Goal: Task Accomplishment & Management: Manage account settings

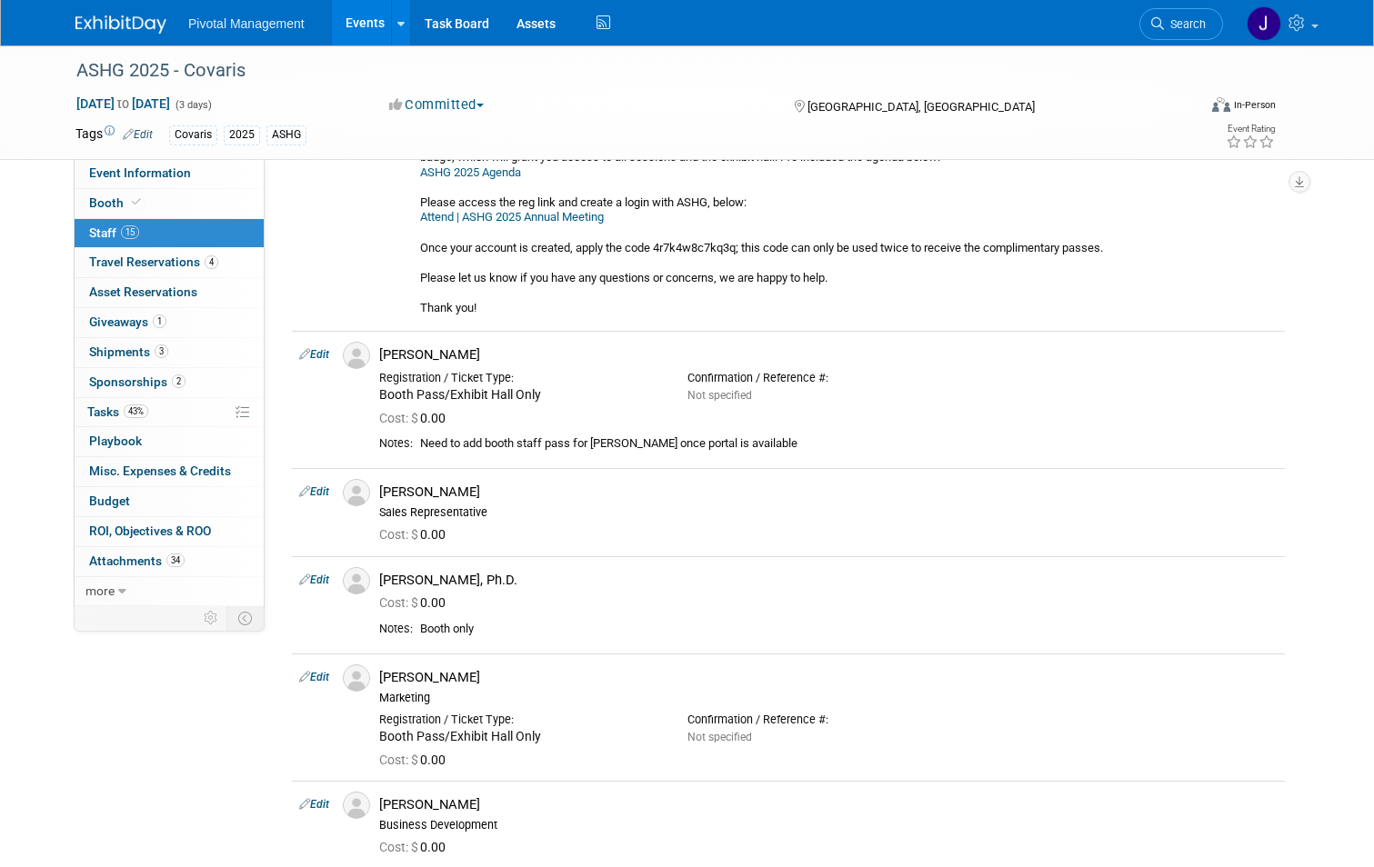
scroll to position [1062, 0]
drag, startPoint x: 349, startPoint y: 16, endPoint x: 1269, endPoint y: 29, distance: 920.3
click at [349, 16] on link "Events" at bounding box center [365, 22] width 66 height 45
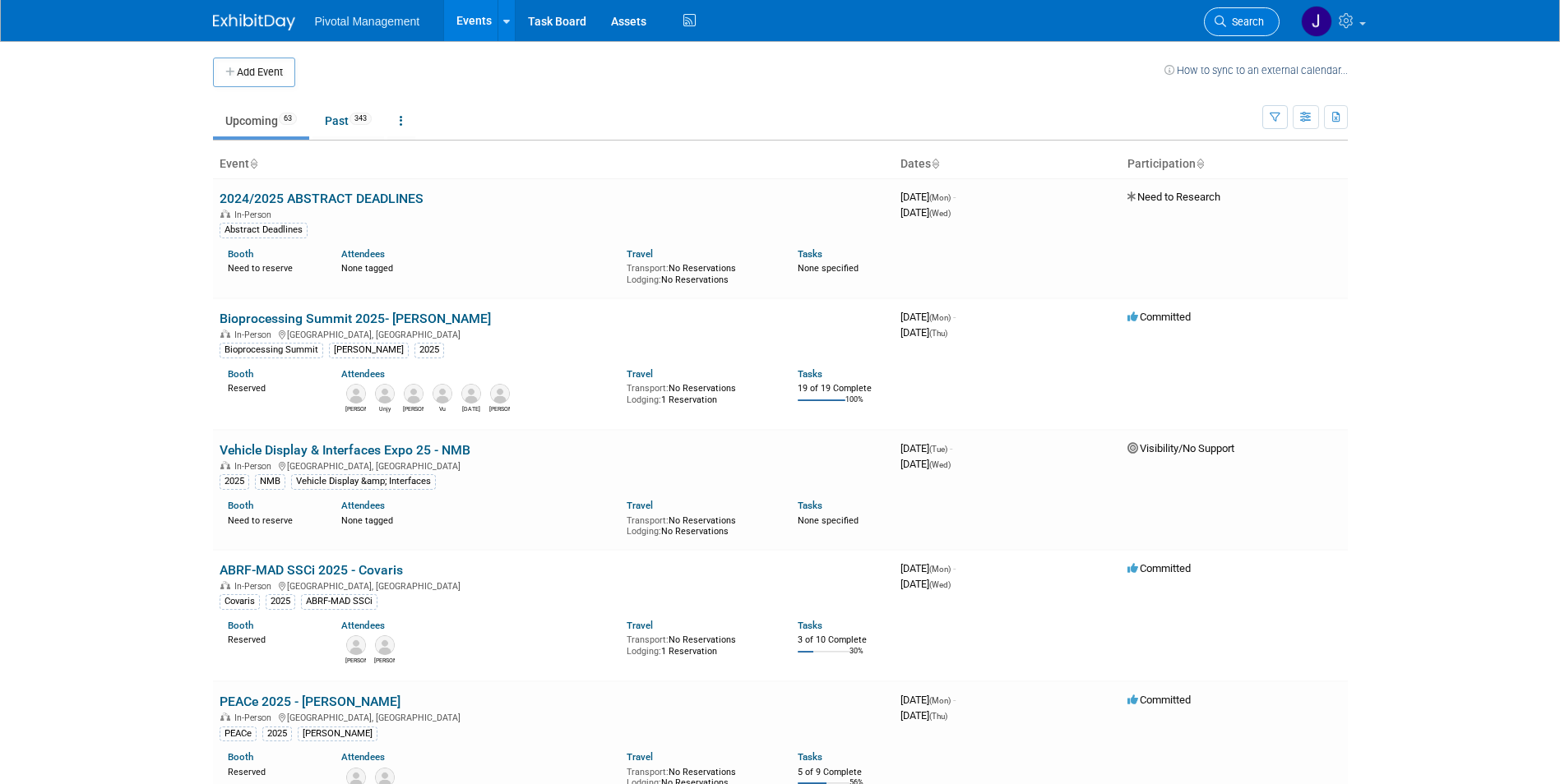
click at [1241, 25] on span "Search" at bounding box center [1245, 22] width 38 height 13
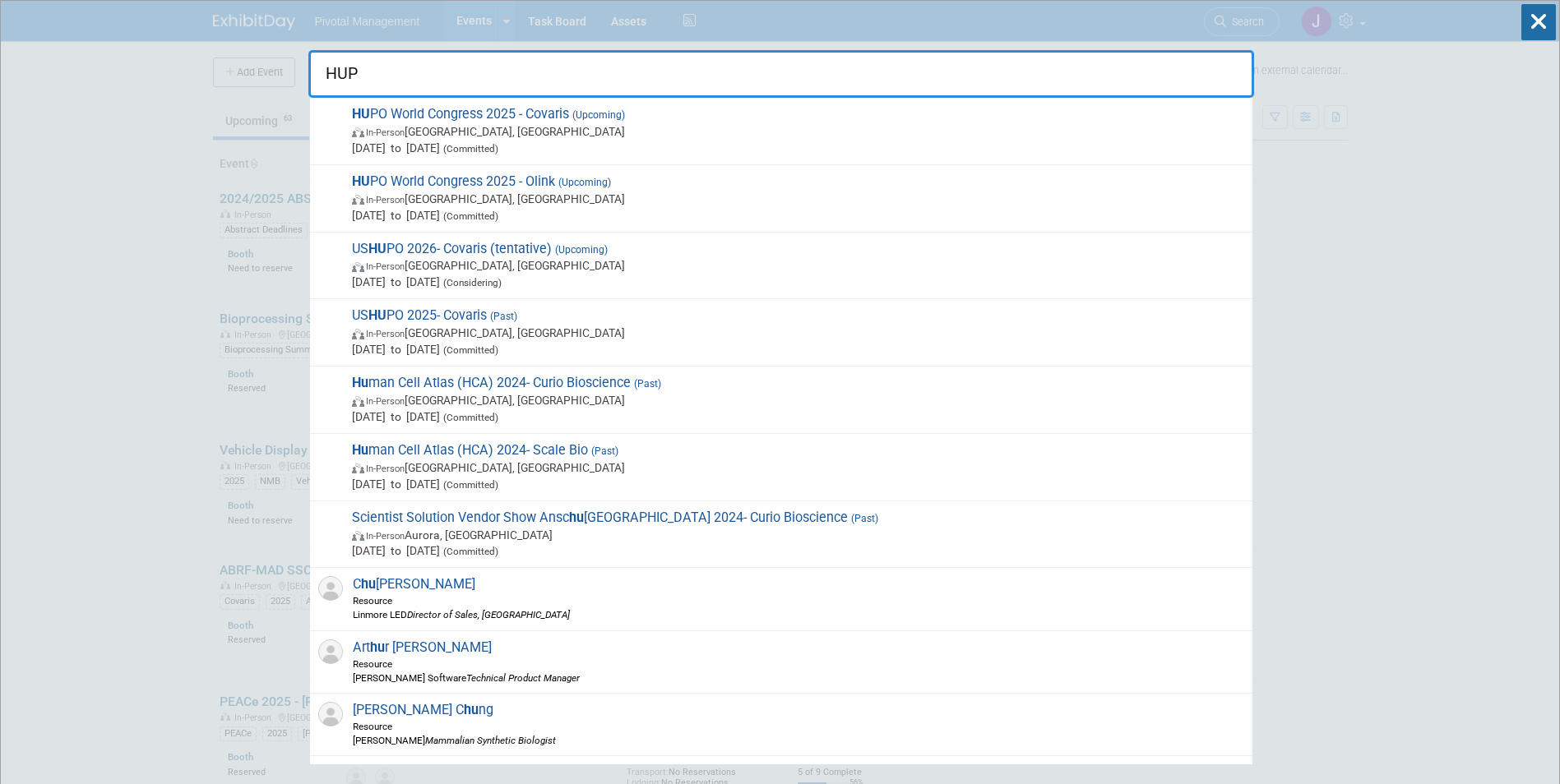
type input "HUPO"
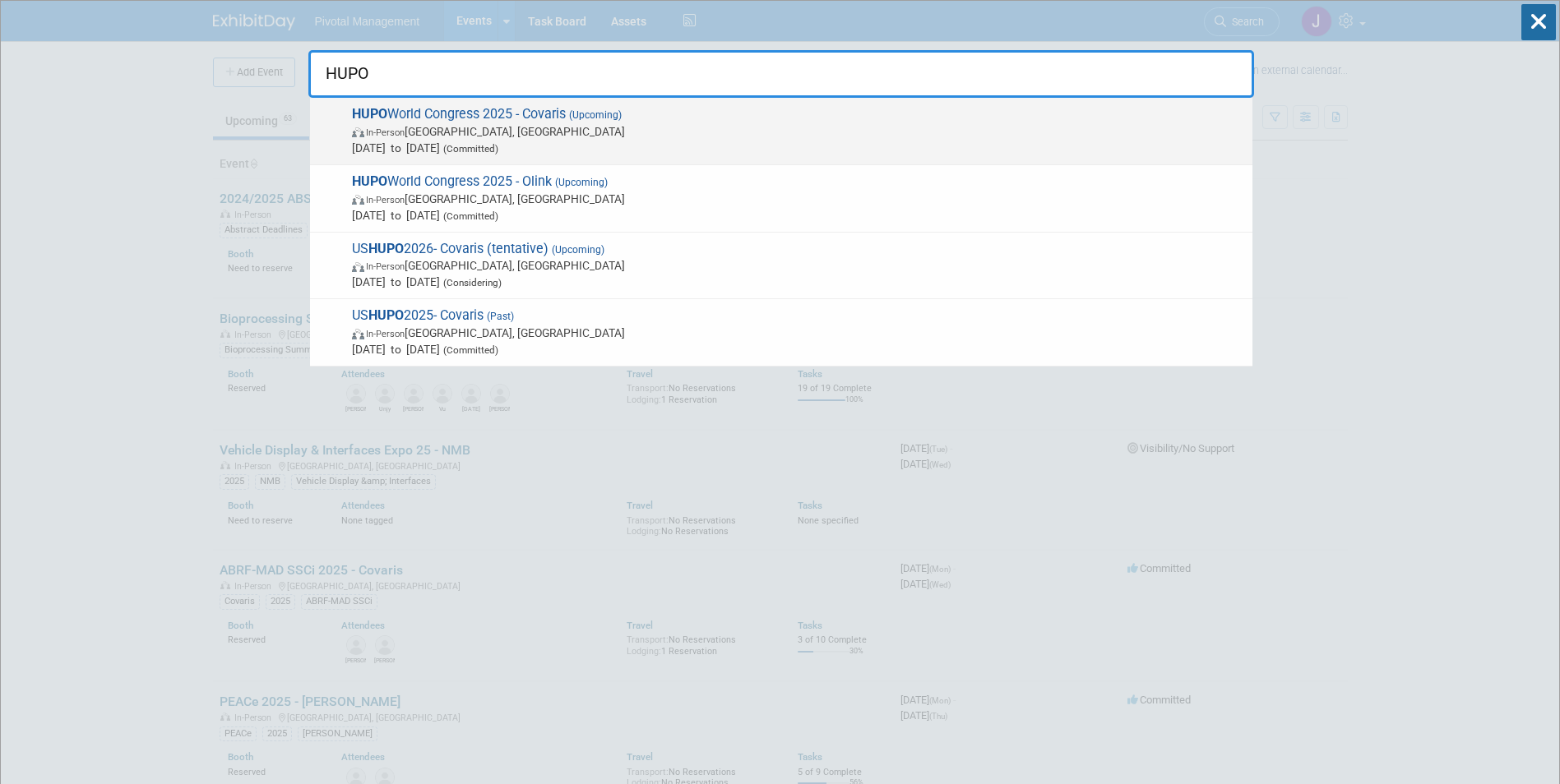
click at [680, 122] on span "HUPO World Congress 2025 - Covaris (Upcoming) In-Person Toronto, Canada Nov 9, …" at bounding box center [796, 130] width 897 height 50
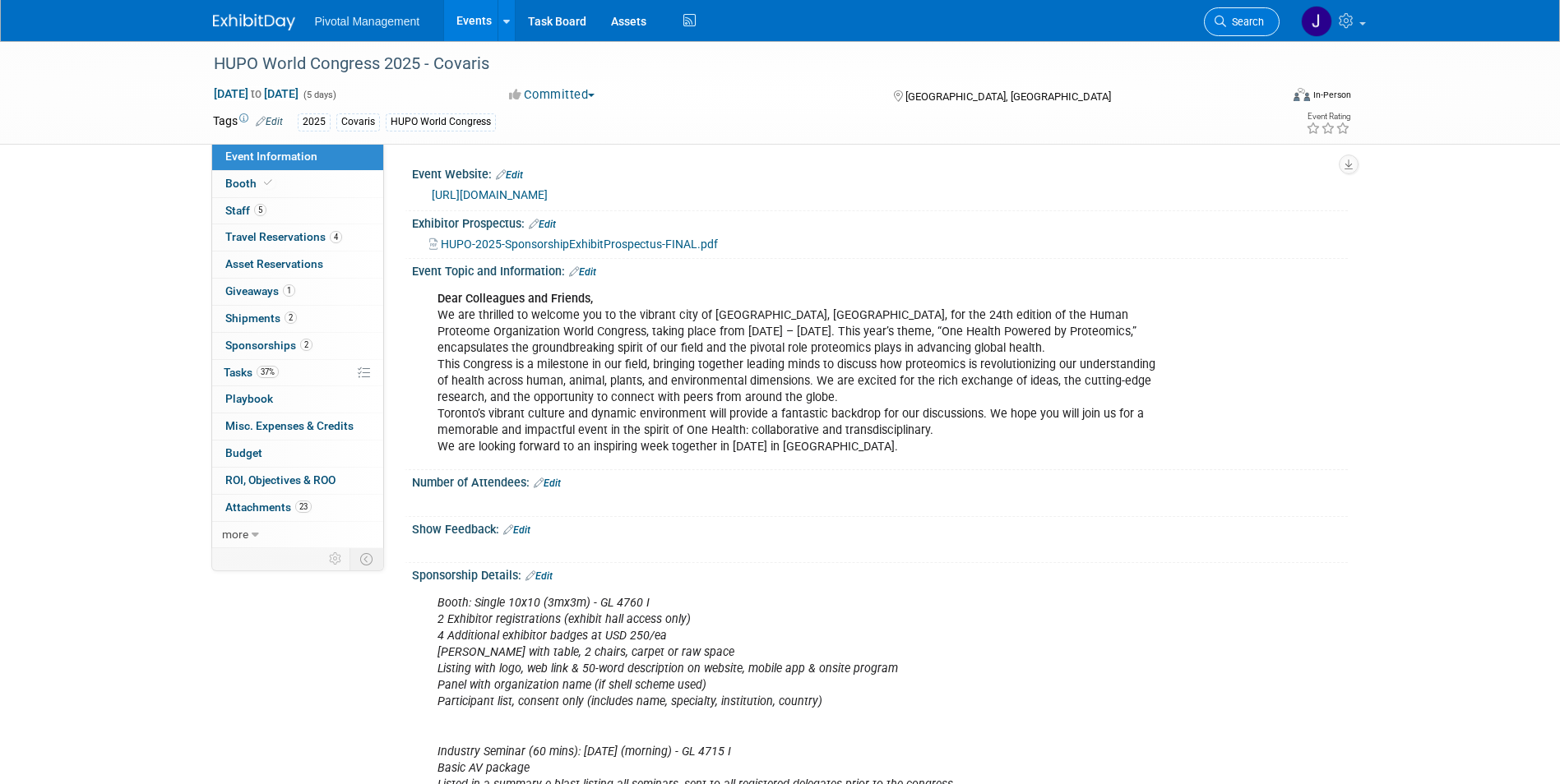
click at [1247, 19] on span "Search" at bounding box center [1245, 22] width 38 height 13
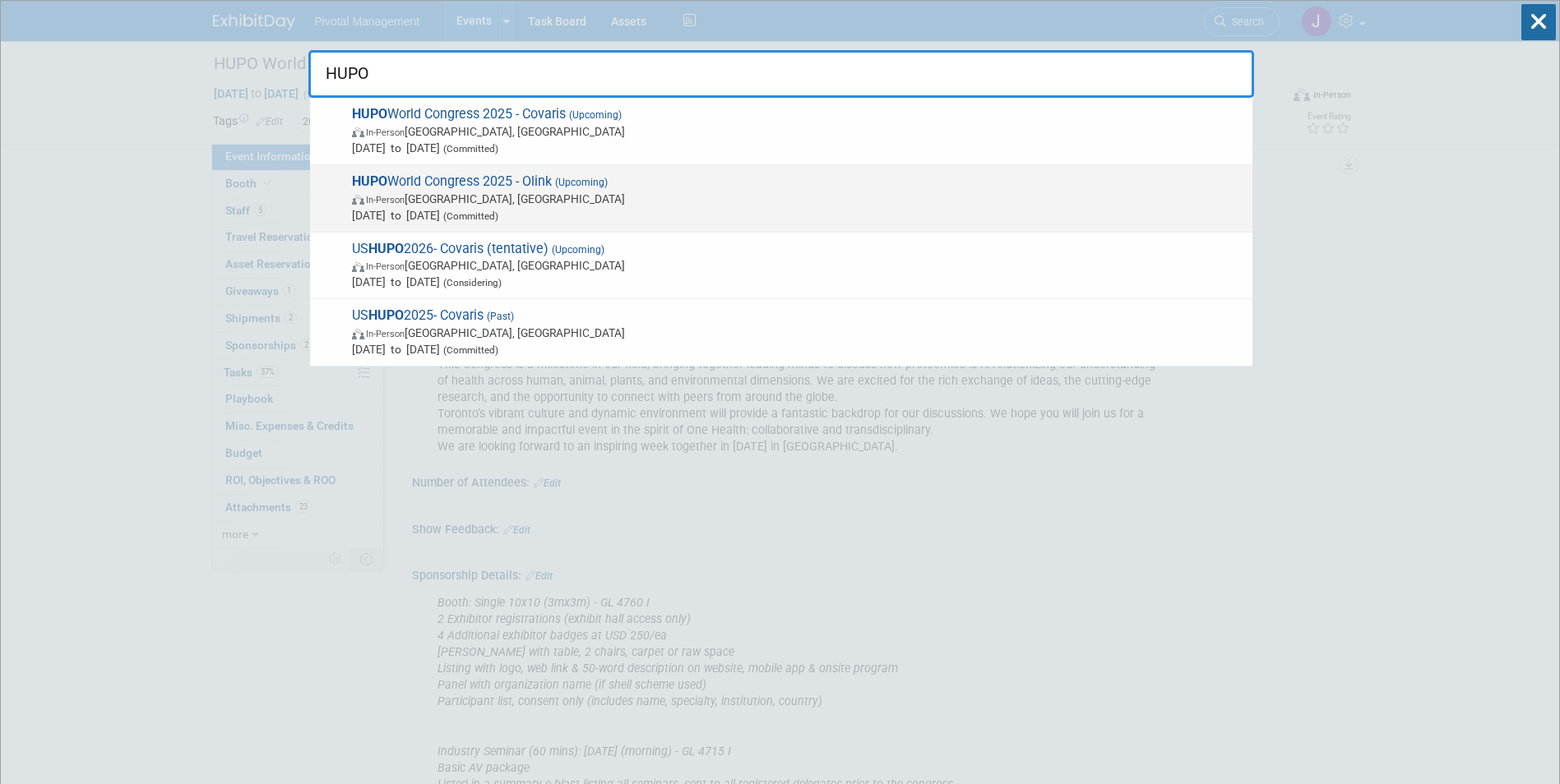
type input "HUPO"
click at [676, 193] on span "In-Person Toronto, Canada" at bounding box center [798, 199] width 893 height 16
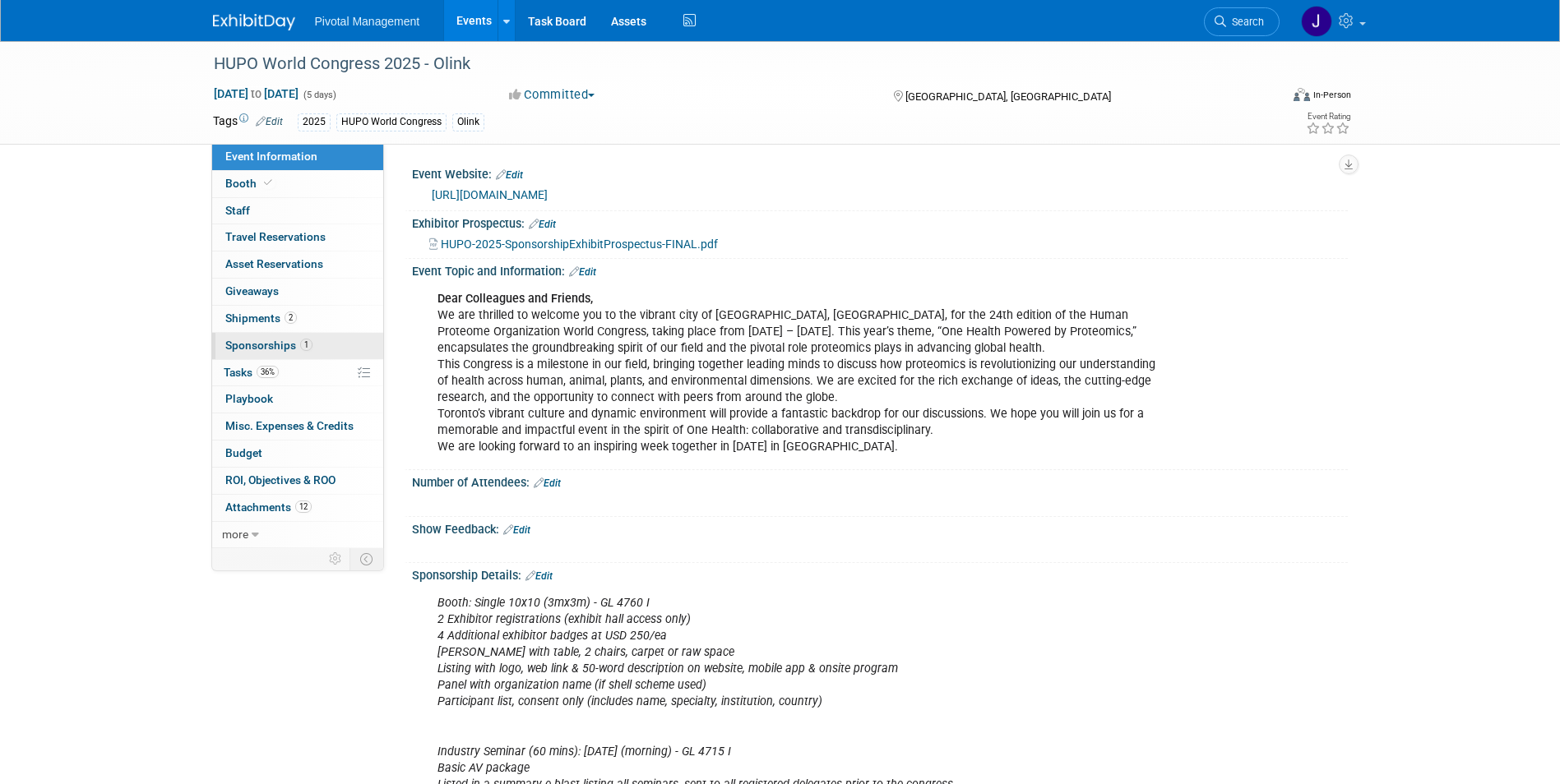
click at [321, 340] on link "1 Sponsorships 1" at bounding box center [298, 345] width 171 height 26
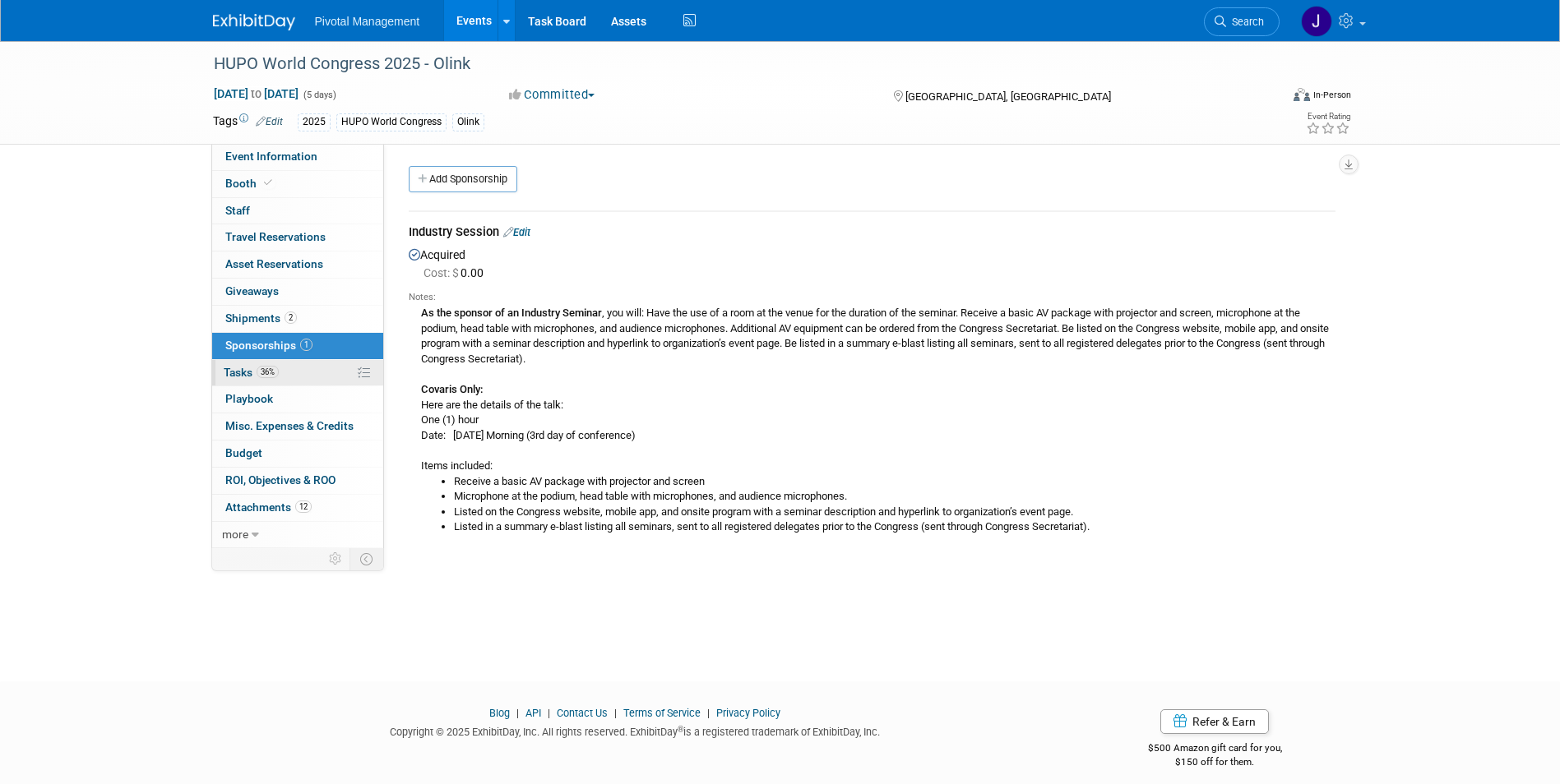
click at [263, 367] on span "36%" at bounding box center [268, 373] width 23 height 13
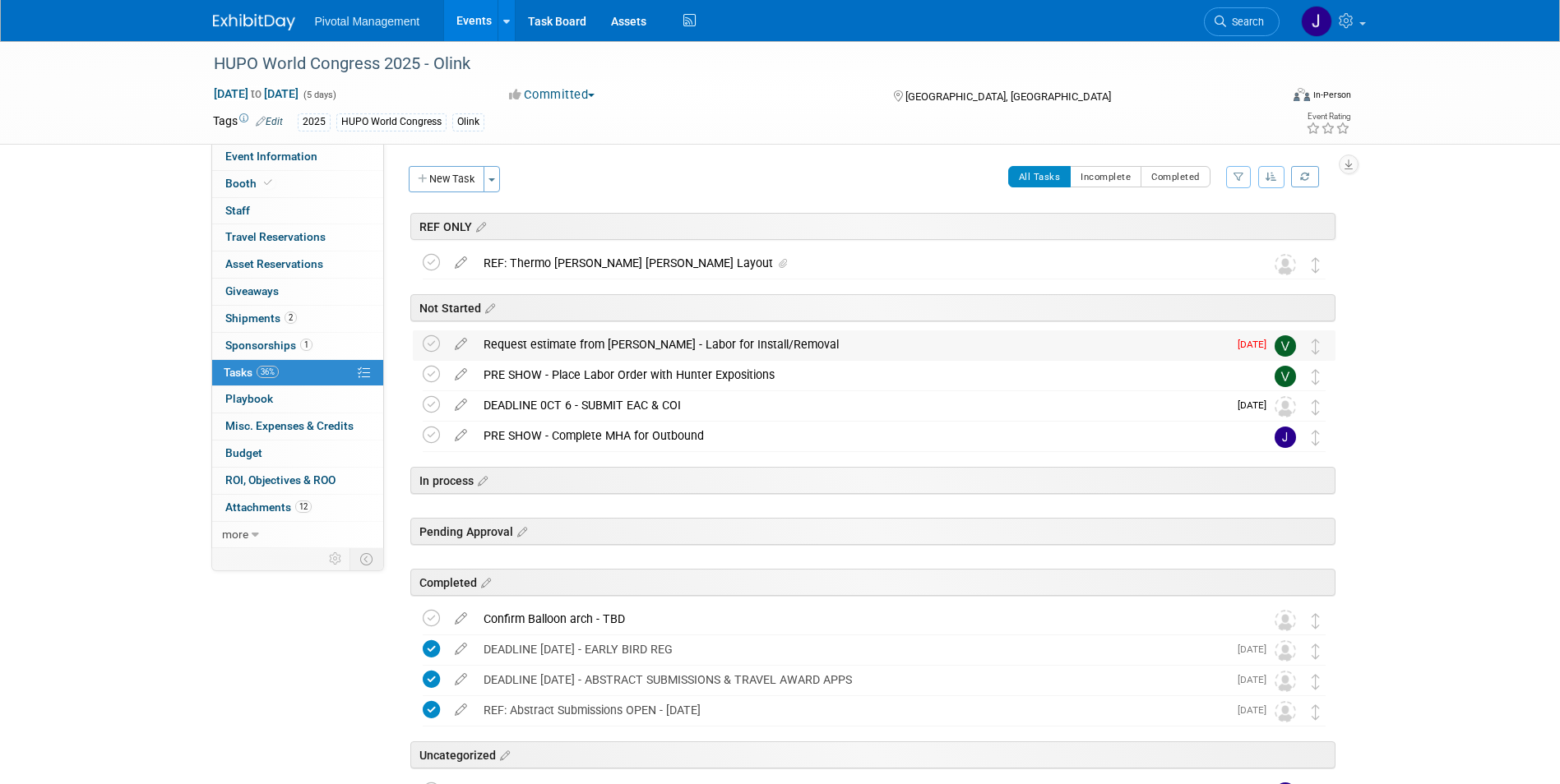
click at [635, 348] on div "Request estimate from Gery - Labor for Install/Removal" at bounding box center [852, 345] width 752 height 28
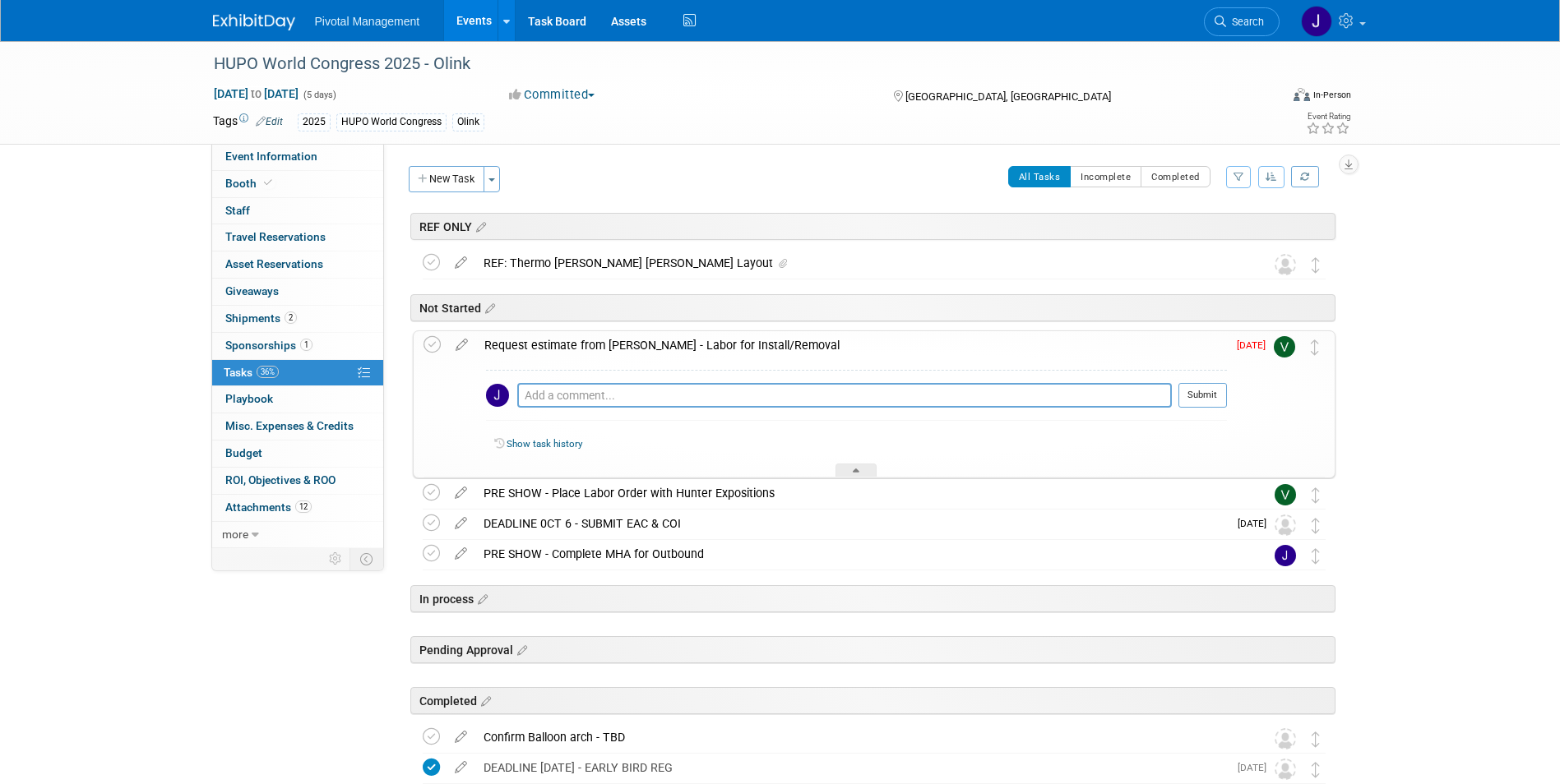
click at [635, 348] on div "Request estimate from Gery - Labor for Install/Removal" at bounding box center [852, 345] width 751 height 28
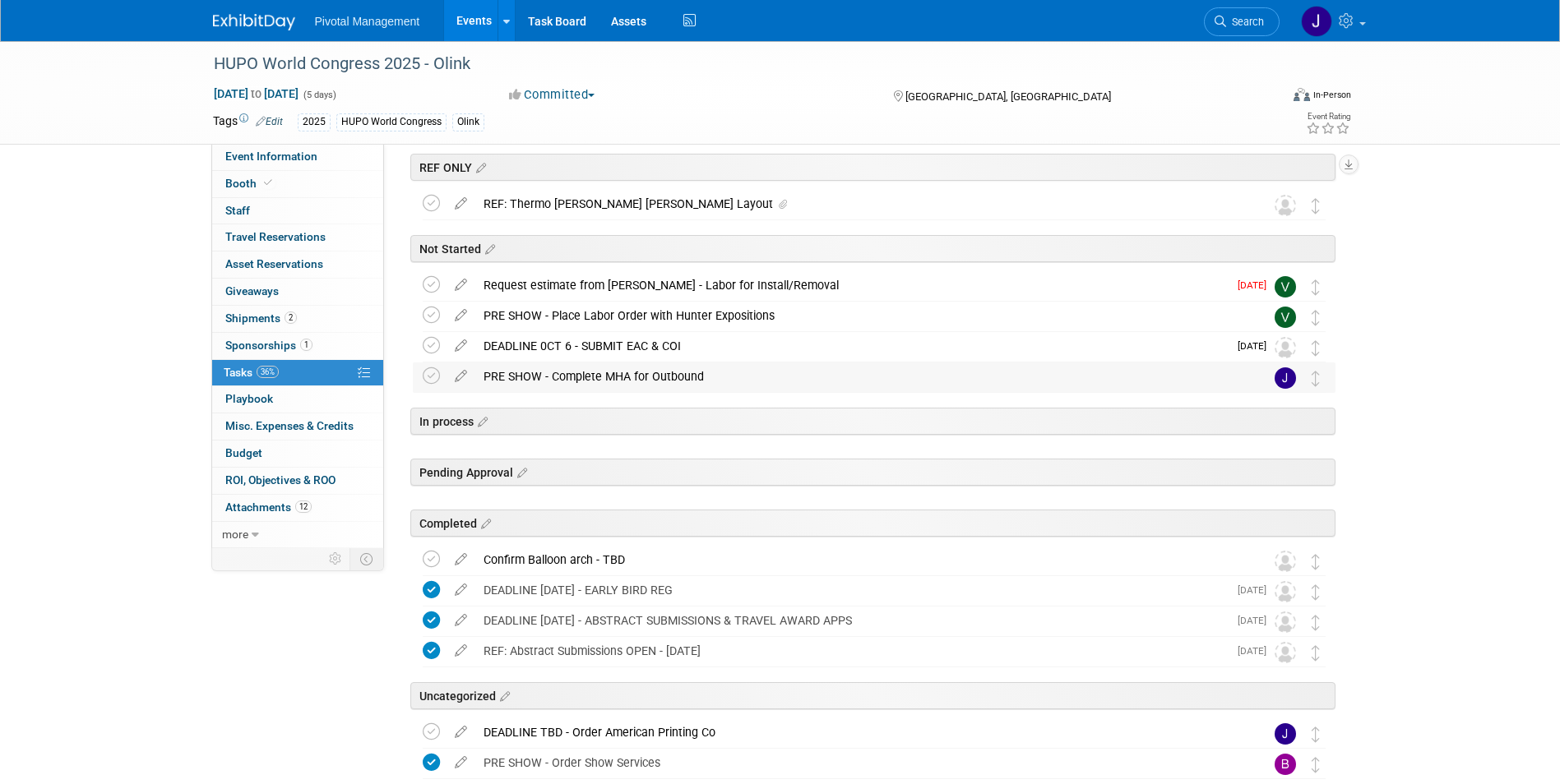
scroll to position [155, 0]
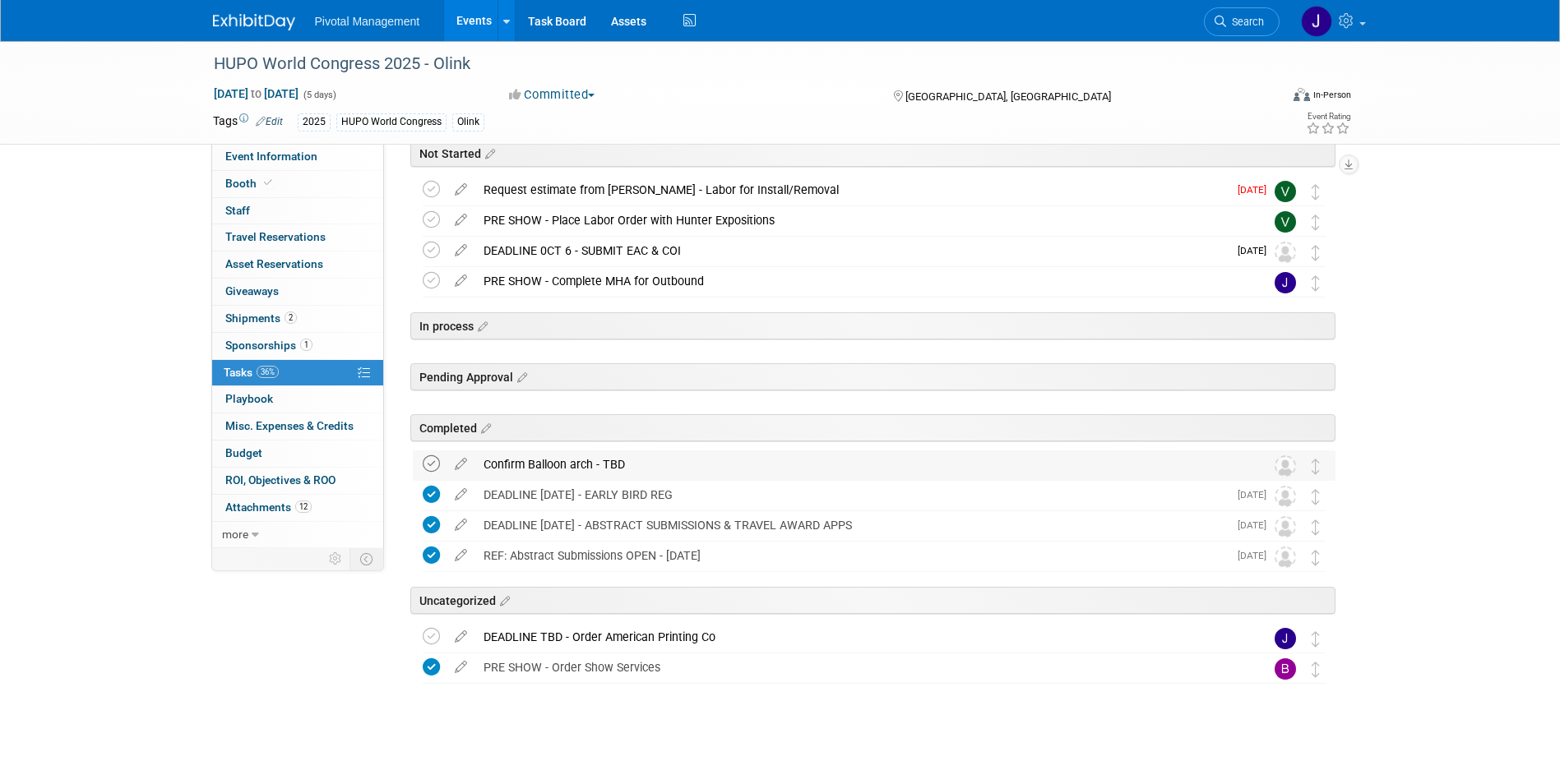
click at [429, 459] on icon at bounding box center [430, 464] width 17 height 17
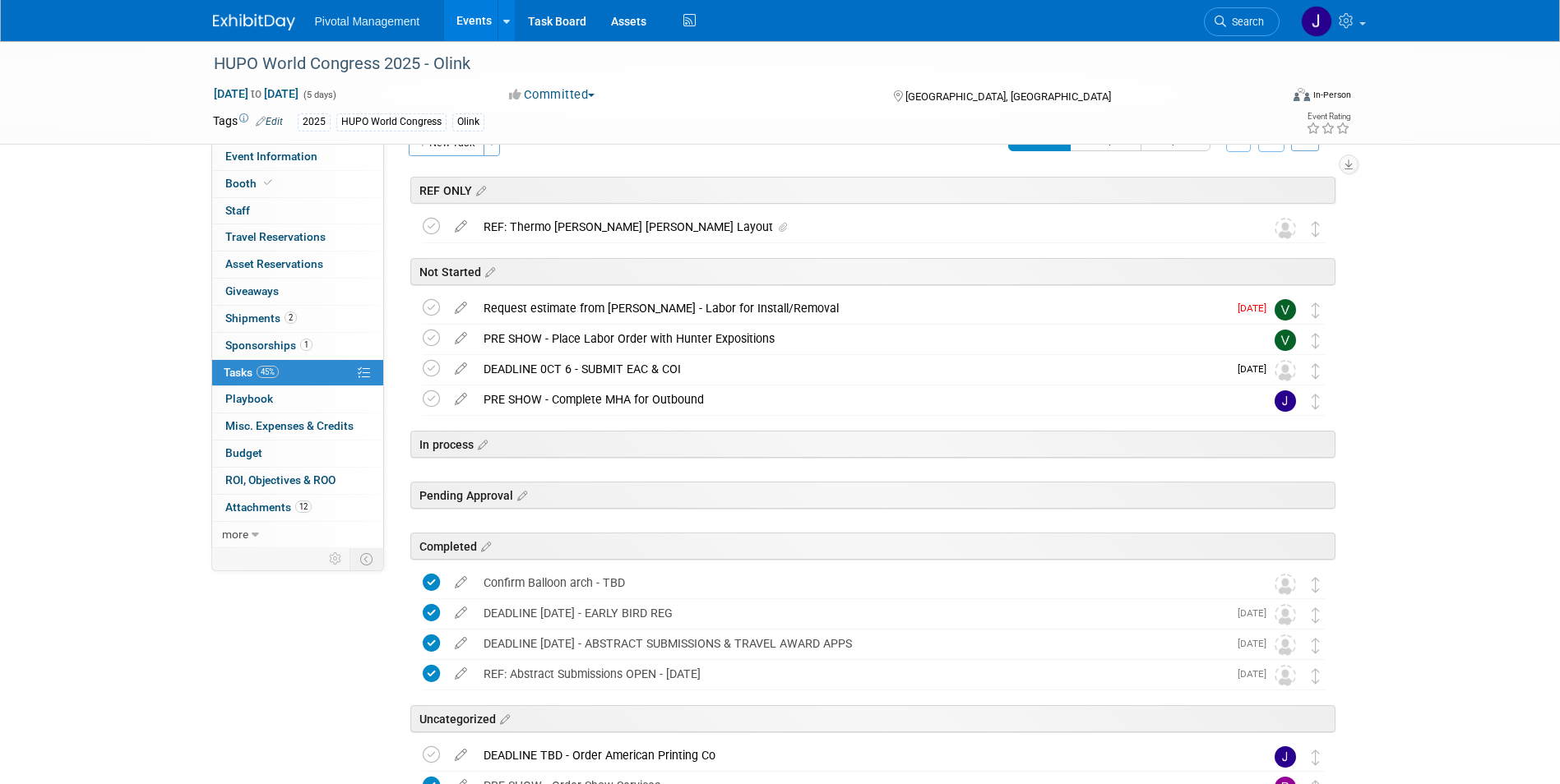
scroll to position [0, 0]
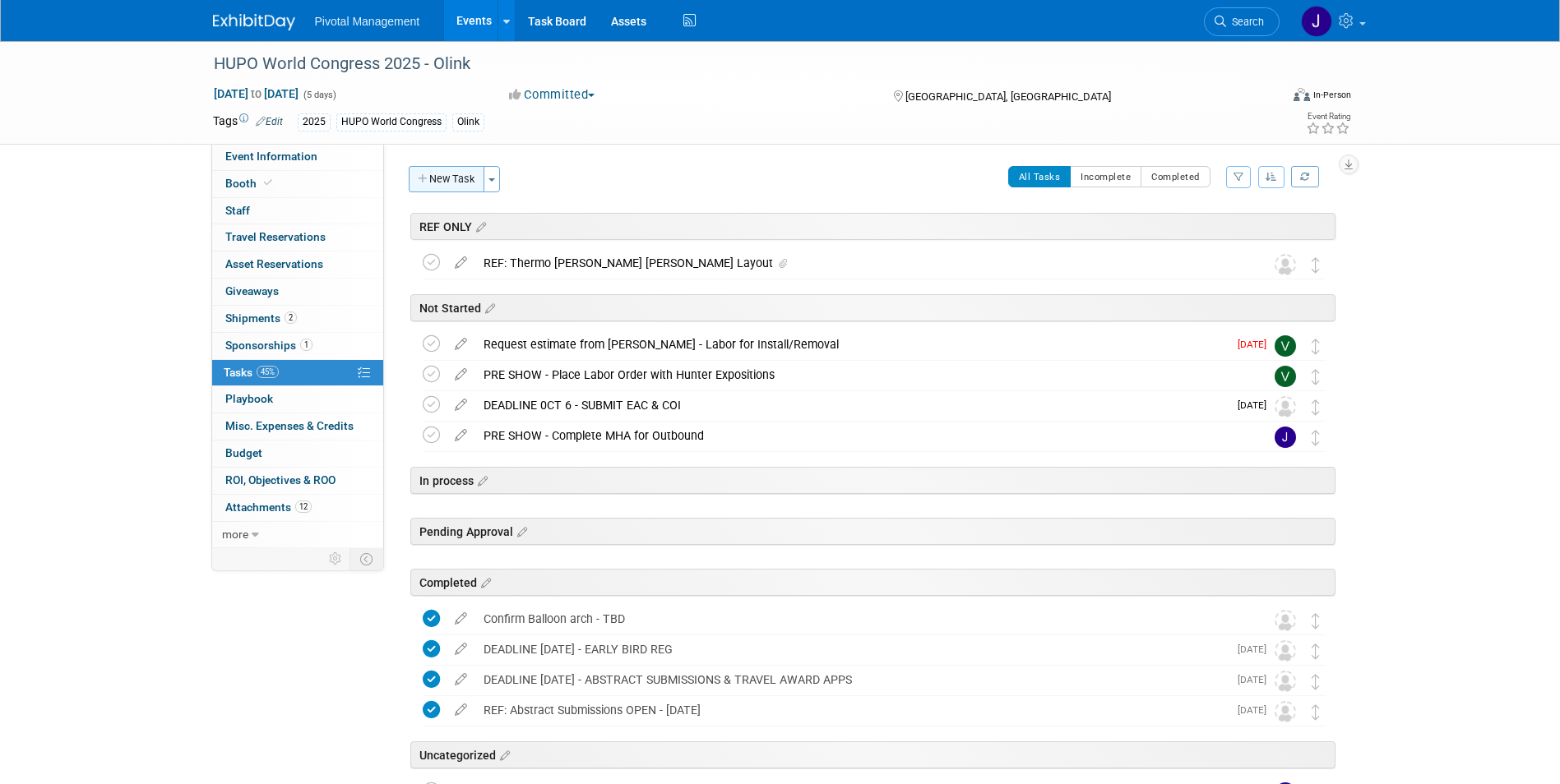
click at [430, 174] on button "New Task" at bounding box center [447, 179] width 76 height 26
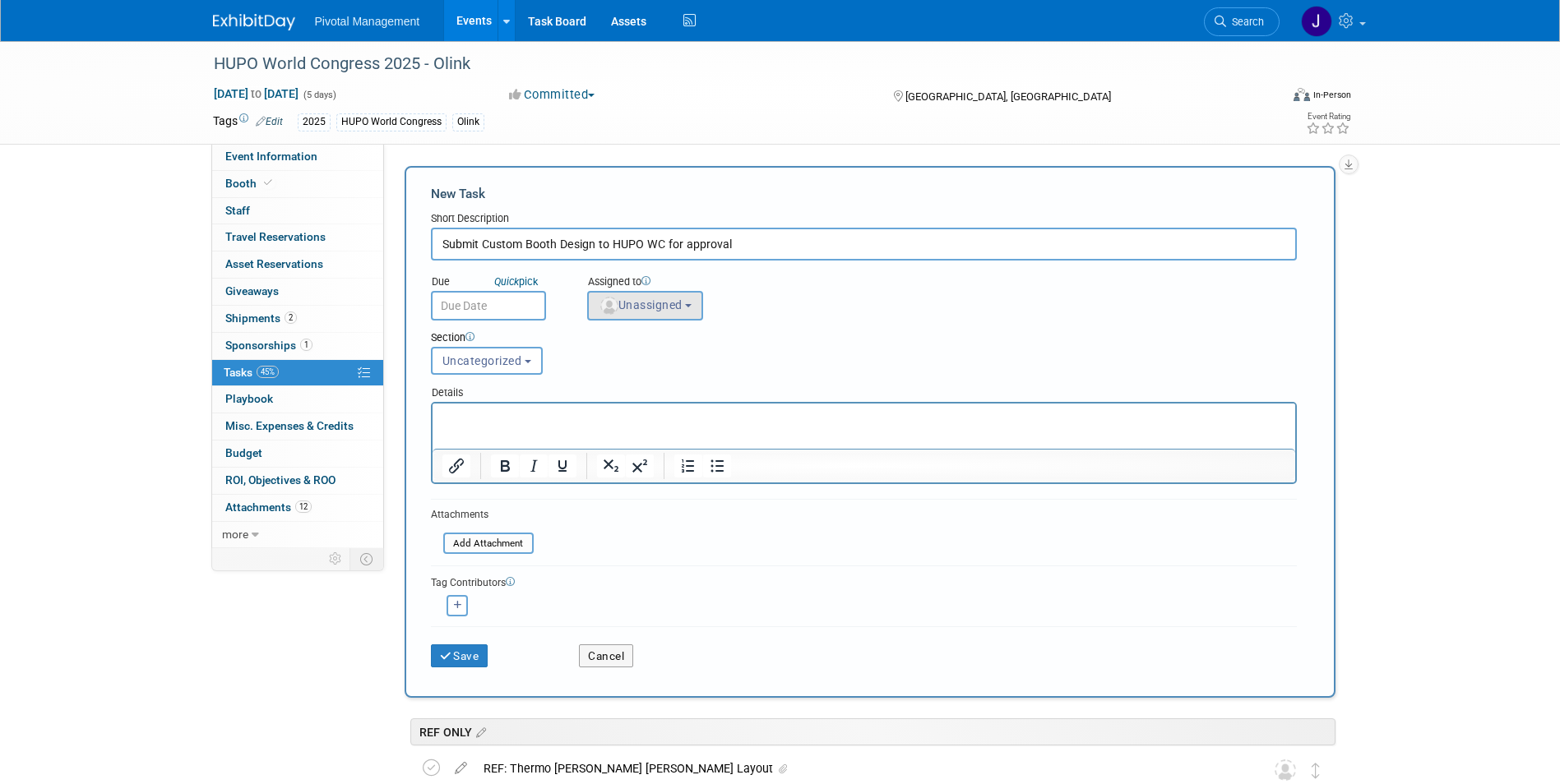
type input "Submit Custom Booth Design to HUPO WC for approval"
click at [659, 301] on span "Unassigned" at bounding box center [640, 305] width 84 height 14
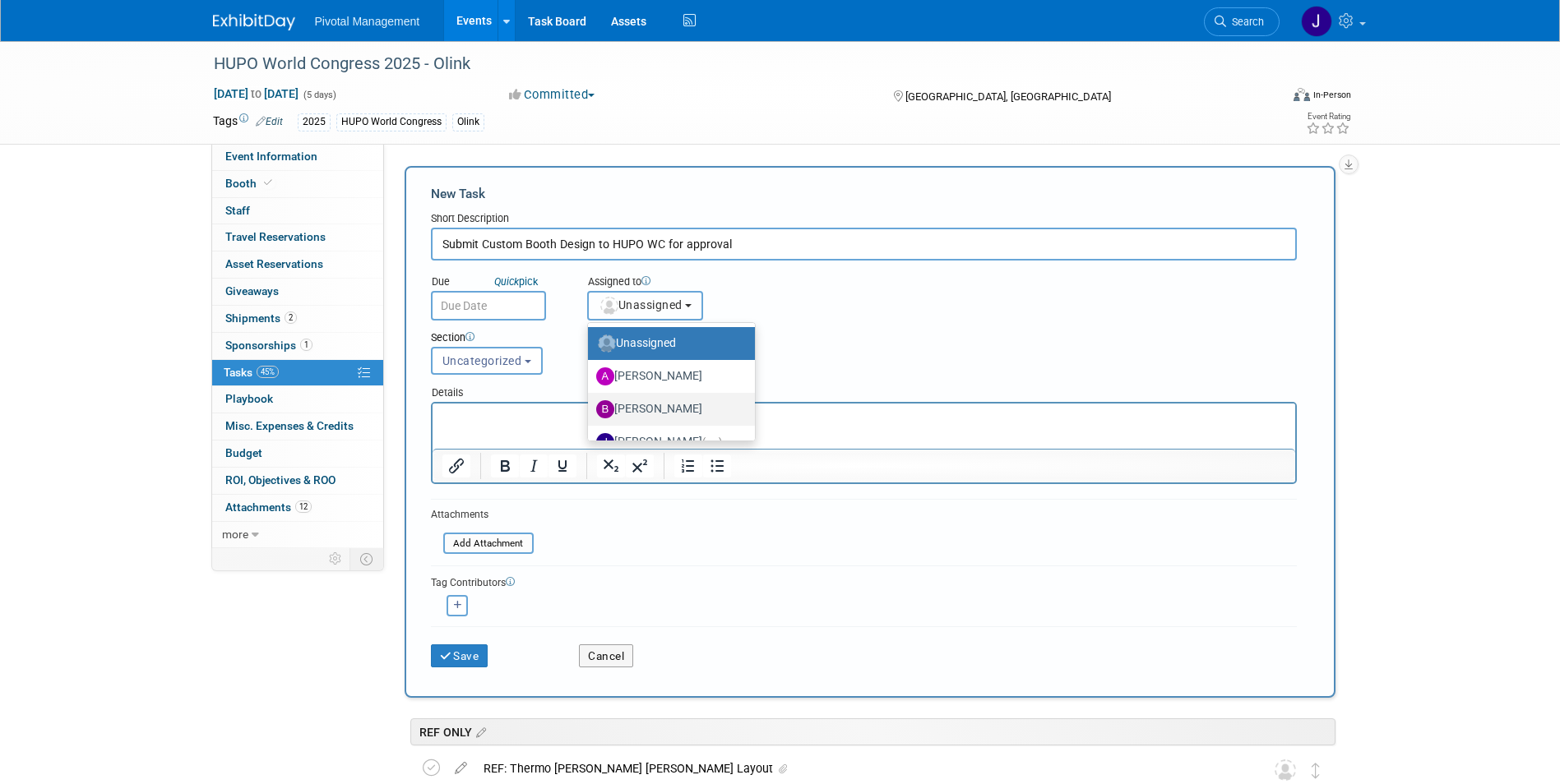
scroll to position [154, 0]
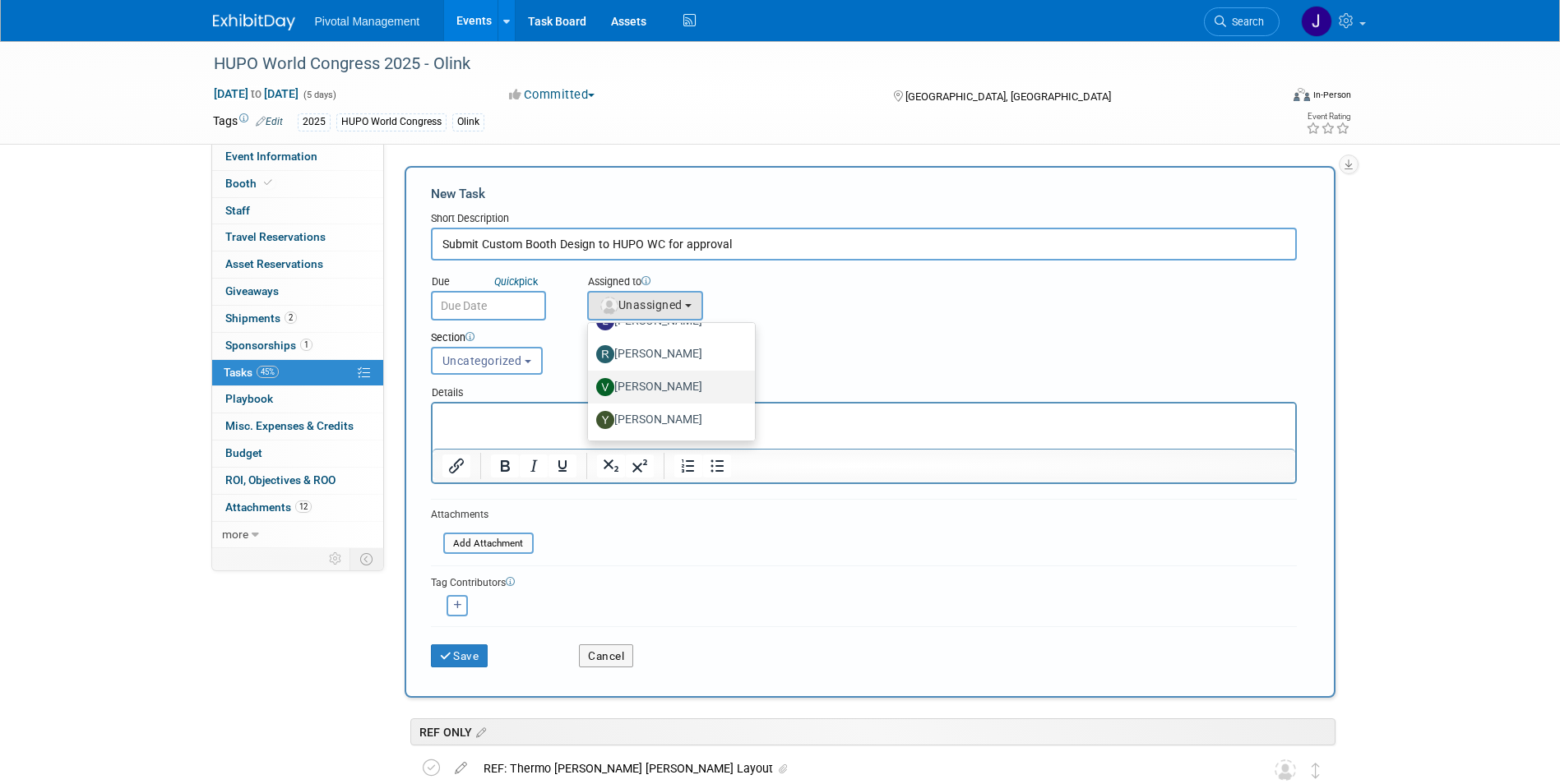
click at [649, 378] on label "[PERSON_NAME]" at bounding box center [667, 387] width 142 height 26
click at [591, 380] on input "[PERSON_NAME]" at bounding box center [585, 385] width 11 height 11
select select "1fc024ac-9dd8-4e91-b407-e518b2e44265"
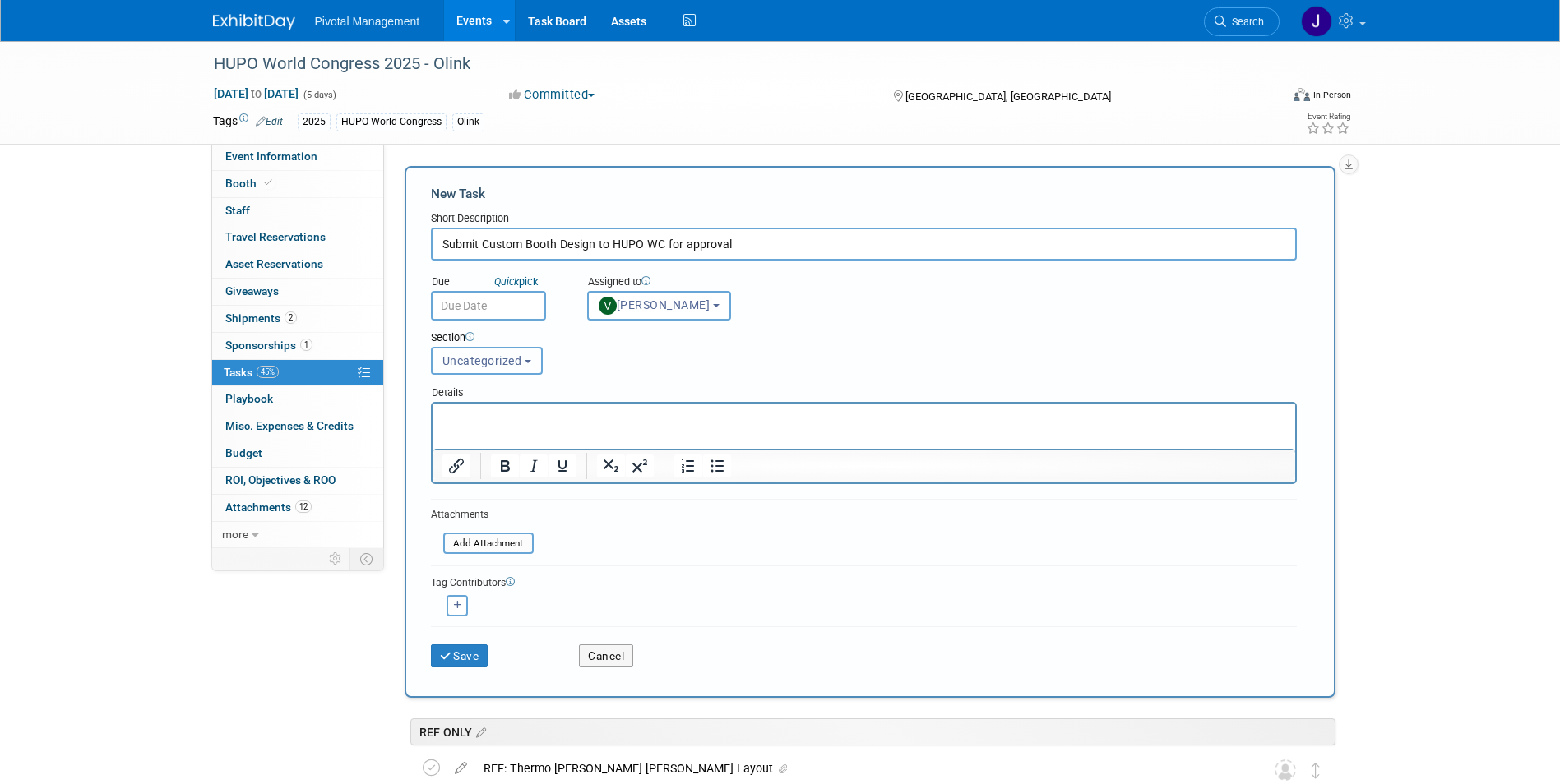
click at [480, 358] on span "Uncategorized" at bounding box center [482, 361] width 80 height 14
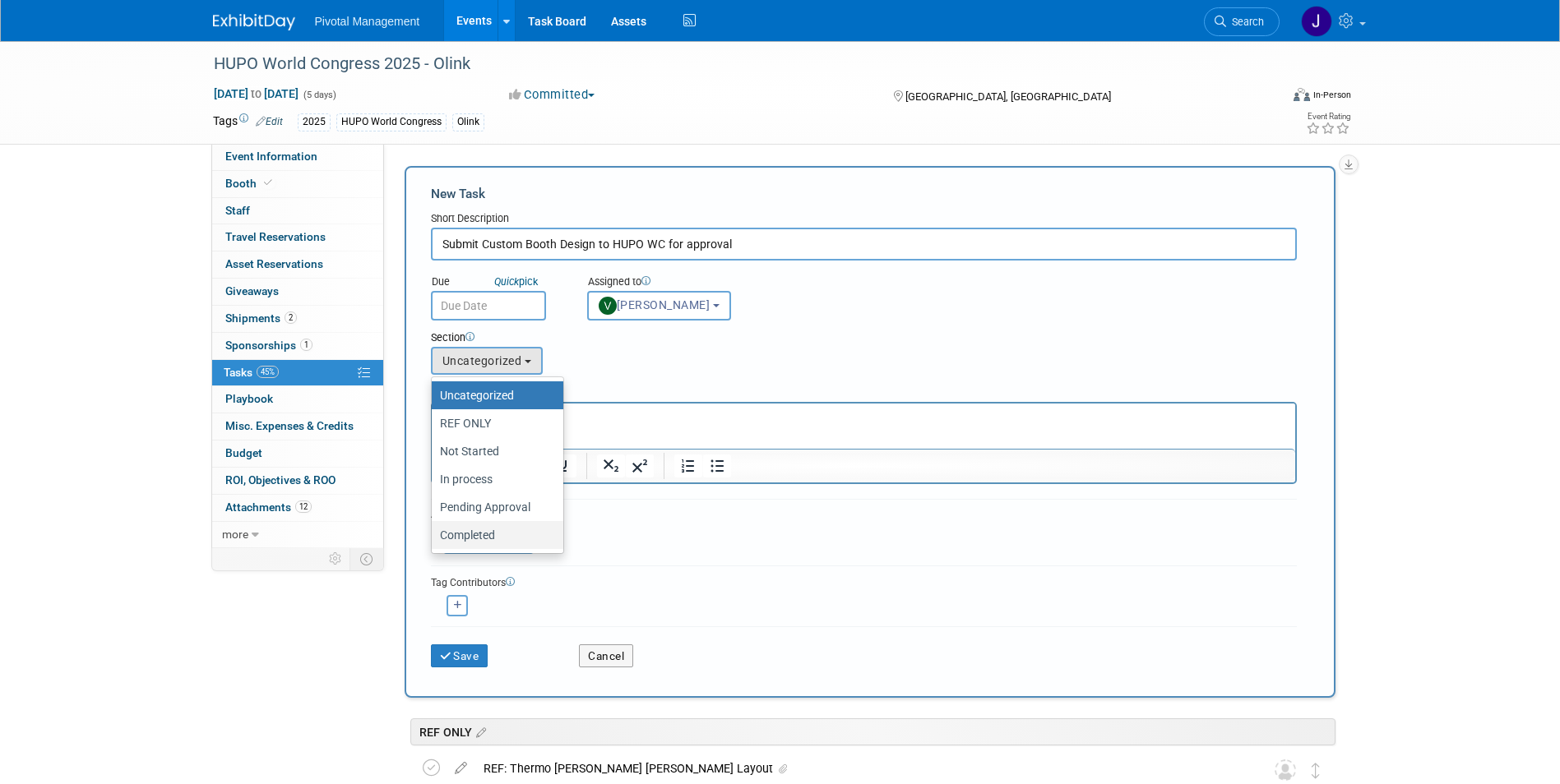
click at [506, 529] on label "Completed" at bounding box center [493, 535] width 107 height 22
click at [434, 531] on input "Completed" at bounding box center [429, 536] width 11 height 11
select select "11273316"
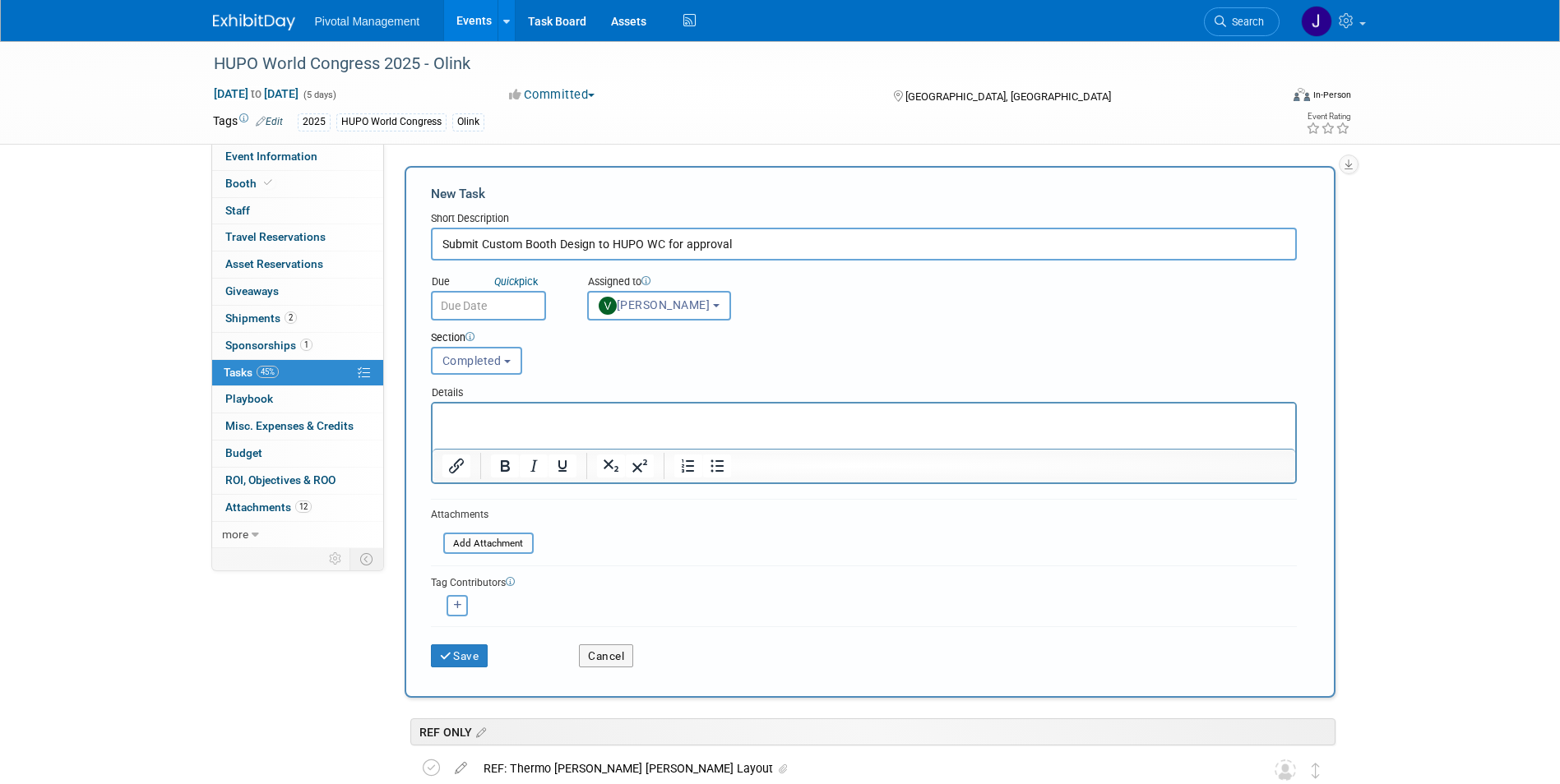
click at [486, 555] on div "Attachments Add Attachment" at bounding box center [482, 531] width 103 height 50
click at [490, 545] on input "file" at bounding box center [434, 543] width 195 height 19
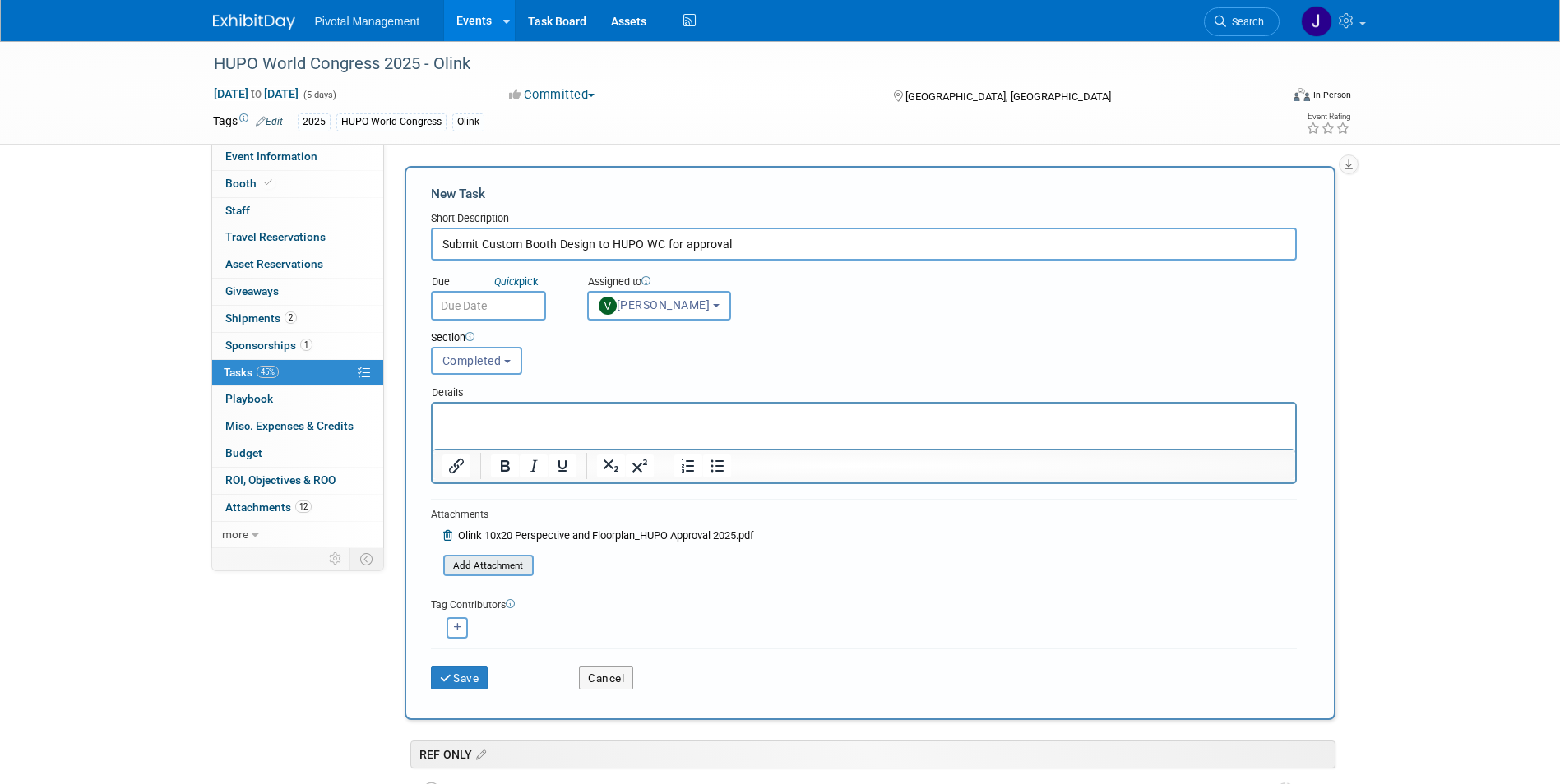
click at [494, 568] on input "file" at bounding box center [434, 566] width 195 height 19
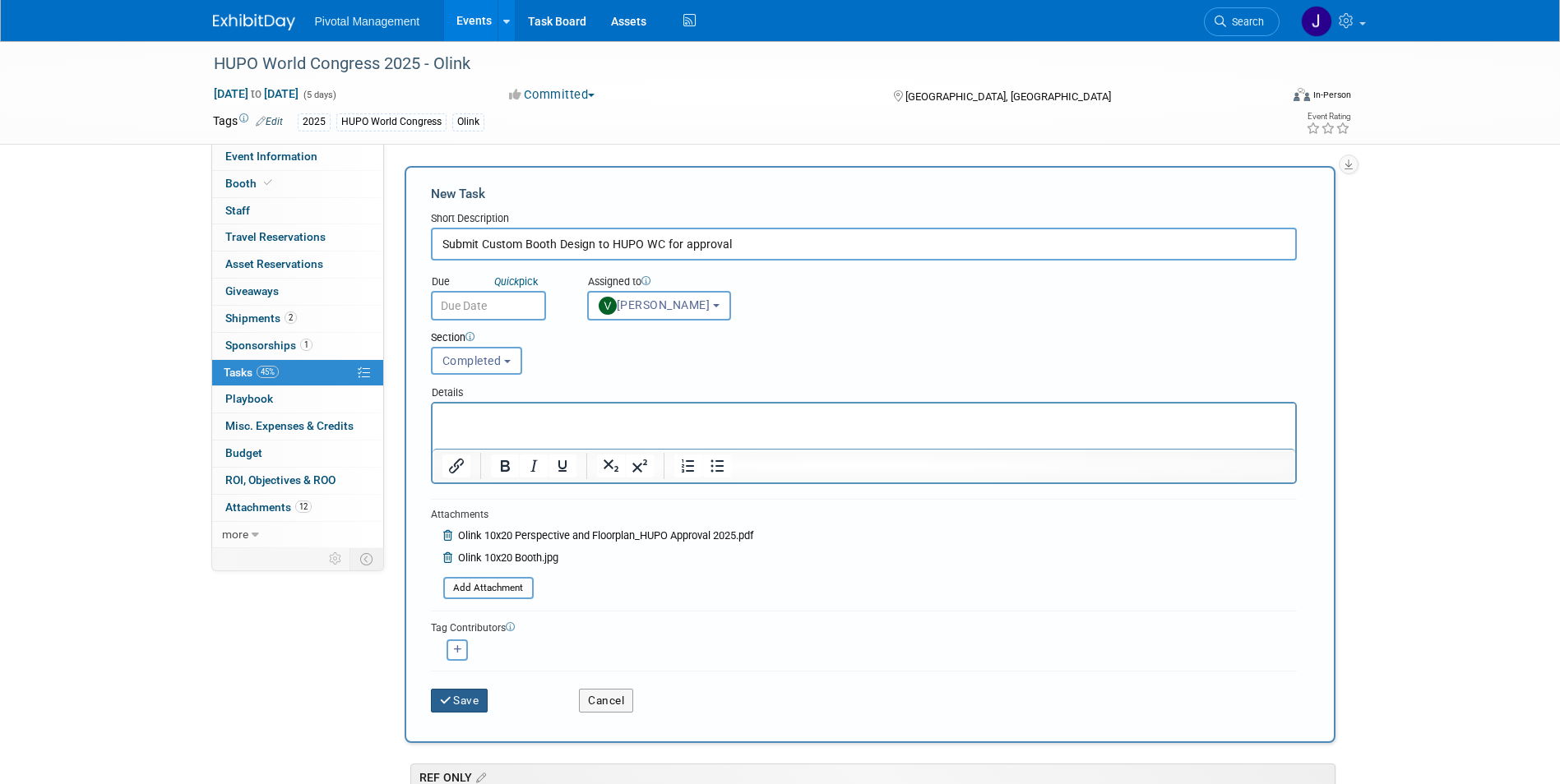
click at [450, 696] on icon "submit" at bounding box center [446, 701] width 14 height 12
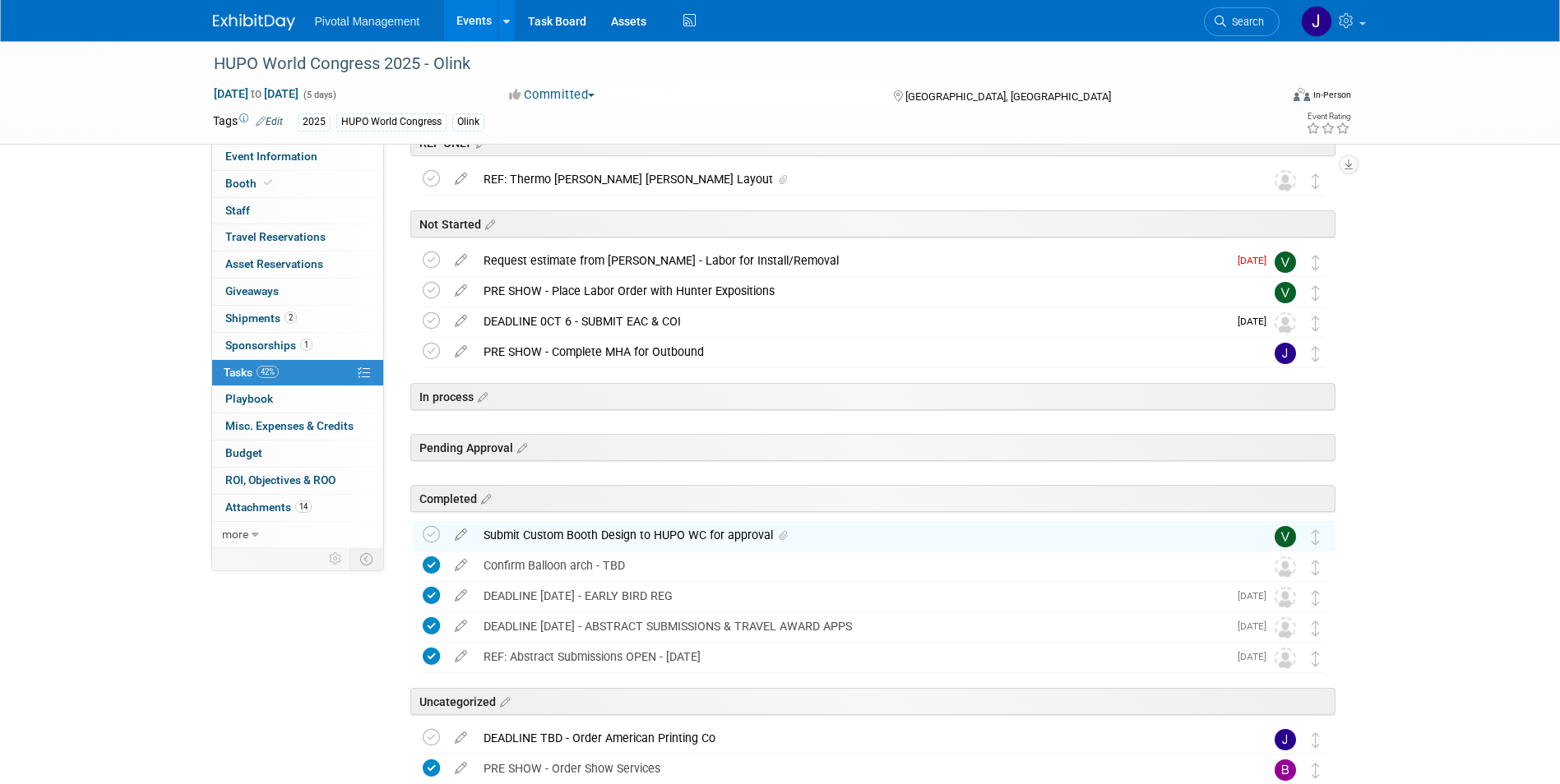
scroll to position [185, 0]
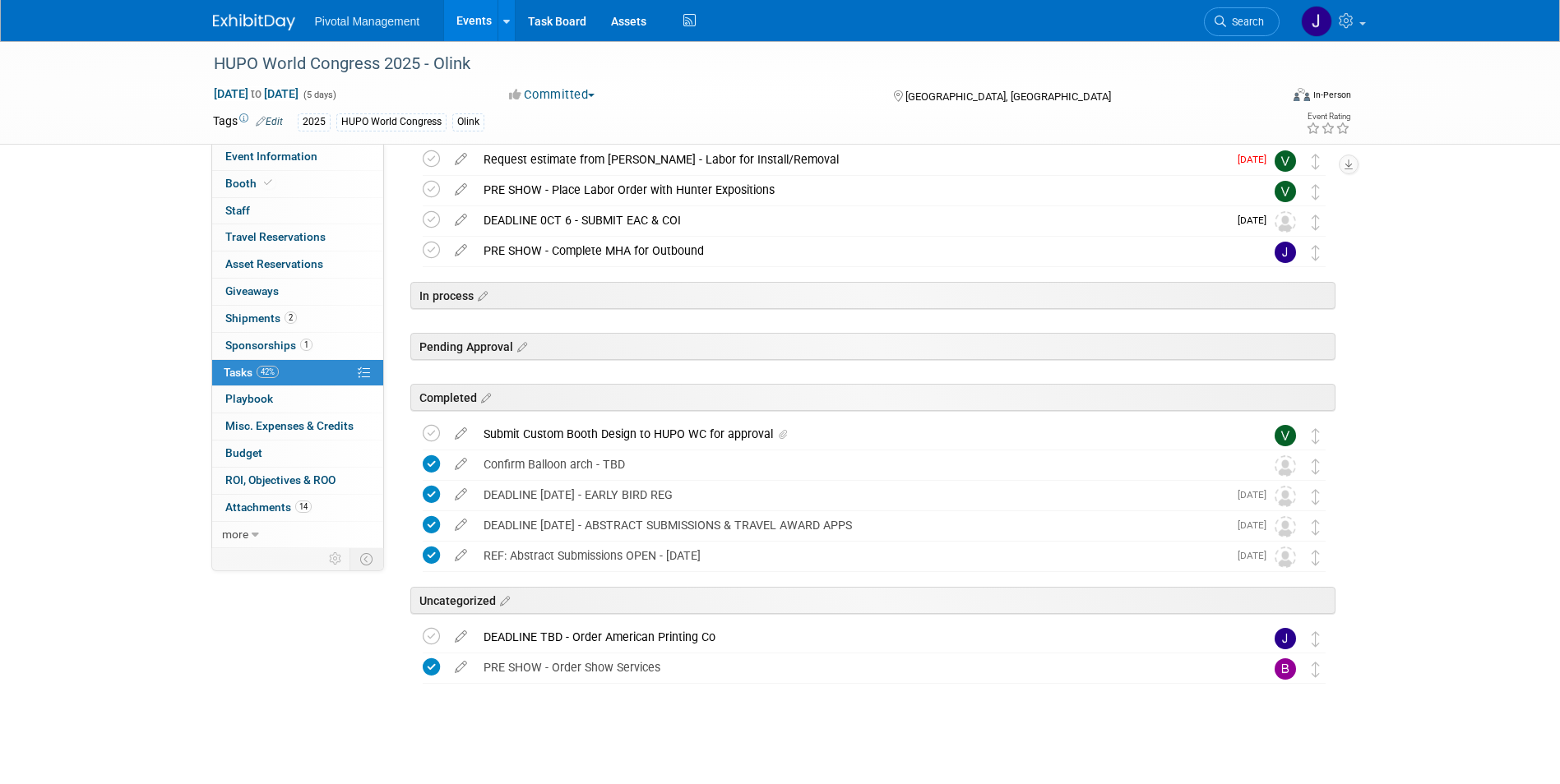
click at [536, 433] on div "Submit Custom Booth Design to HUPO WC for approval" at bounding box center [858, 434] width 766 height 28
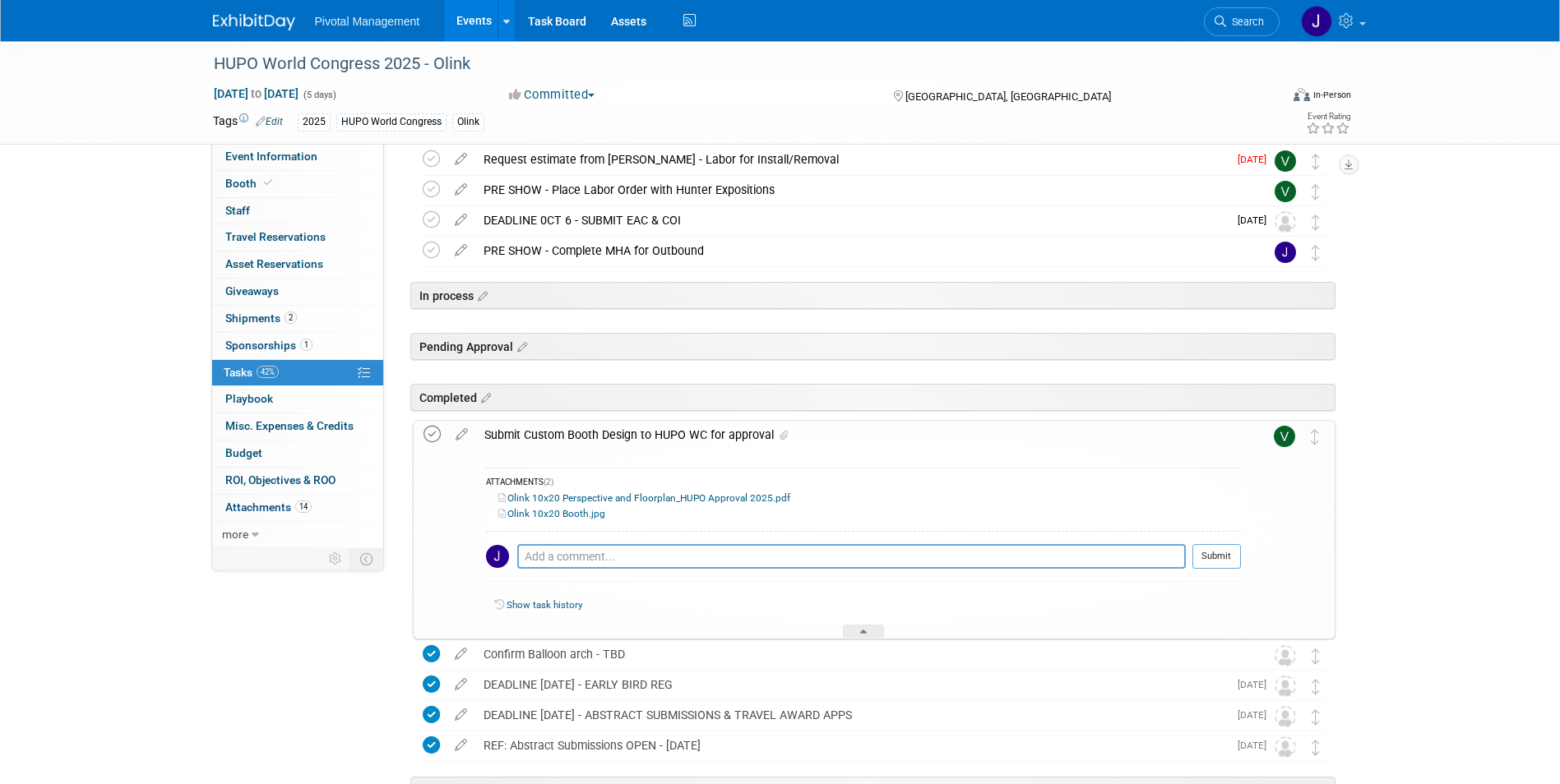
click at [423, 430] on icon at bounding box center [431, 434] width 17 height 17
click at [570, 549] on textarea at bounding box center [851, 556] width 668 height 24
type textarea "Submitted to Emma - 08.13.25"
click at [1206, 554] on button "Submit" at bounding box center [1217, 556] width 49 height 24
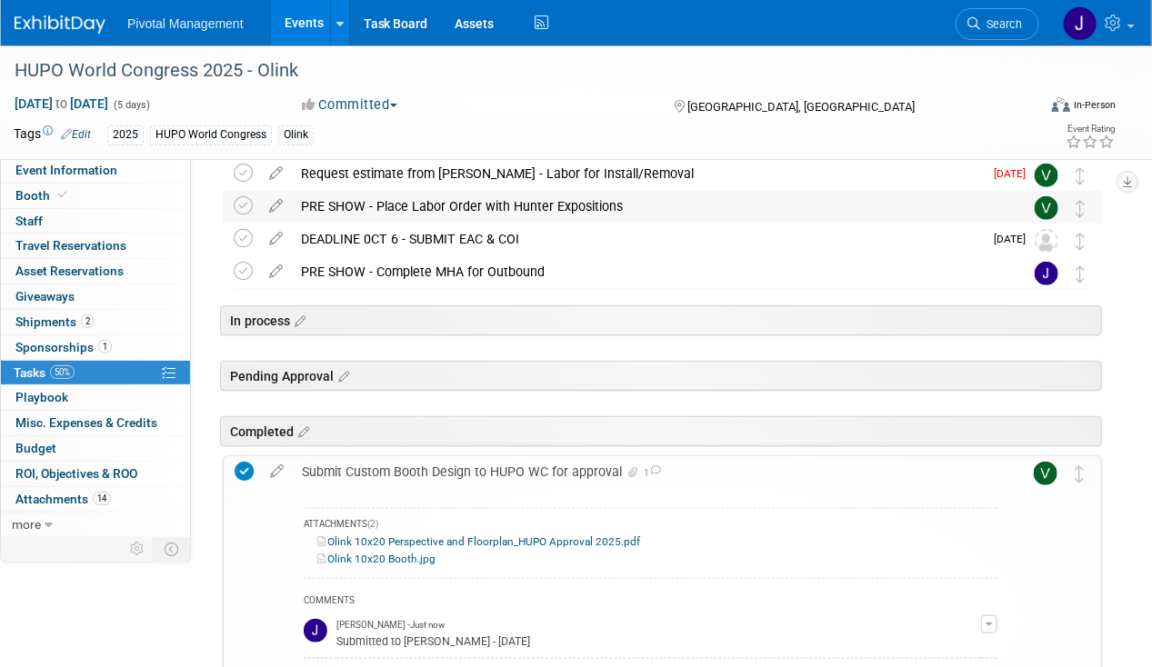
scroll to position [0, 0]
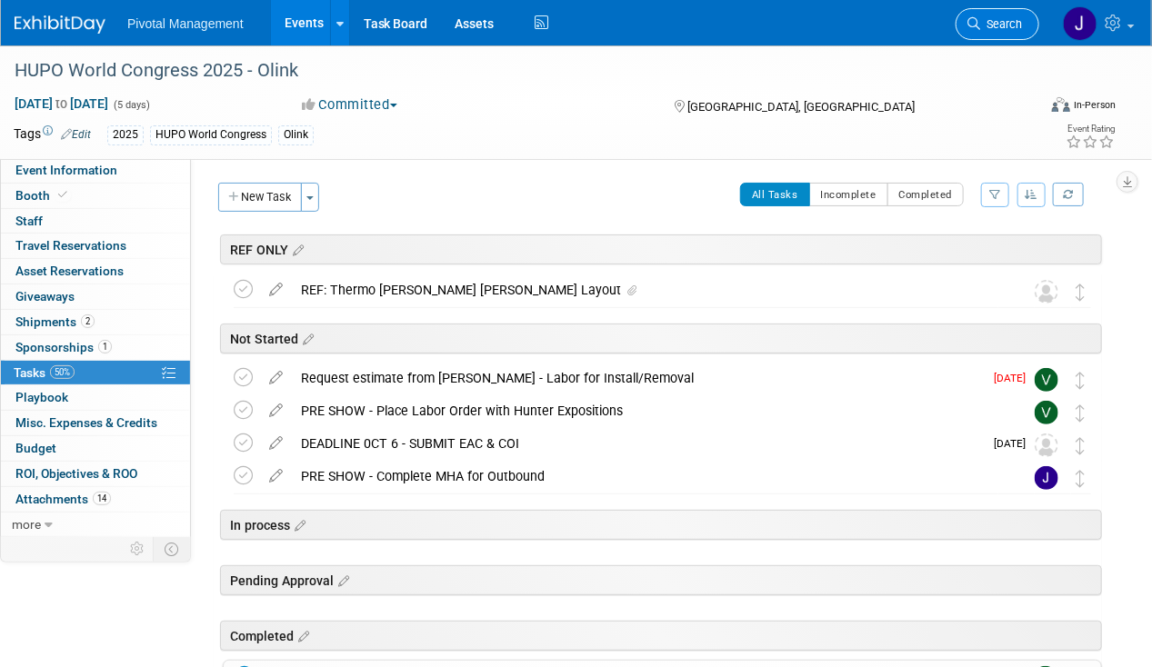
click at [1011, 17] on span "Search" at bounding box center [1001, 24] width 42 height 14
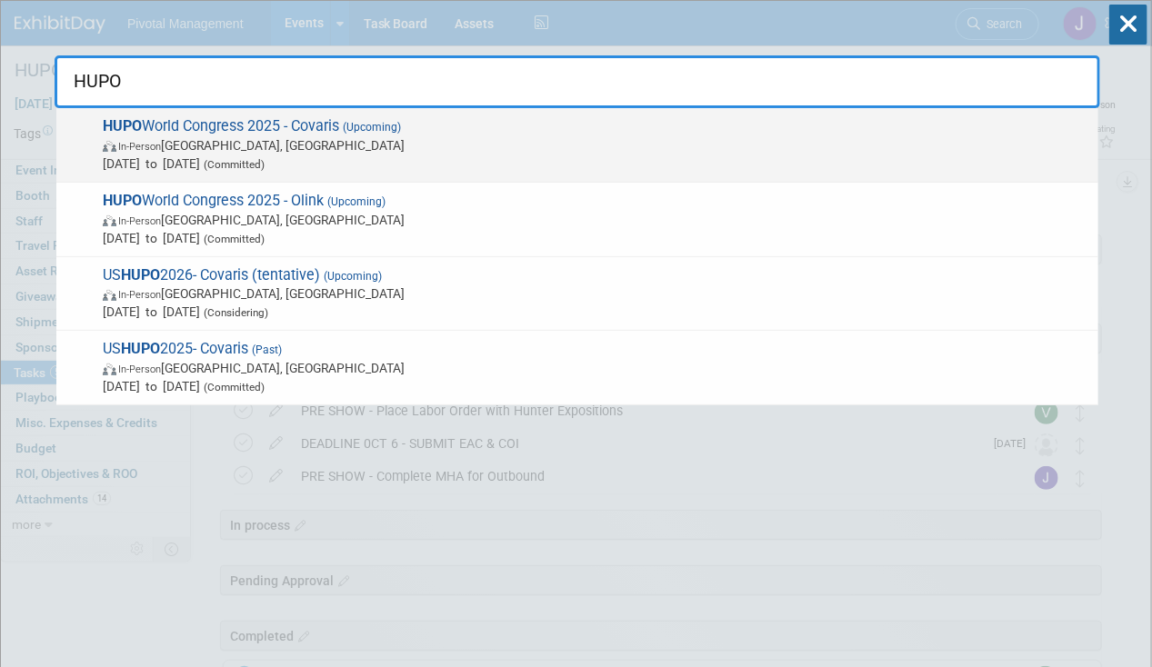
type input "HUPO"
click at [499, 142] on span "In-Person Toronto, Canada" at bounding box center [596, 145] width 987 height 18
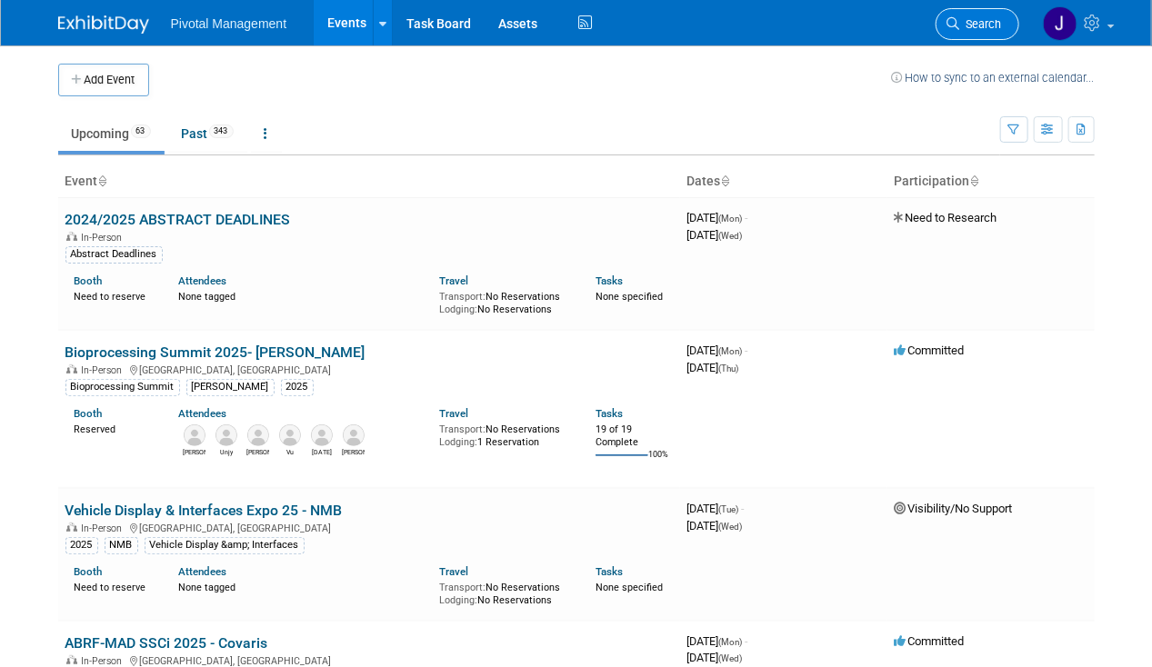
click at [1003, 24] on link "Search" at bounding box center [978, 24] width 84 height 32
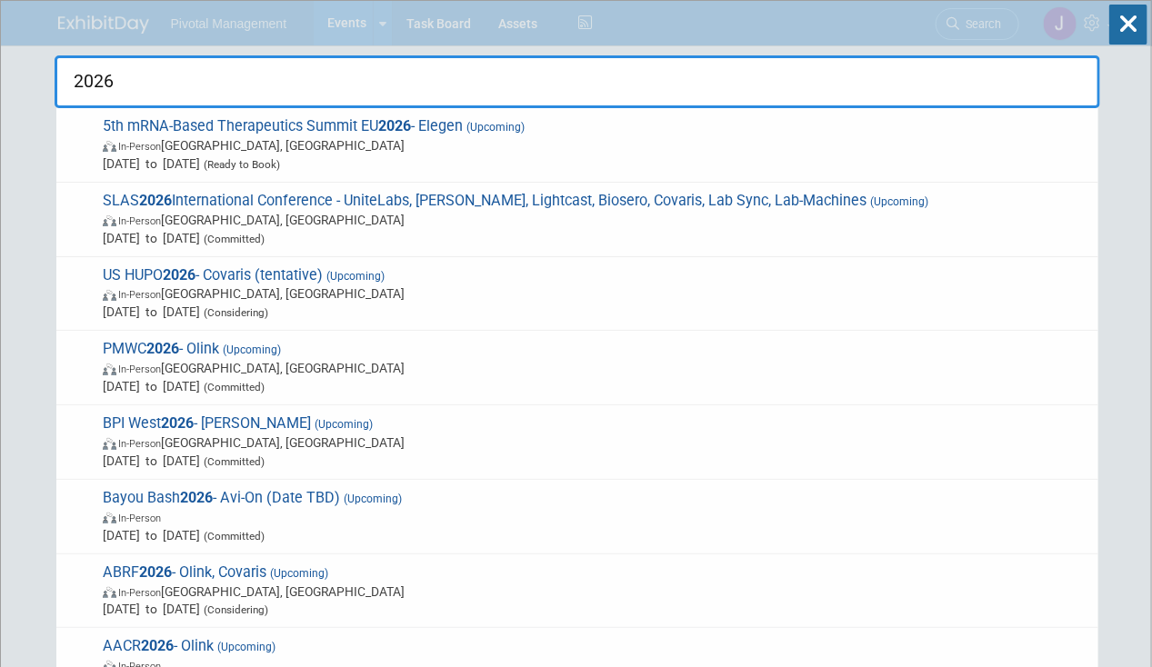
click at [464, 106] on input "2026" at bounding box center [578, 81] width 1046 height 53
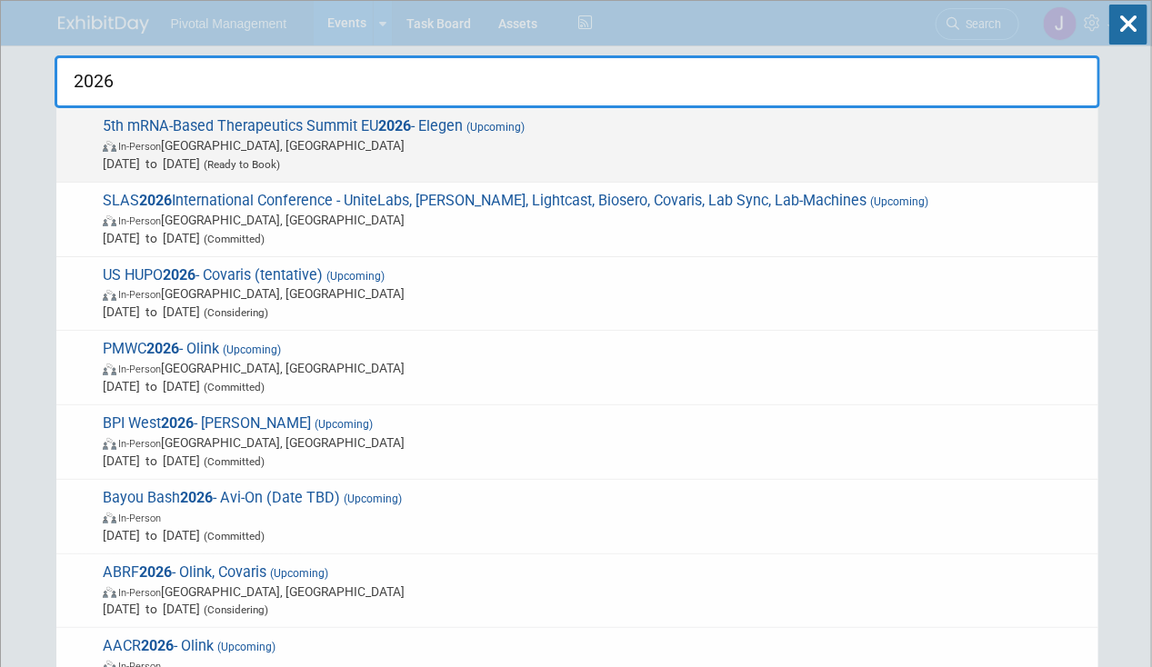
type input "2026"
click at [446, 163] on span "[DATE] to [DATE] (Ready to Book)" at bounding box center [596, 164] width 987 height 18
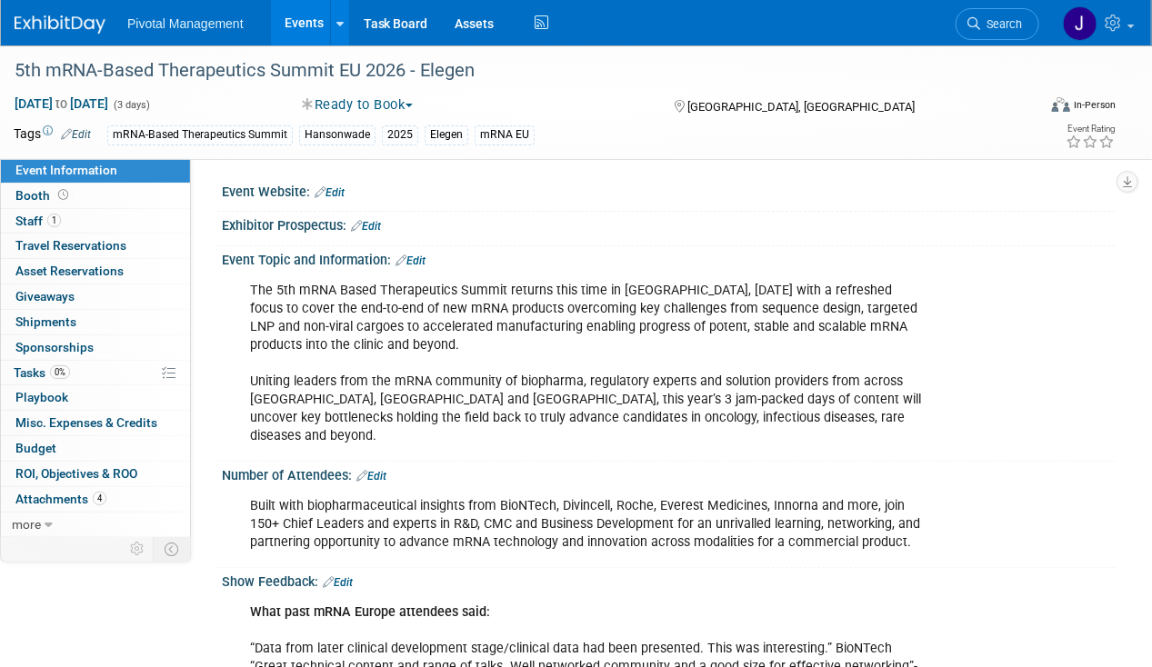
click at [387, 98] on button "Ready to Book" at bounding box center [358, 104] width 124 height 19
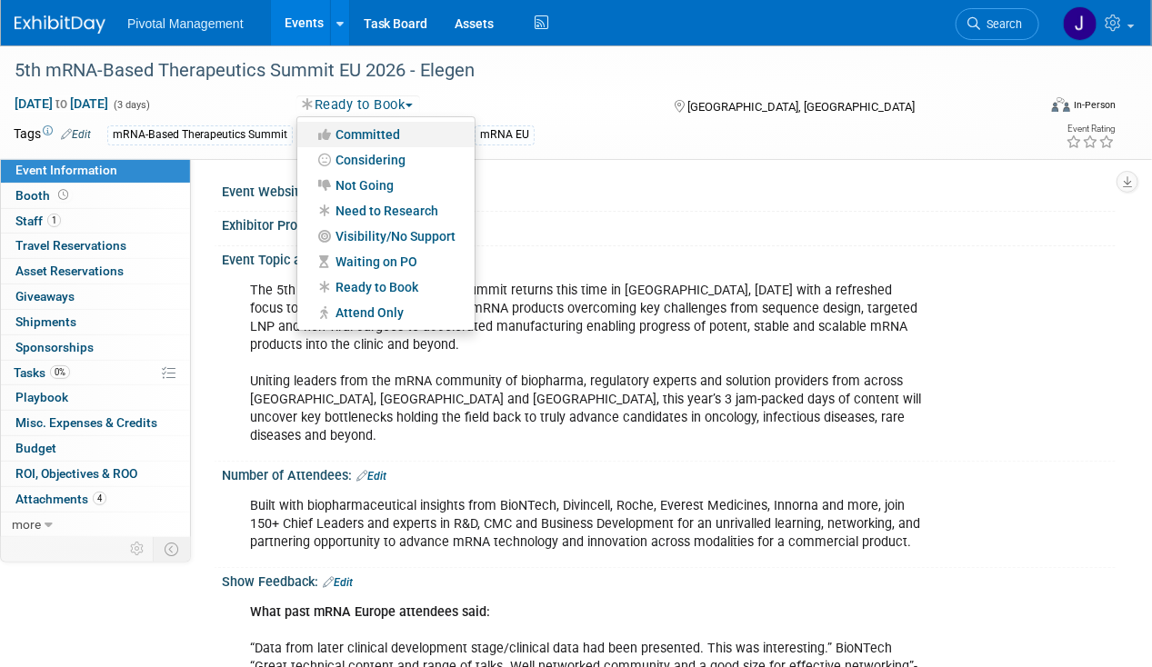
click at [368, 137] on link "Committed" at bounding box center [385, 134] width 177 height 25
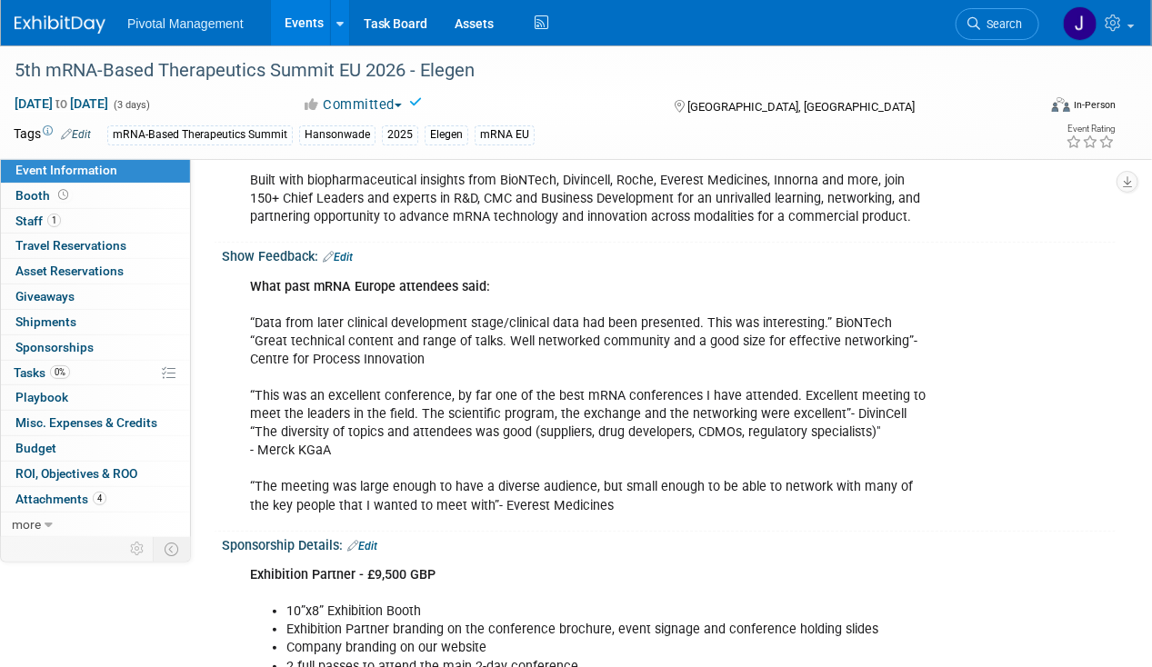
scroll to position [605, 0]
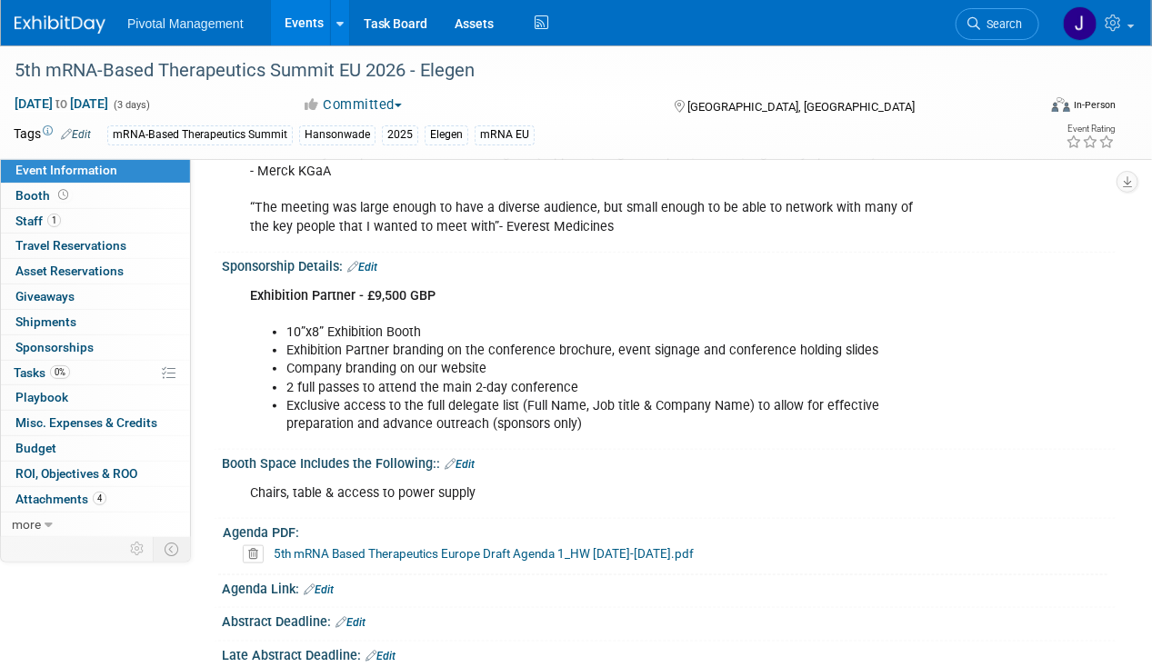
click at [375, 261] on link "Edit" at bounding box center [362, 267] width 30 height 13
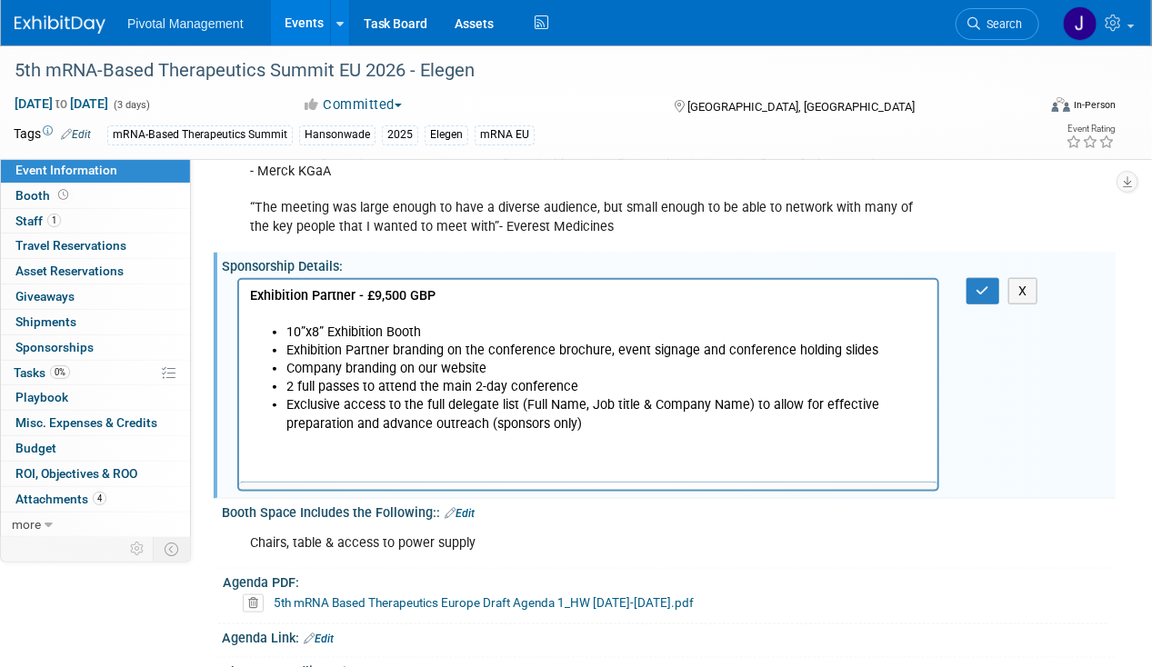
scroll to position [0, 0]
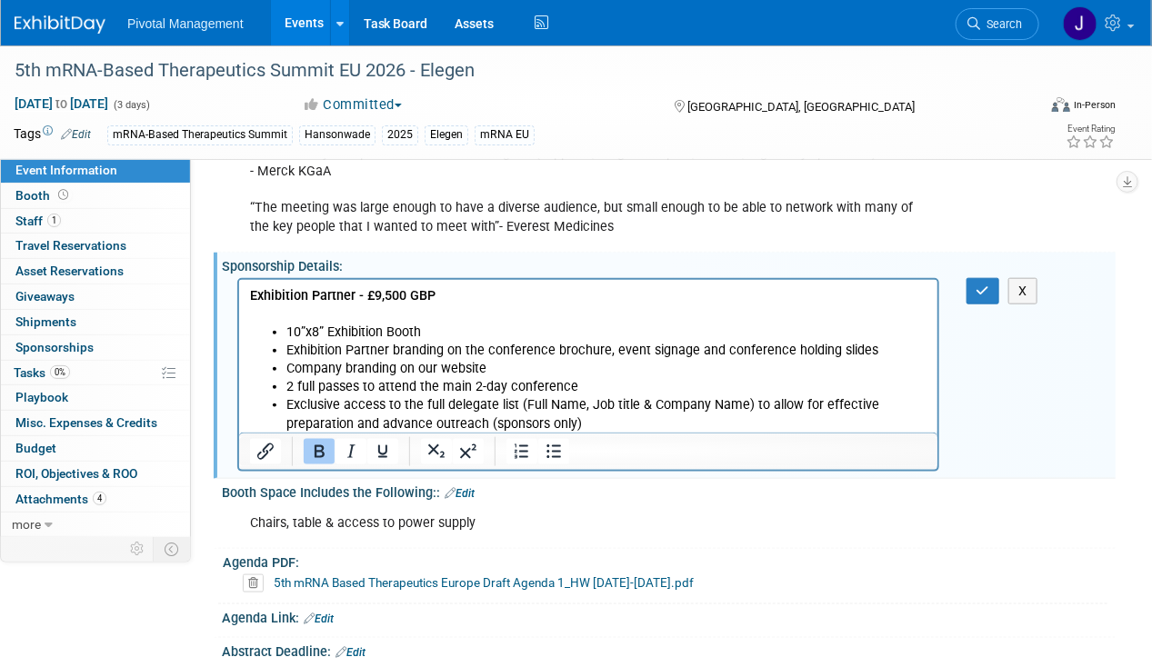
click at [618, 426] on li "Exclusive access to the full delegate list (Full Name, Job title & Company Name…" at bounding box center [606, 414] width 641 height 36
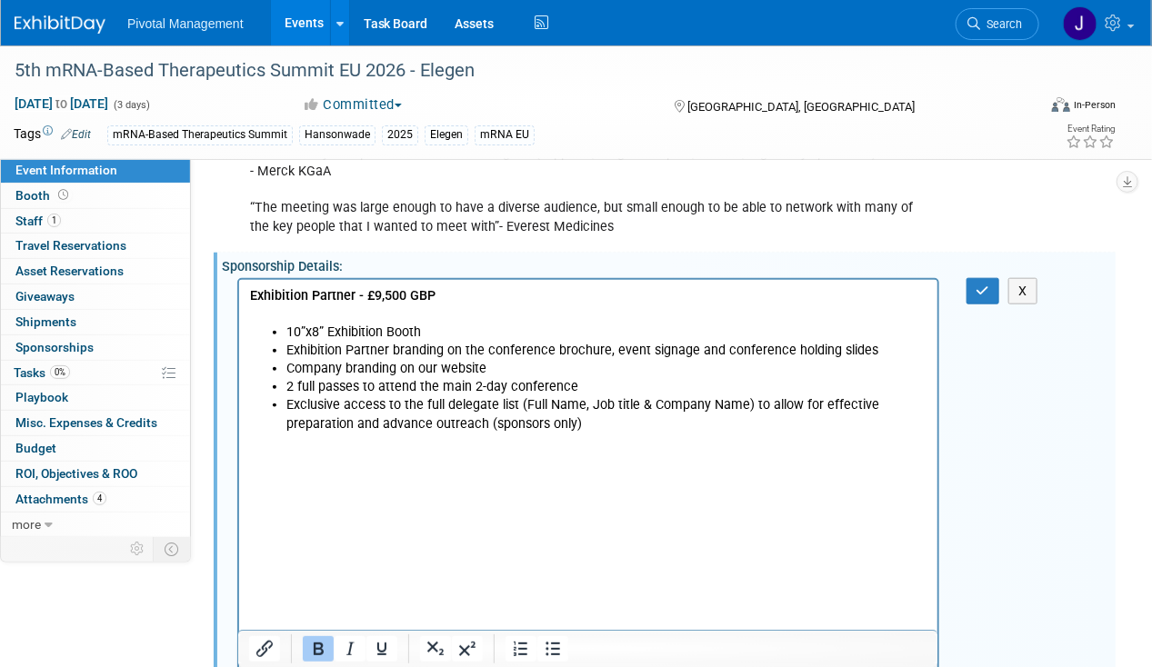
scroll to position [714, 0]
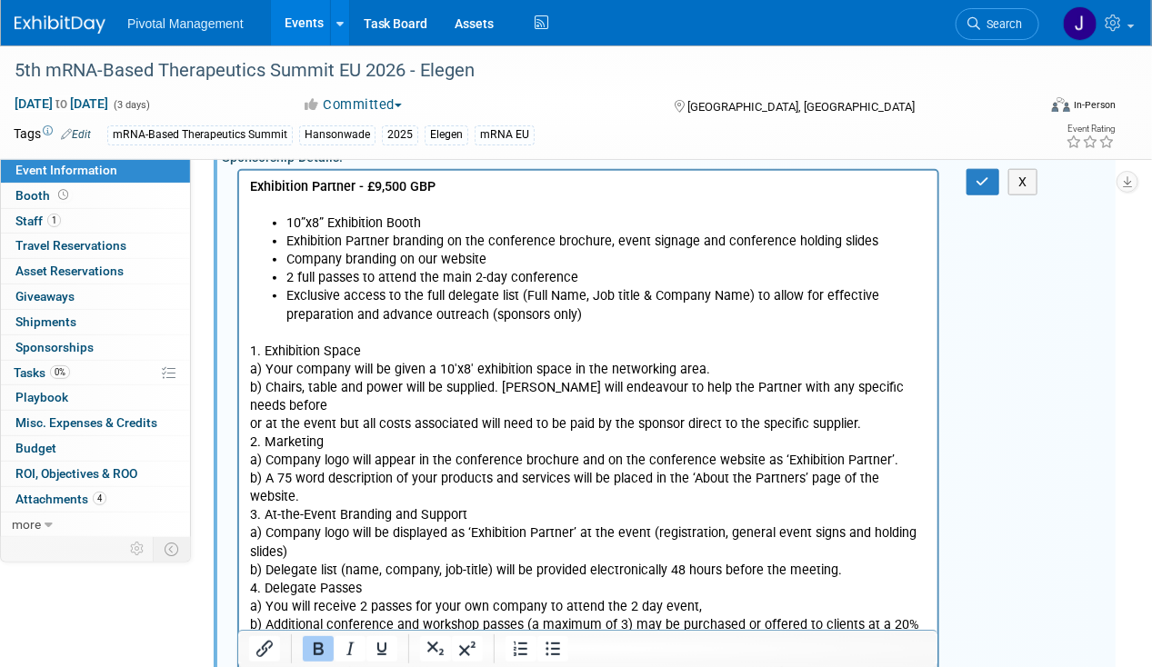
click at [308, 344] on p "1. Exhibition Space a) Your company will be given a 10'x8' exhibition space in …" at bounding box center [587, 516] width 677 height 346
click at [246, 427] on html "Exhibition Partner - £9,500 GBP 10”x8” Exhibition Booth Exhibition Partner bran…" at bounding box center [587, 430] width 698 height 518
click at [249, 425] on p "1. Exhibition Space a) Your company will be given a 10'x8' exhibition space in …" at bounding box center [587, 516] width 677 height 346
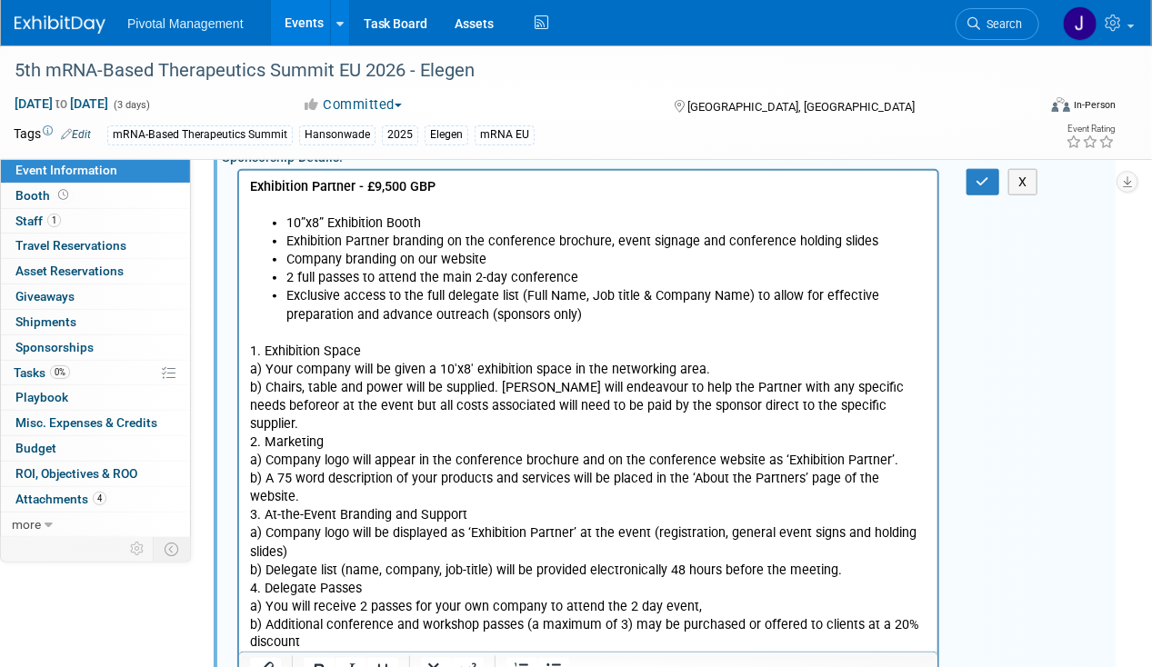
click at [316, 426] on p "1. Exhibition Space a) Your company will be given a 10'x8' exhibition space in …" at bounding box center [587, 516] width 677 height 346
click at [317, 660] on icon "Bold" at bounding box center [319, 671] width 22 height 22
click at [291, 346] on p "1. Exhibition Space a) Your company will be given a 10'x8' exhibition space in …" at bounding box center [587, 516] width 677 height 346
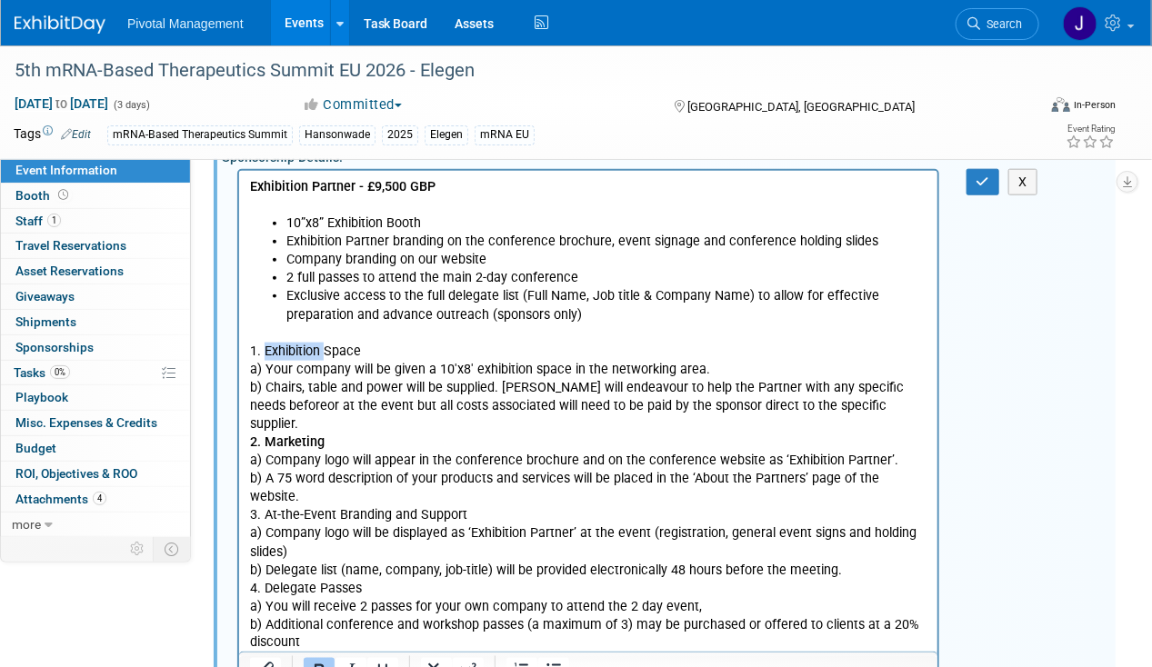
click at [291, 346] on p "1. Exhibition Space a) Your company will be given a 10'x8' exhibition space in …" at bounding box center [587, 516] width 677 height 346
click at [326, 660] on icon "Bold" at bounding box center [319, 671] width 22 height 22
click at [297, 446] on p "1. Exhibition Space a) Your company will be given a 10'x8' exhibition space in …" at bounding box center [587, 516] width 677 height 346
click at [274, 476] on p "1. Exhibition Space a) Your company will be given a 10'x8' exhibition space in …" at bounding box center [587, 516] width 677 height 346
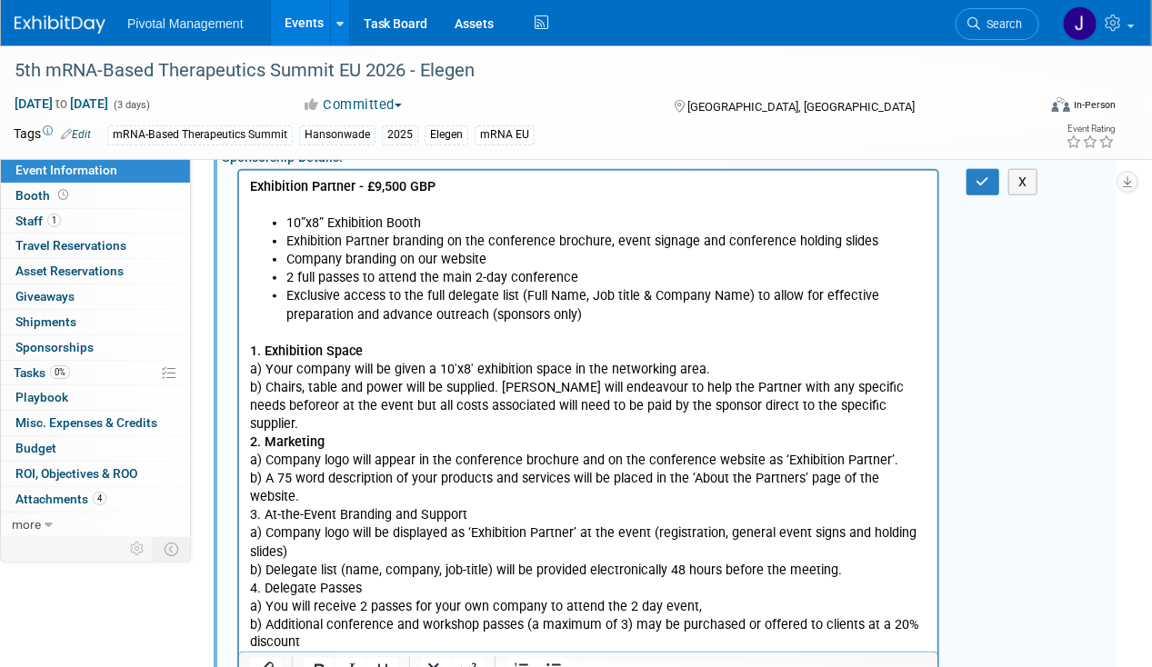
click at [274, 482] on p "1. Exhibition Space a) Your company will be given a 10'x8' exhibition space in …" at bounding box center [587, 516] width 677 height 346
click at [317, 660] on icon "Bold" at bounding box center [319, 671] width 22 height 22
click at [458, 469] on p "1. Exhibition Space a) Your company will be given a 10'x8' exhibition space in …" at bounding box center [587, 516] width 677 height 346
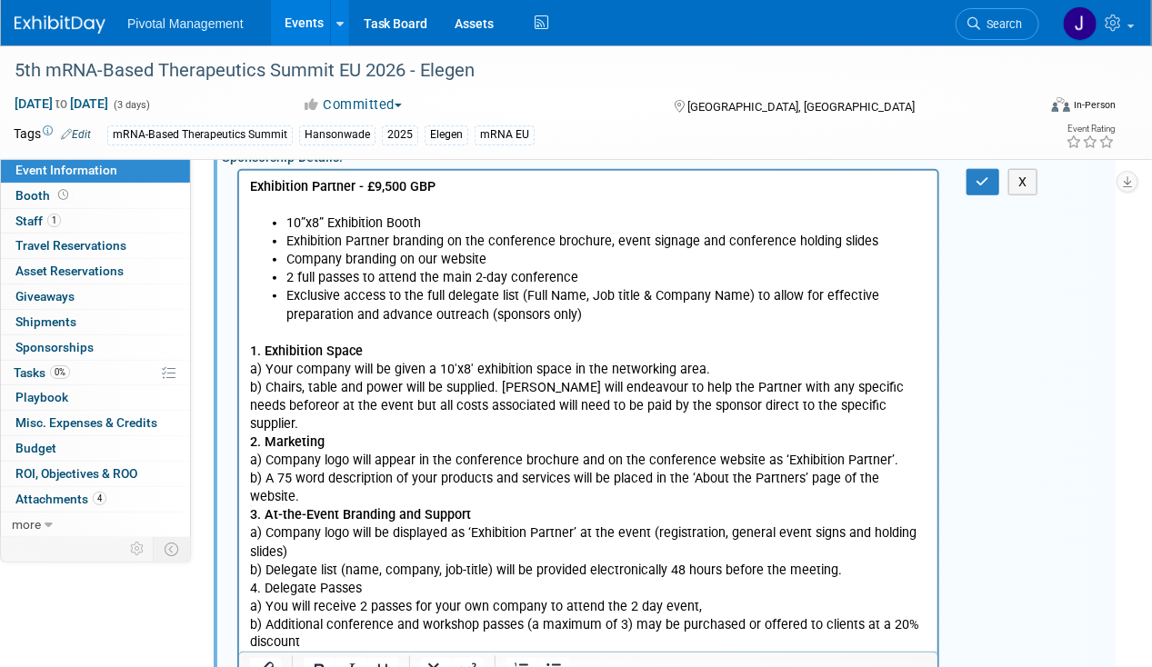
click at [919, 456] on p "1. Exhibition Space a) Your company will be given a 10'x8' exhibition space in …" at bounding box center [587, 516] width 677 height 346
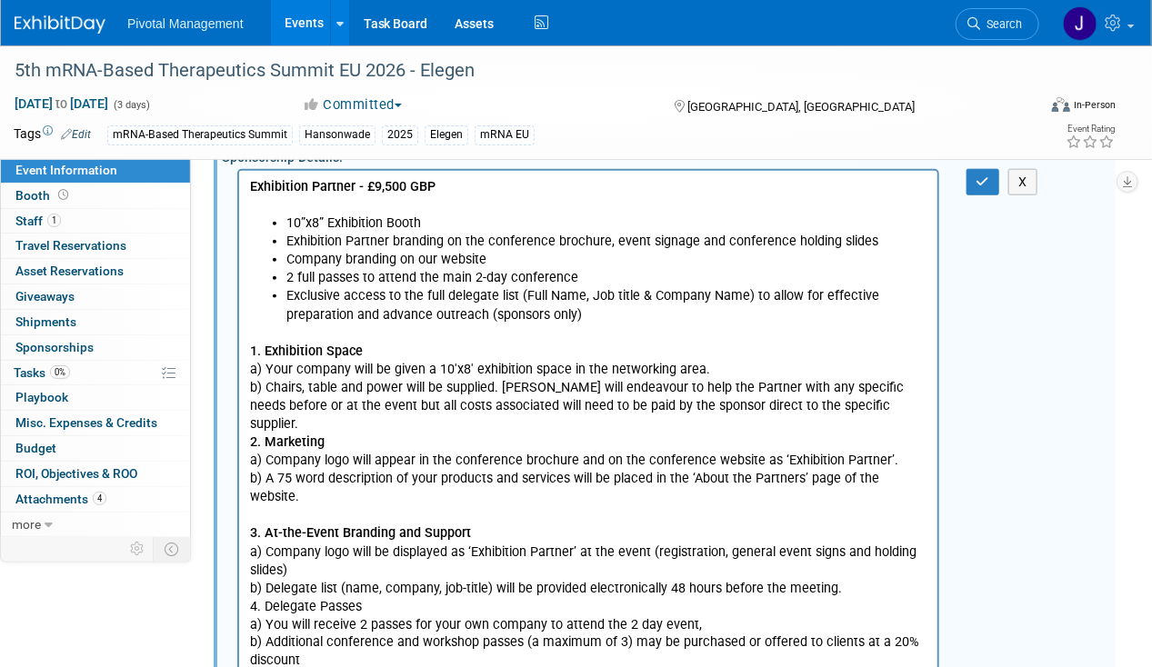
click at [891, 405] on p "1. Exhibition Space a) Your company will be given a 10'x8' exhibition space in …" at bounding box center [587, 425] width 677 height 165
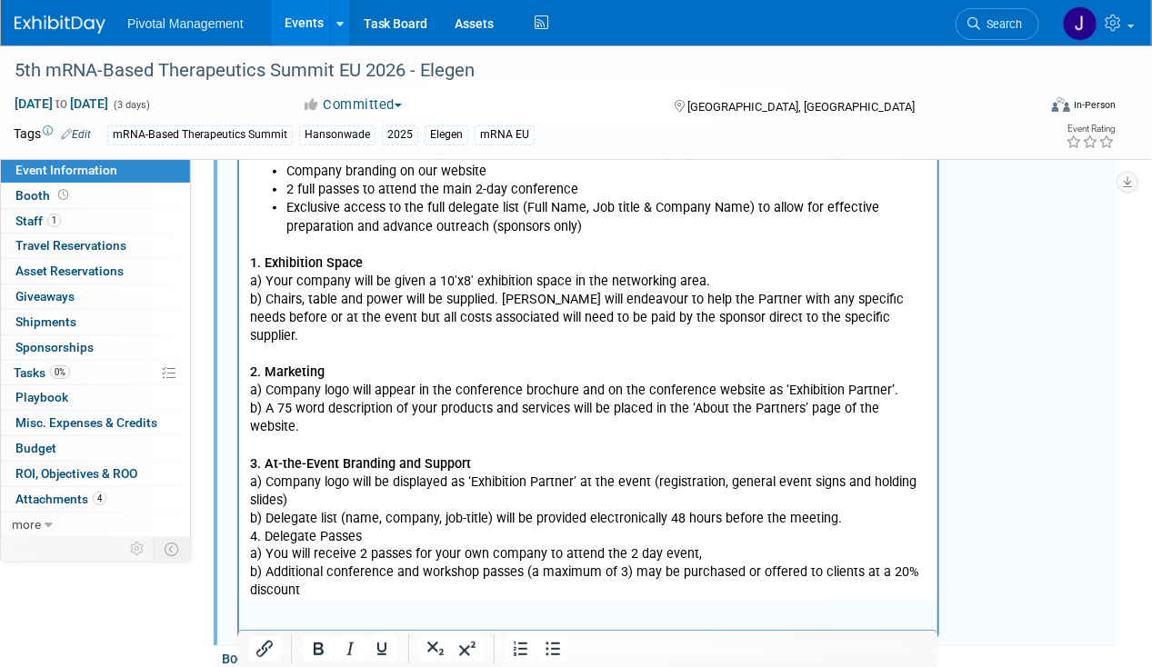
scroll to position [891, 0]
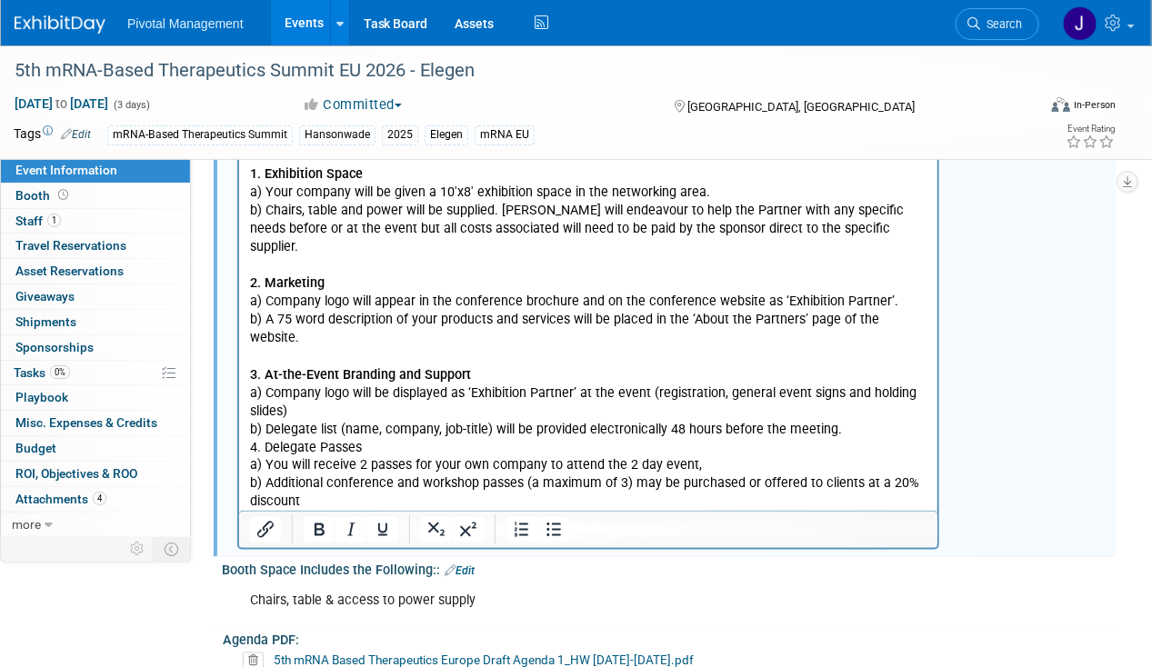
click at [847, 397] on p "3. At-the-Event Branding and Support a) Company logo will be displayed as ‘Exhi…" at bounding box center [587, 448] width 677 height 201
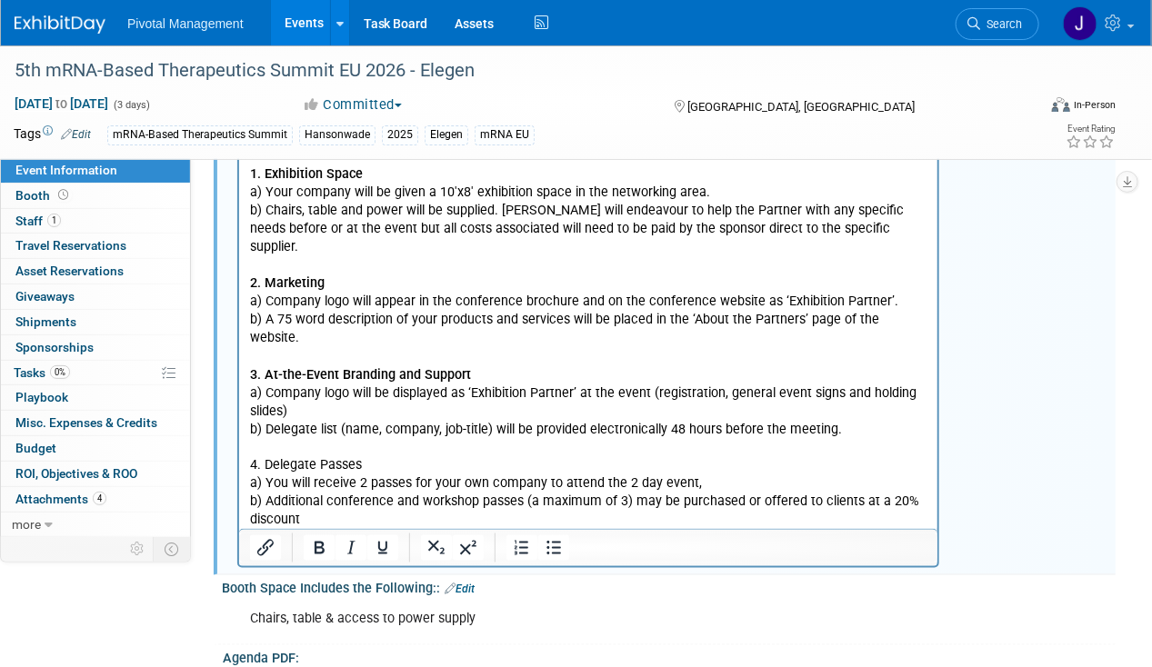
click at [310, 440] on p "4. Delegate Passes a) You will receive 2 passes for your own company to attend …" at bounding box center [587, 504] width 677 height 128
click at [309, 537] on icon "Bold" at bounding box center [319, 548] width 22 height 22
click at [355, 466] on p "4. Delegate Passes a) You will receive 2 passes for your own company to attend …" at bounding box center [587, 504] width 677 height 128
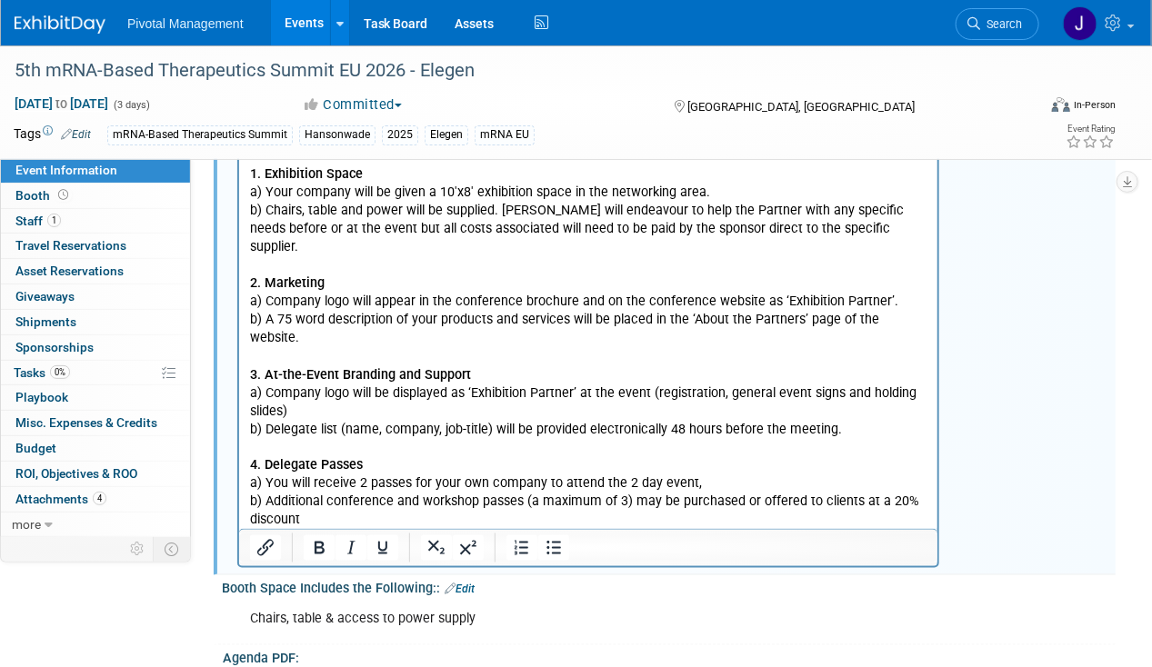
click at [352, 457] on p "4. Delegate Passes a) You will receive 2 passes for your own company to attend …" at bounding box center [587, 504] width 677 height 128
click at [250, 500] on p "4. Delegate Passes a) You will receive 2 passes for your own company to attend …" at bounding box center [587, 504] width 677 height 128
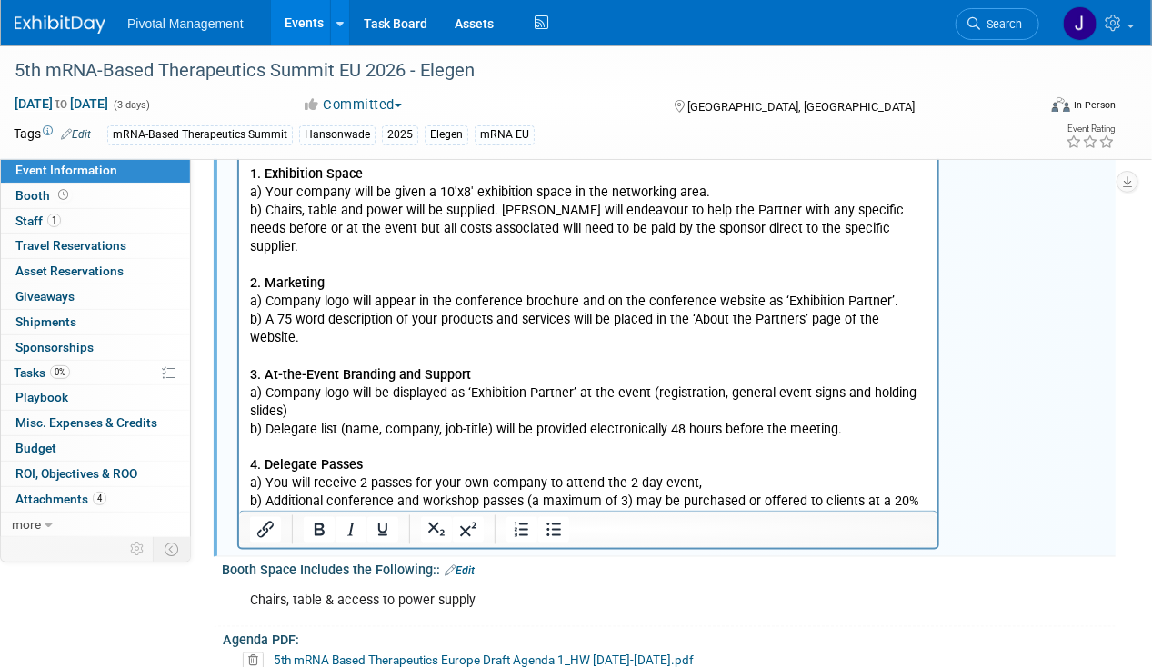
click at [418, 446] on p "4. Delegate Passes a) You will receive 2 passes for your own company to attend …" at bounding box center [587, 494] width 677 height 109
copy p "a) You will receive 2 passes for your own company to attend the 2 day event,"
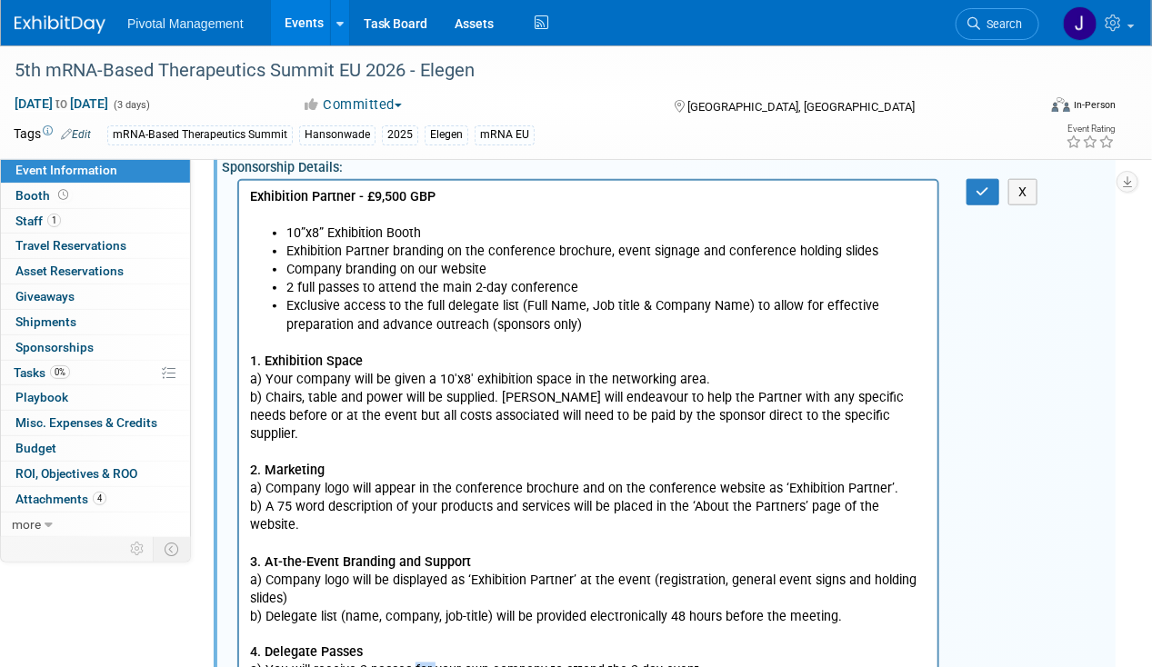
scroll to position [700, 0]
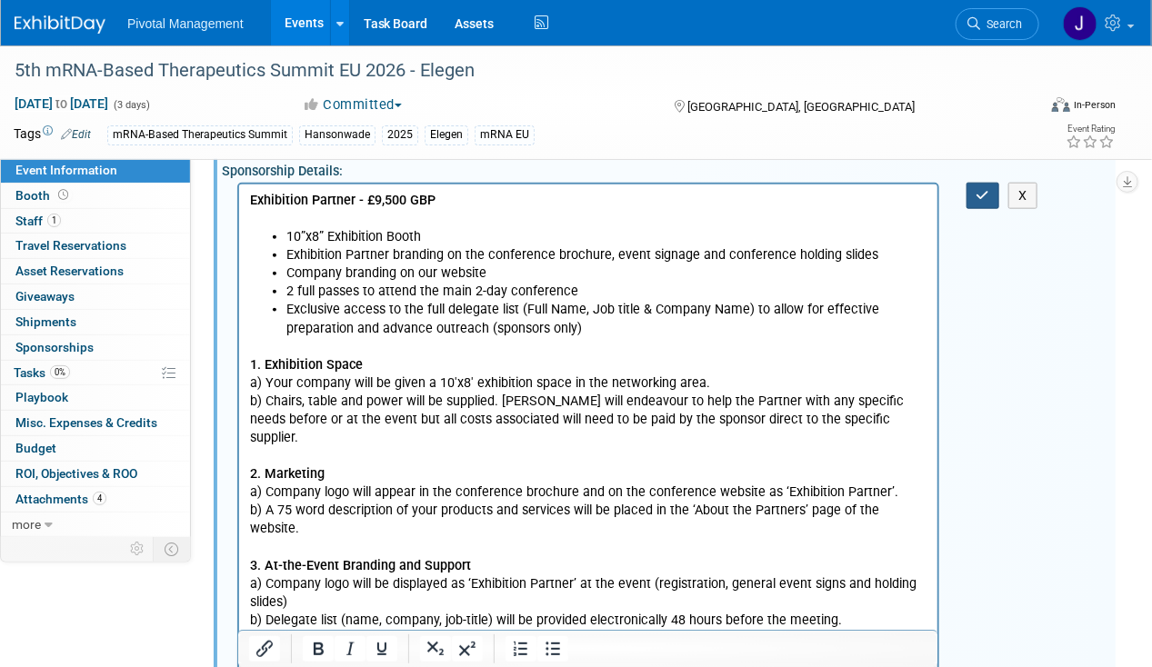
click at [980, 186] on button "button" at bounding box center [984, 196] width 34 height 26
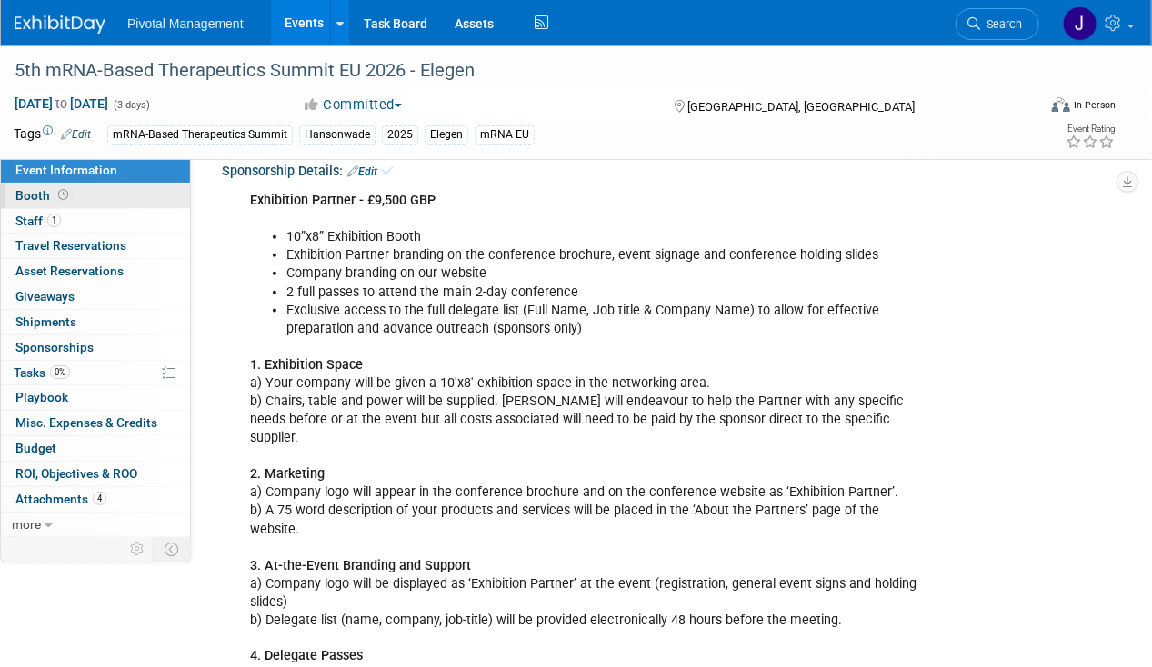
click at [93, 196] on link "Booth" at bounding box center [95, 196] width 189 height 25
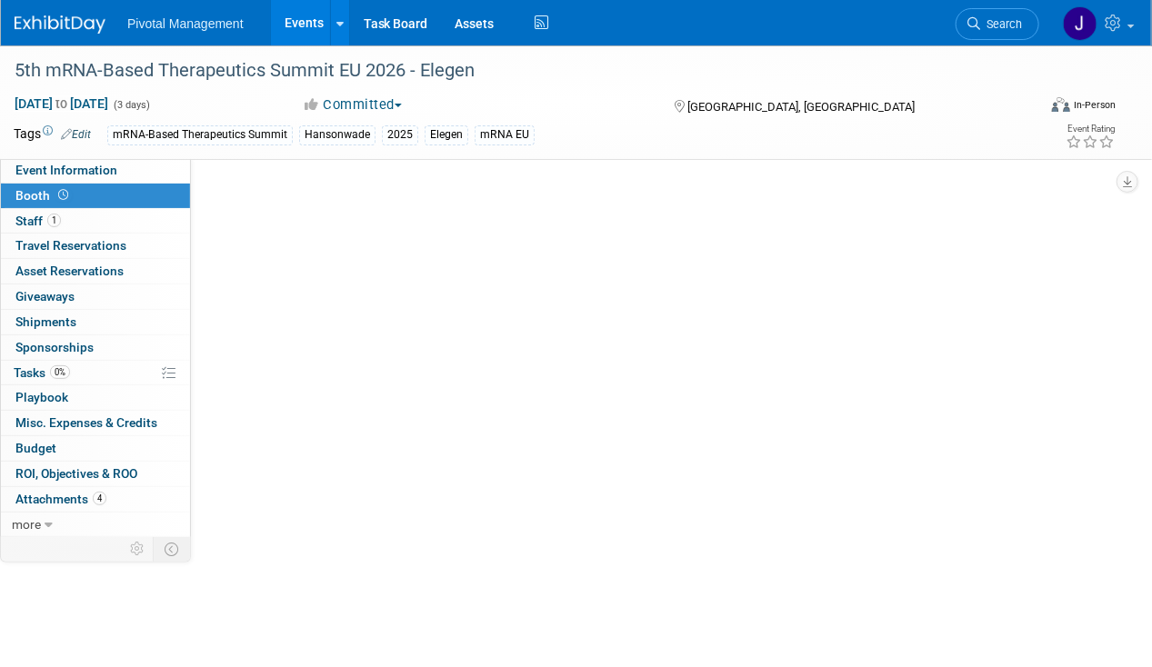
scroll to position [0, 0]
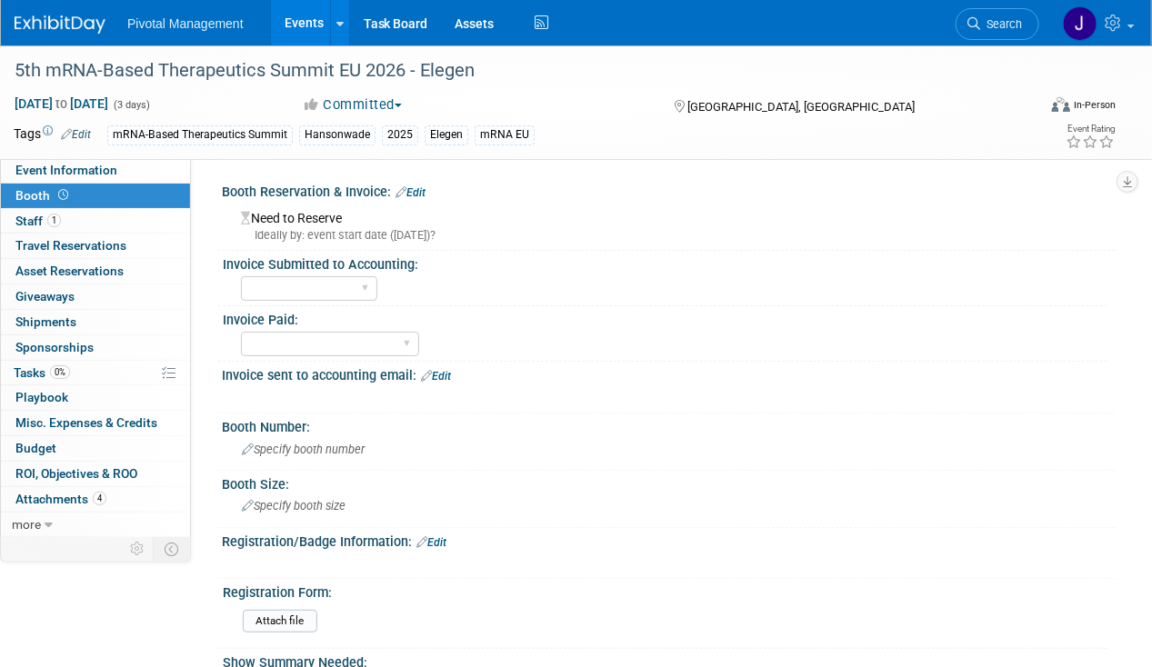
click at [444, 375] on link "Edit" at bounding box center [436, 376] width 30 height 13
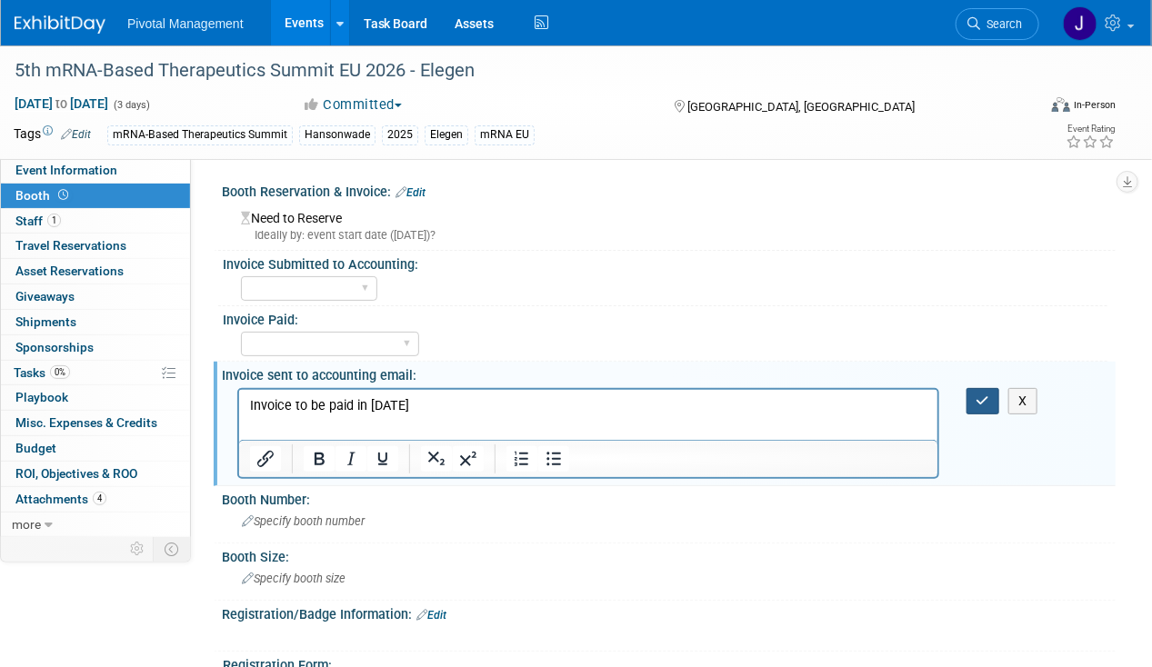
click at [984, 390] on button "button" at bounding box center [984, 401] width 34 height 26
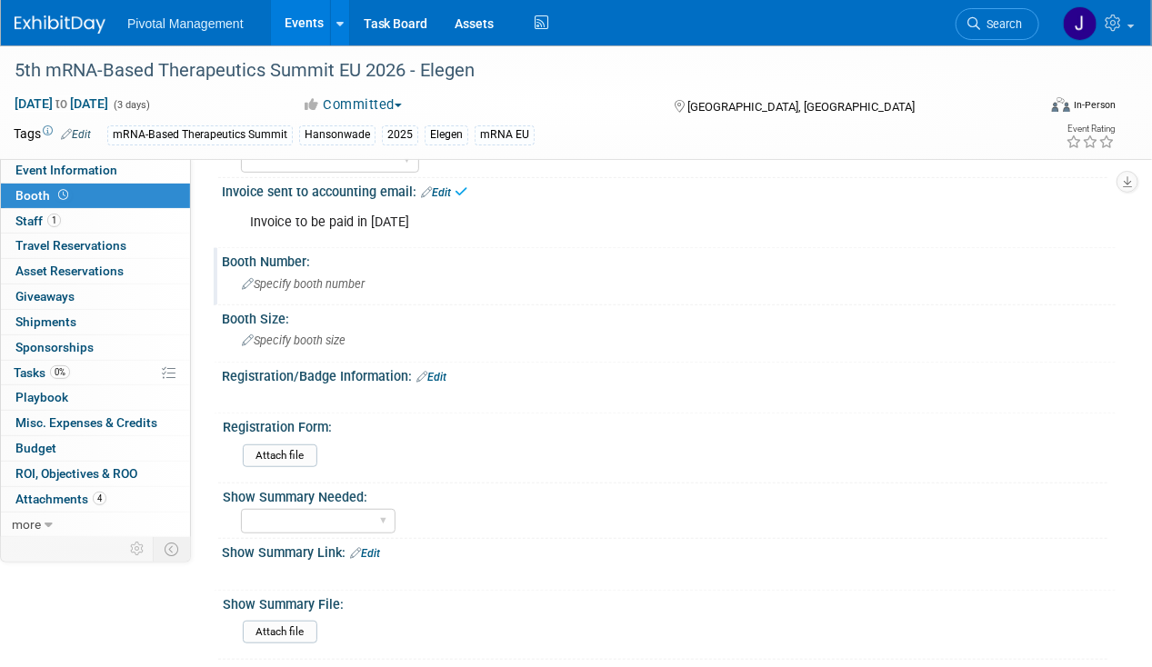
scroll to position [212, 0]
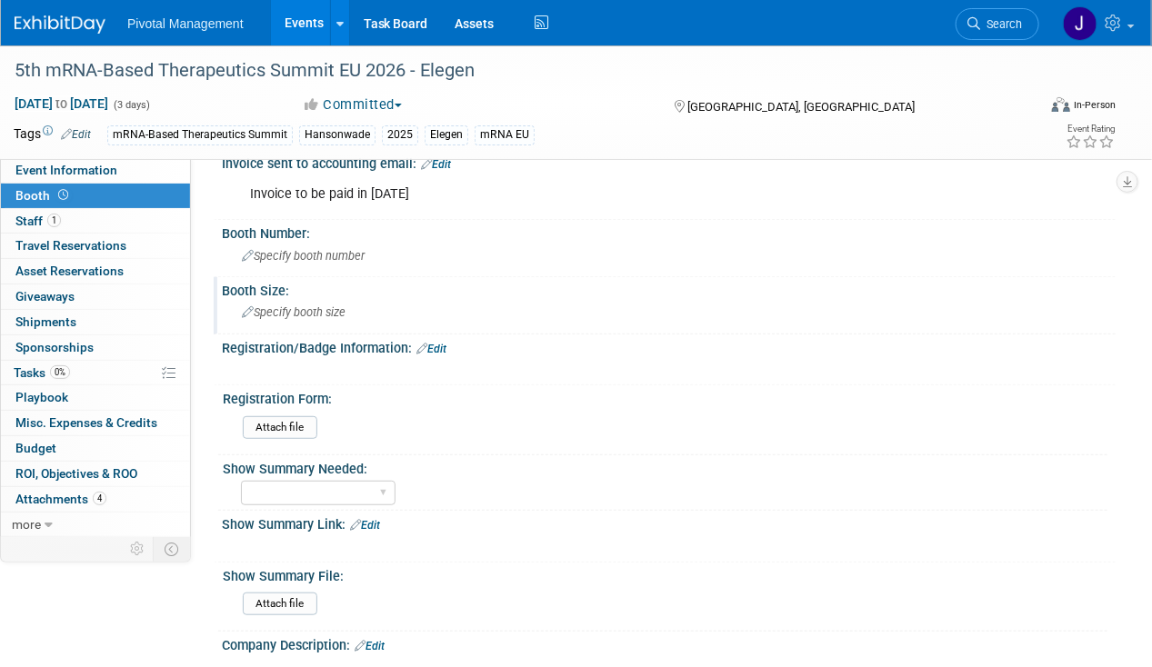
click at [325, 314] on span "Specify booth size" at bounding box center [294, 313] width 104 height 14
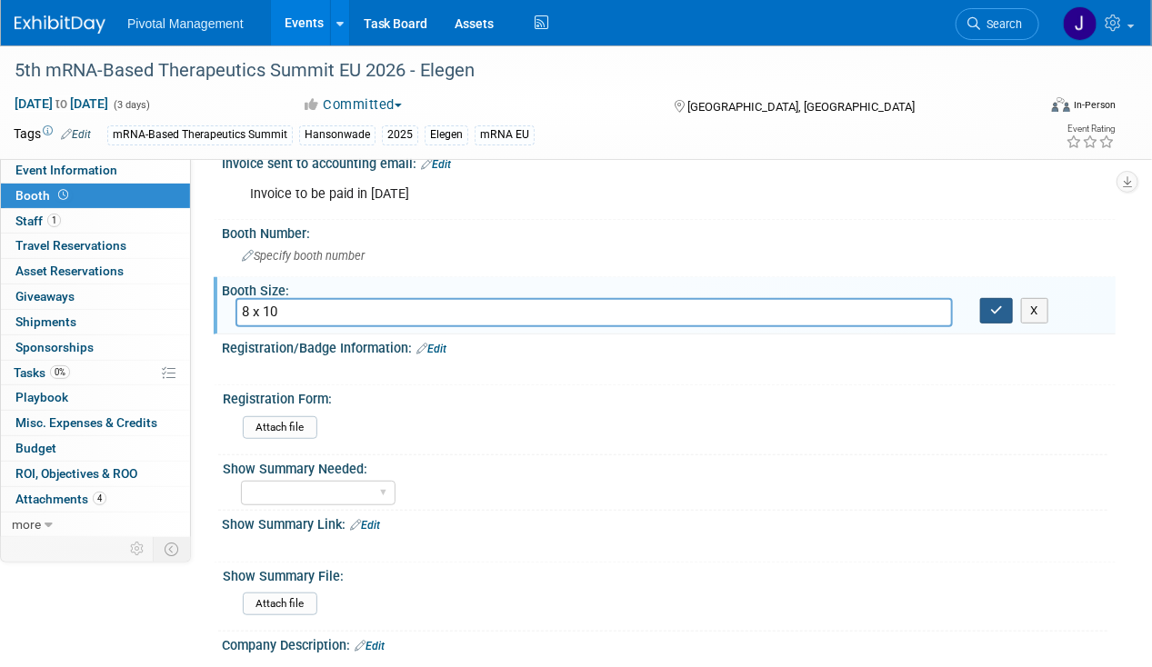
type input "8 x 10"
click at [993, 313] on icon "button" at bounding box center [996, 311] width 13 height 12
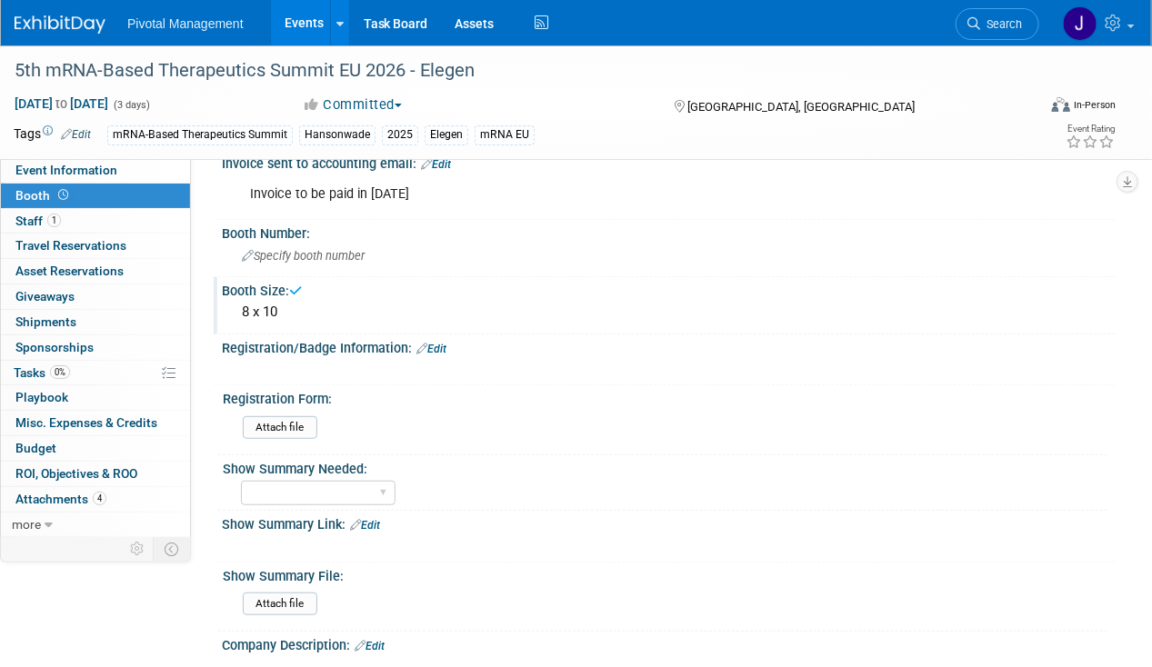
click at [446, 343] on link "Edit" at bounding box center [431, 349] width 30 height 13
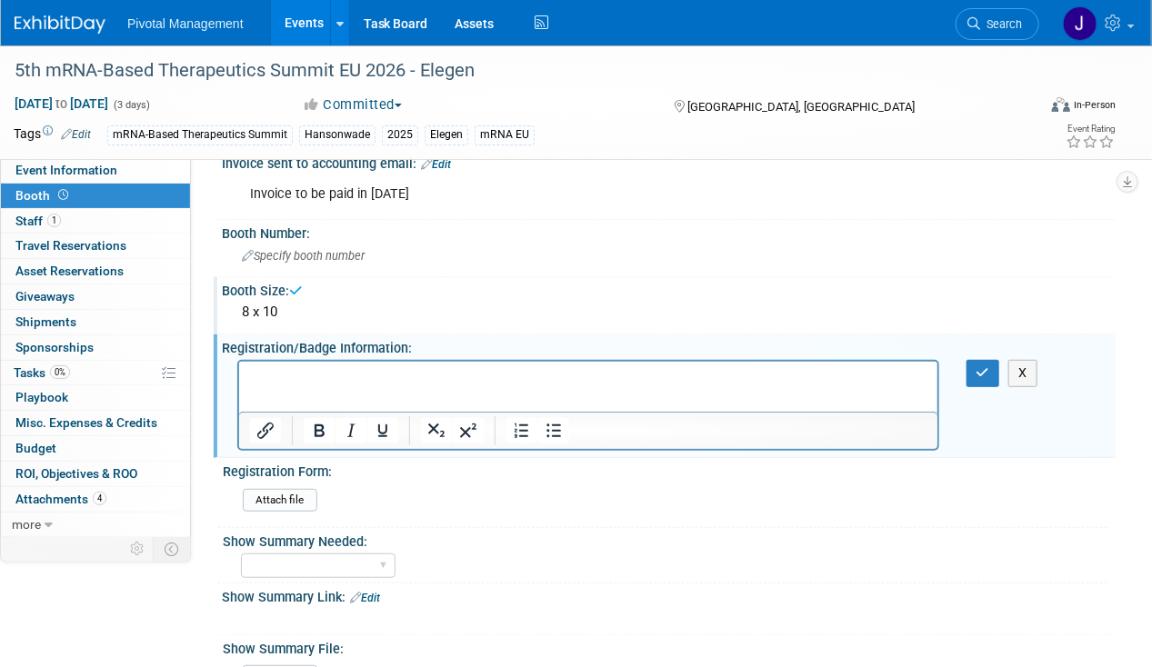
scroll to position [0, 0]
drag, startPoint x: 816, startPoint y: 390, endPoint x: 814, endPoint y: 379, distance: 11.1
click at [814, 387] on html "a) You will receive 2 passes for your own company to attend the 2 day event," at bounding box center [587, 374] width 698 height 25
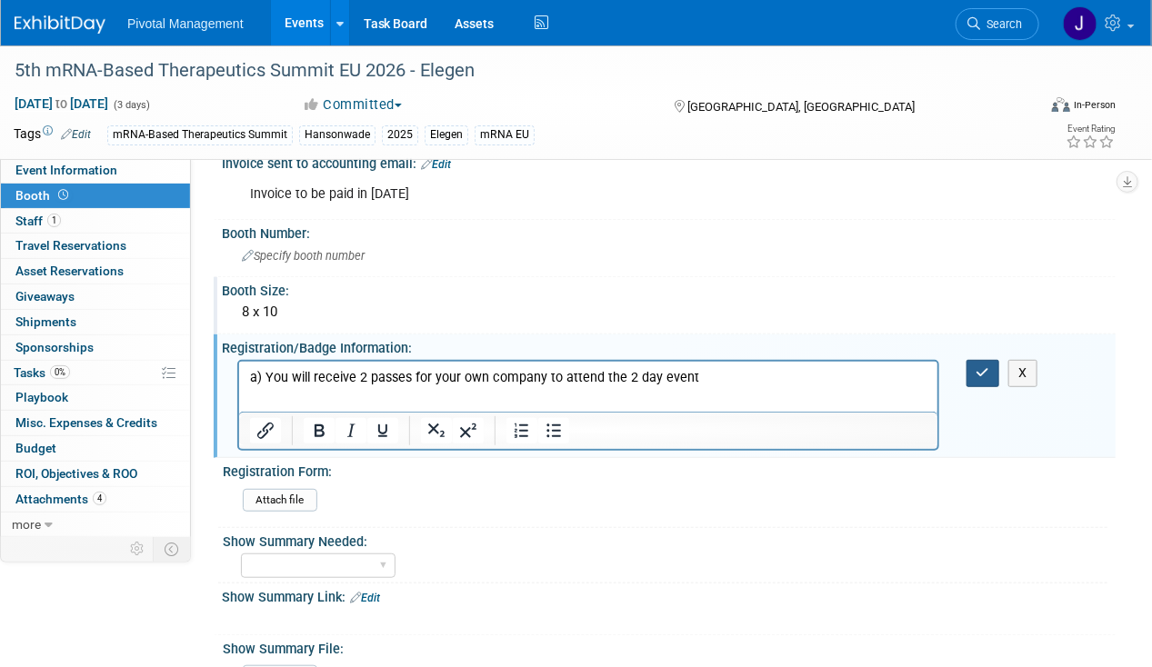
drag, startPoint x: 975, startPoint y: 373, endPoint x: 604, endPoint y: 9, distance: 519.6
click at [975, 373] on button "button" at bounding box center [984, 373] width 34 height 26
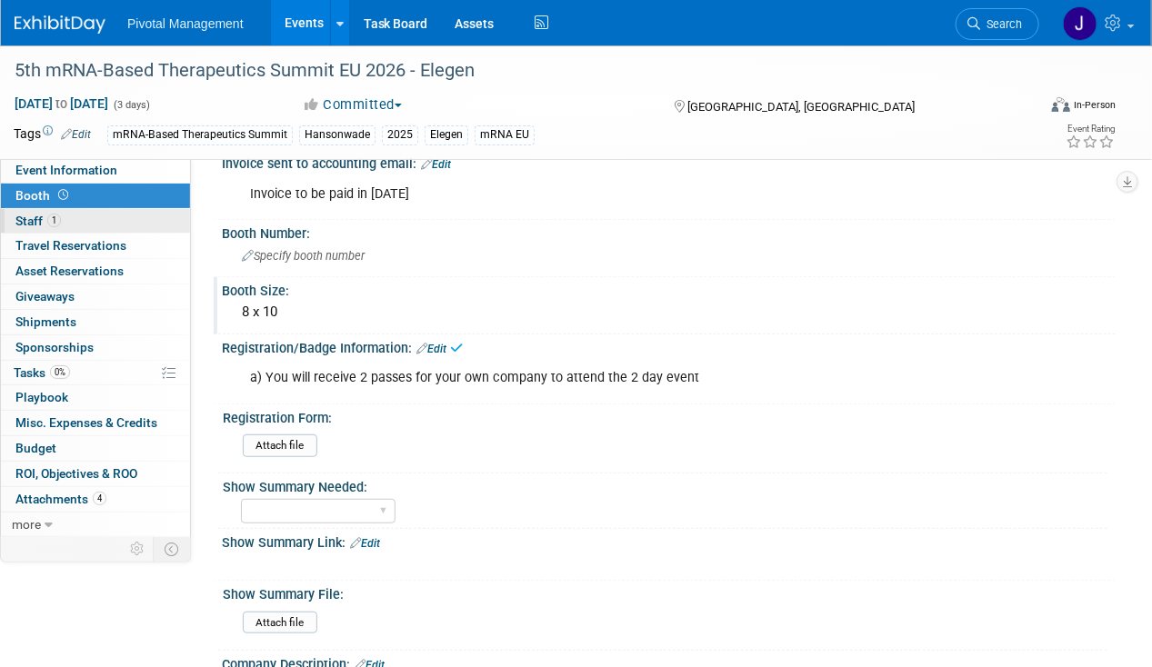
click at [124, 219] on link "1 Staff 1" at bounding box center [95, 221] width 189 height 25
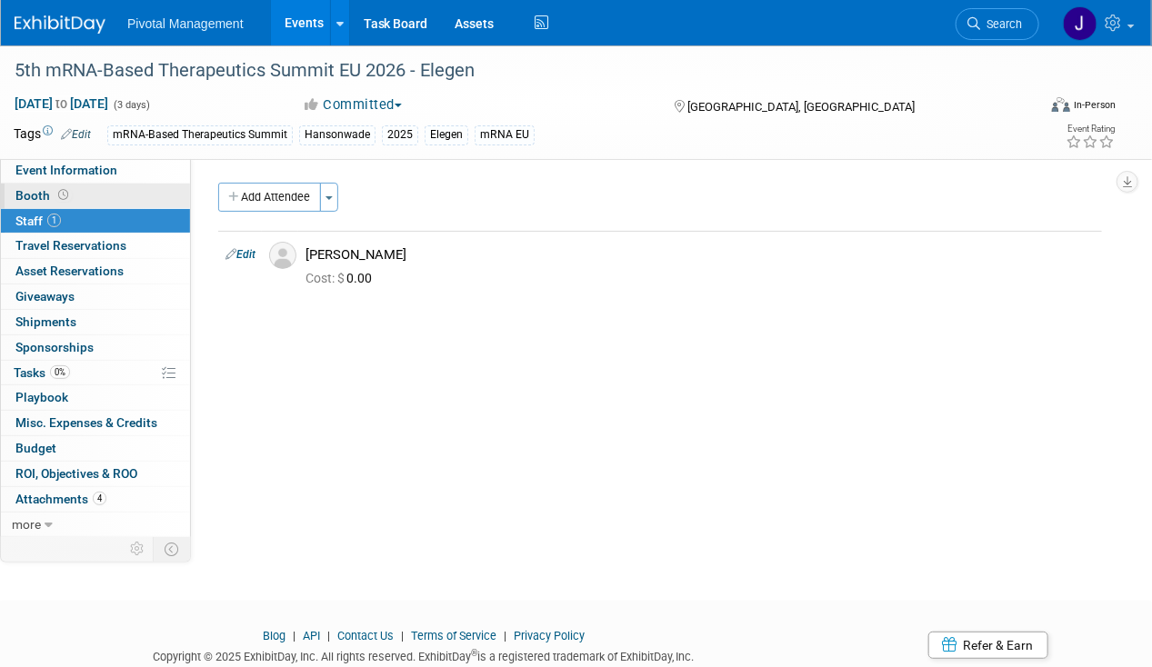
click at [71, 193] on link "Booth" at bounding box center [95, 196] width 189 height 25
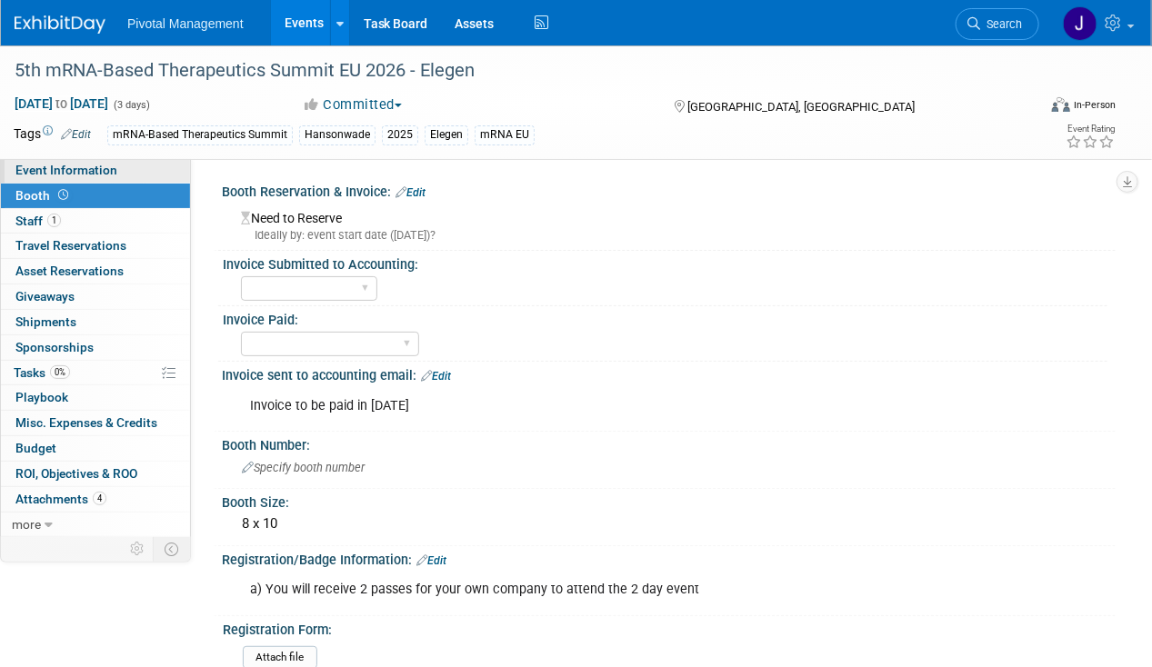
click at [125, 172] on link "Event Information" at bounding box center [95, 170] width 189 height 25
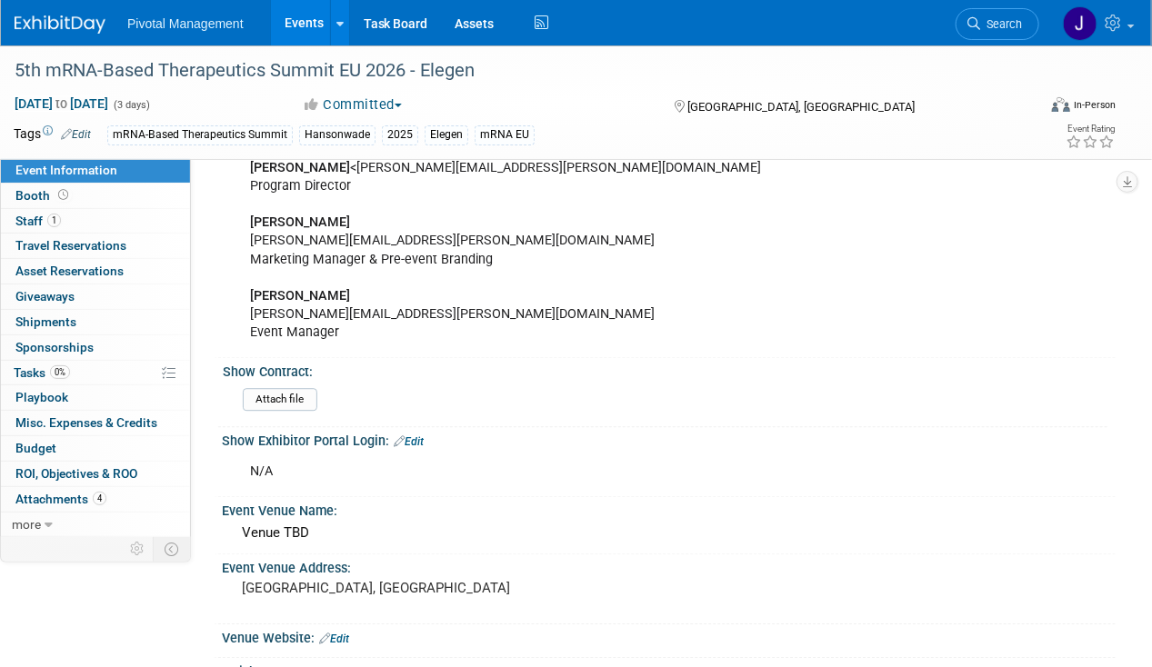
scroll to position [1726, 0]
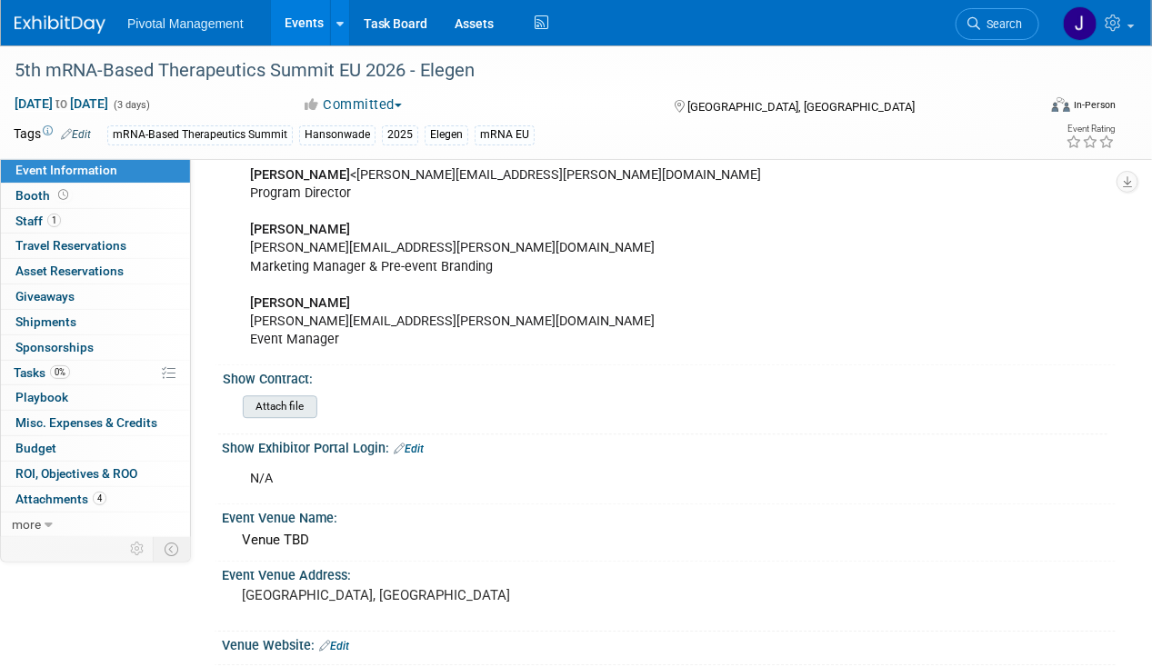
click at [309, 396] on input "file" at bounding box center [192, 406] width 247 height 21
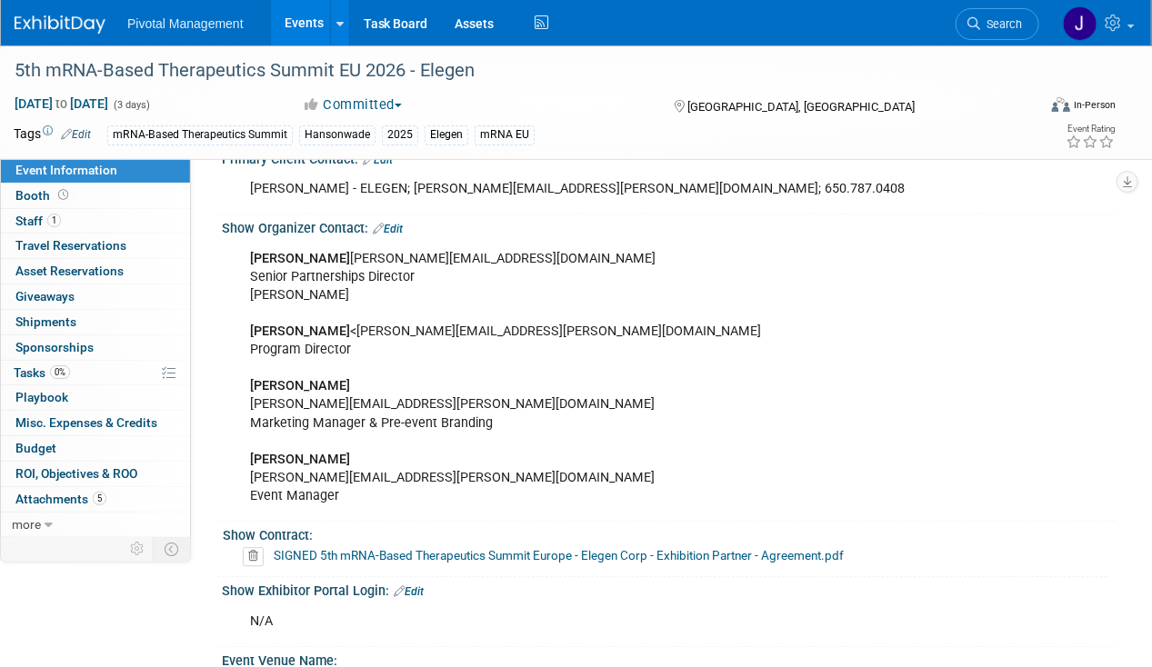
scroll to position [1468, 0]
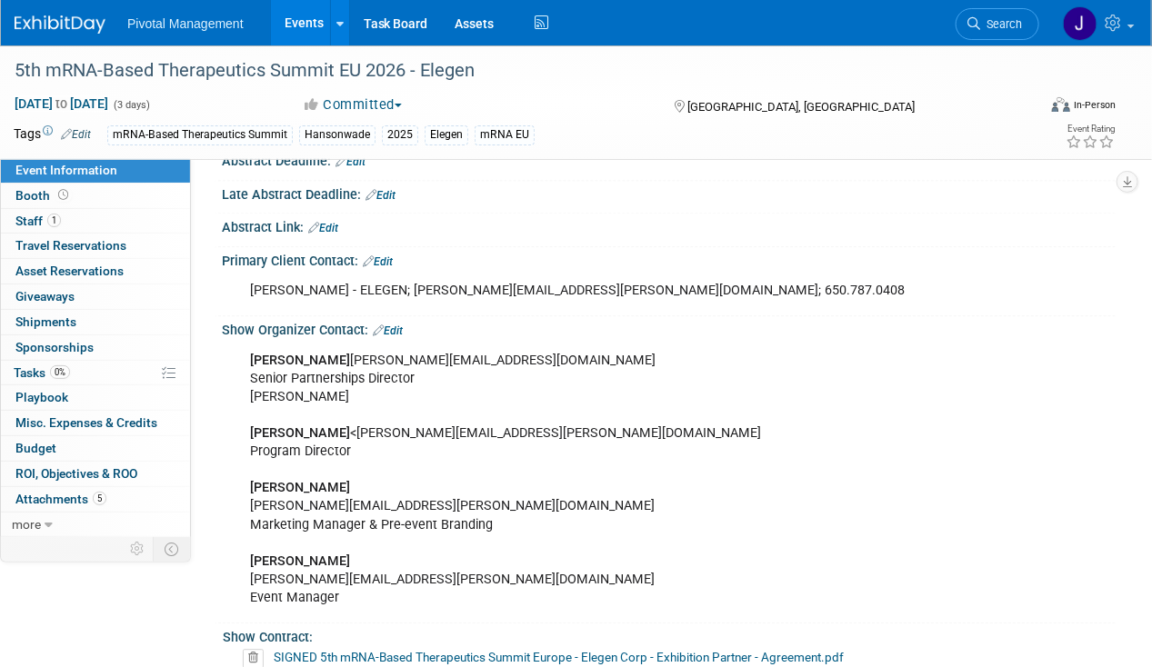
click at [403, 325] on link "Edit" at bounding box center [388, 331] width 30 height 13
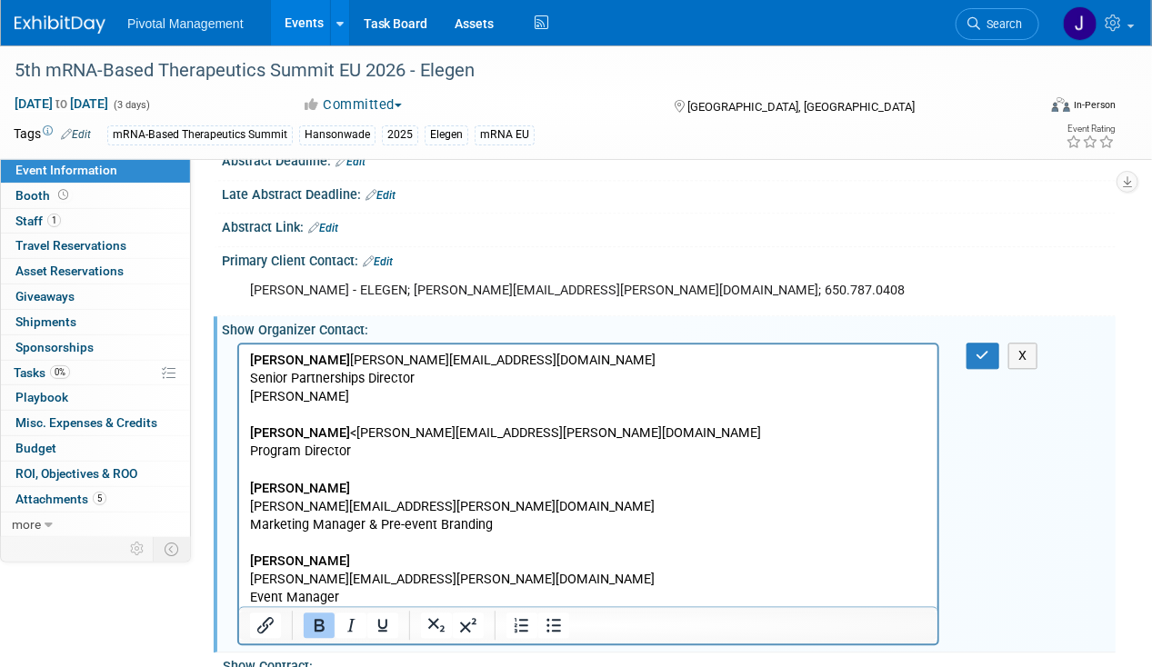
scroll to position [0, 0]
click at [349, 472] on p "Alex Kaczykowski alex.kaczykowski@hansonwade.com Senior Partnerships Director H…" at bounding box center [587, 479] width 677 height 256
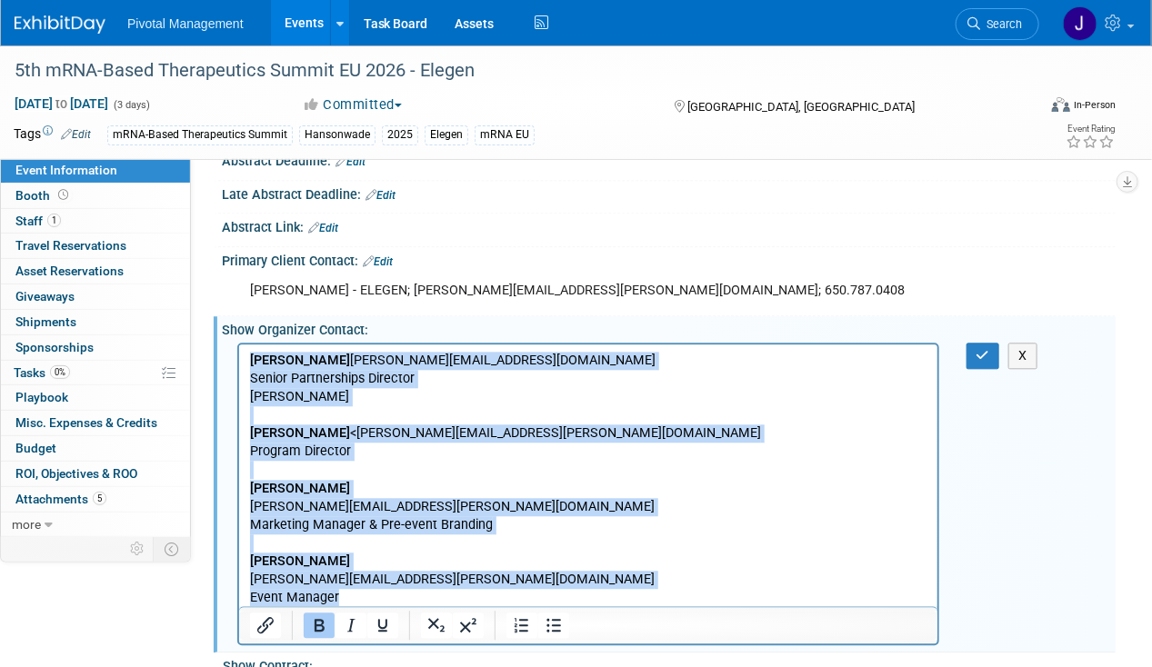
drag, startPoint x: 359, startPoint y: 595, endPoint x: 223, endPoint y: 306, distance: 318.9
click at [238, 344] on html "Alex Kaczykowski alex.kaczykowski@hansonwade.com Senior Partnerships Director H…" at bounding box center [587, 475] width 698 height 263
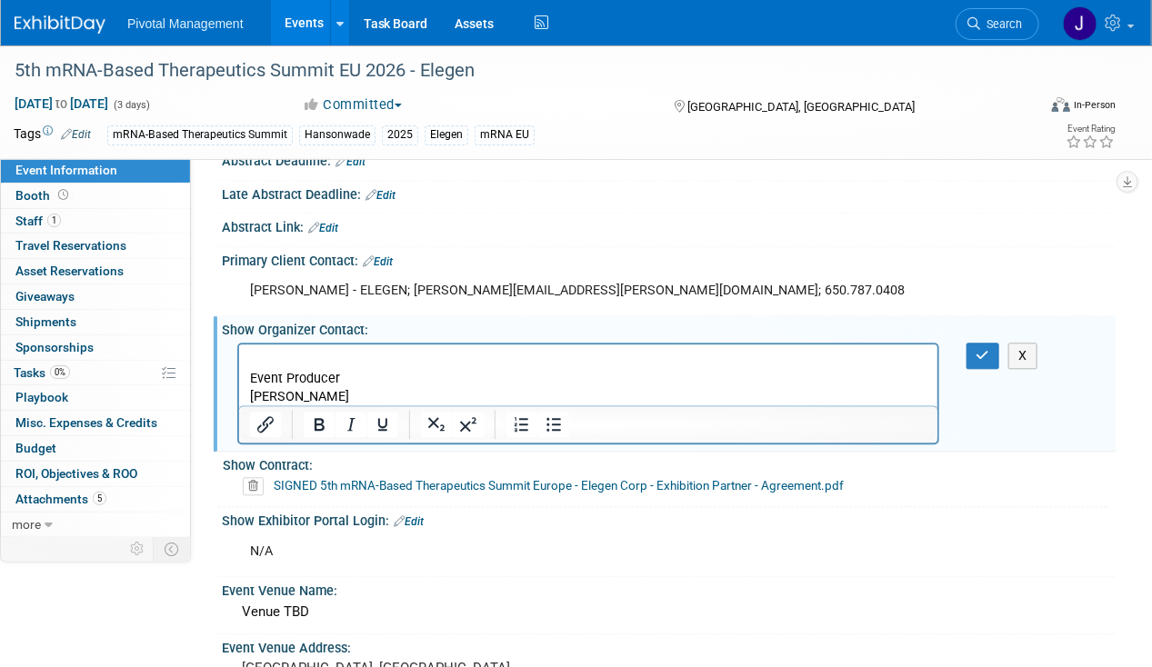
click at [376, 397] on p "Disshanth Nathan" at bounding box center [587, 396] width 677 height 18
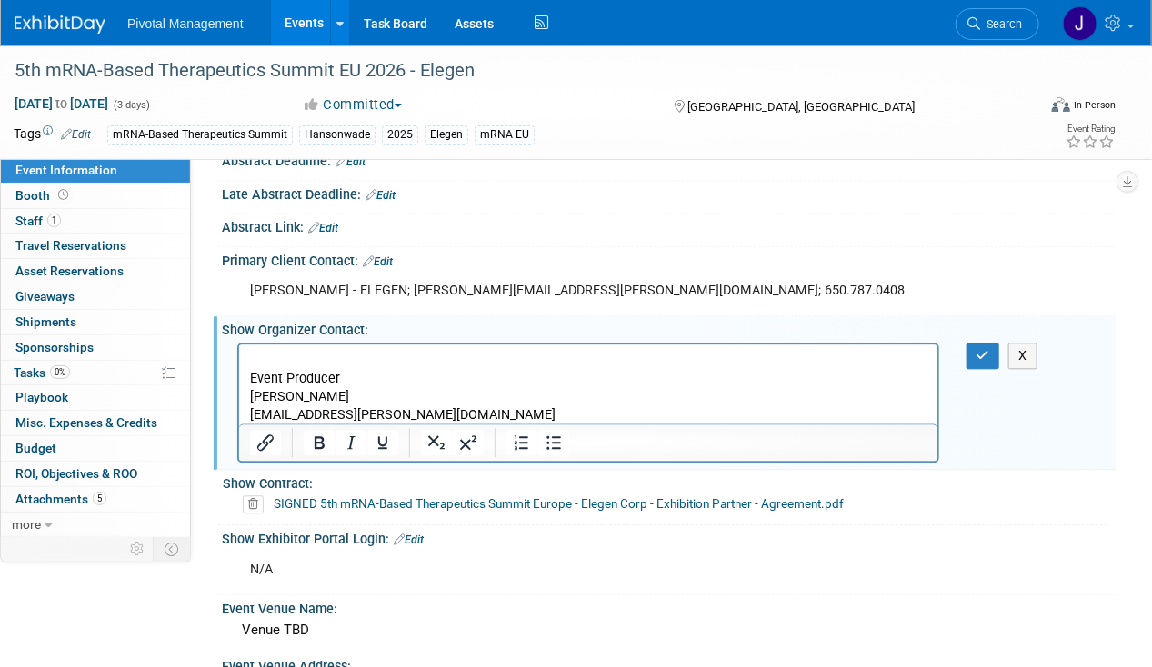
click at [320, 378] on p "Event Producer" at bounding box center [587, 378] width 677 height 18
click at [310, 432] on icon "Bold" at bounding box center [319, 443] width 22 height 22
drag, startPoint x: 248, startPoint y: 353, endPoint x: 392, endPoint y: 356, distance: 143.7
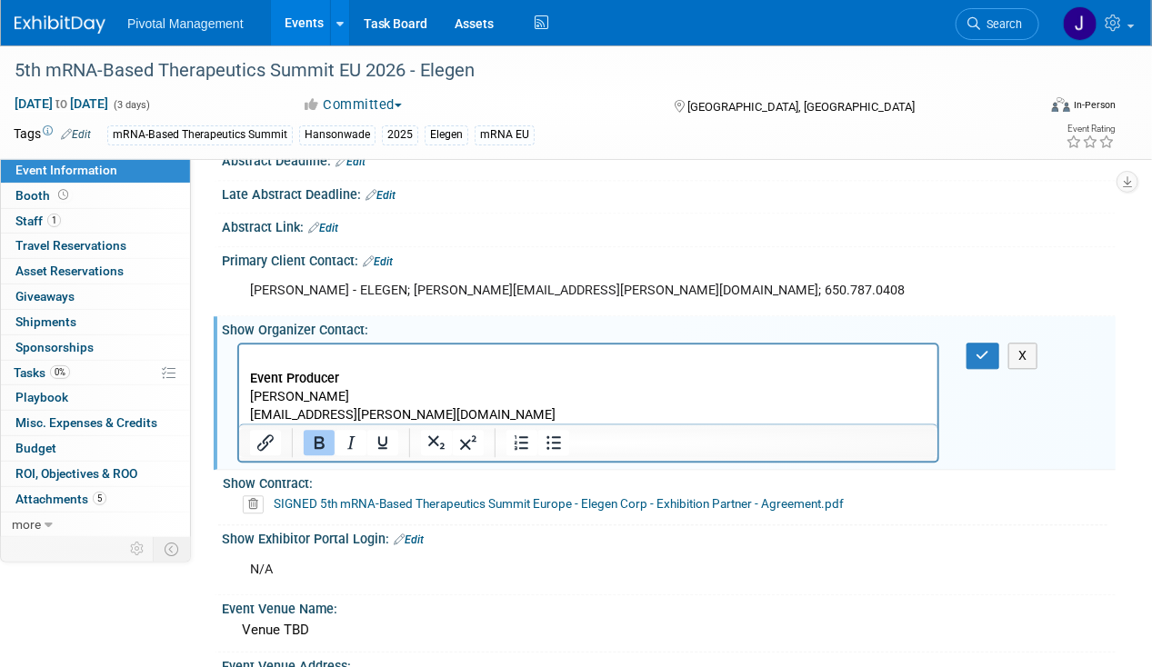
click at [249, 353] on p "Rich Text Area. Press ALT-0 for help." at bounding box center [587, 360] width 677 height 18
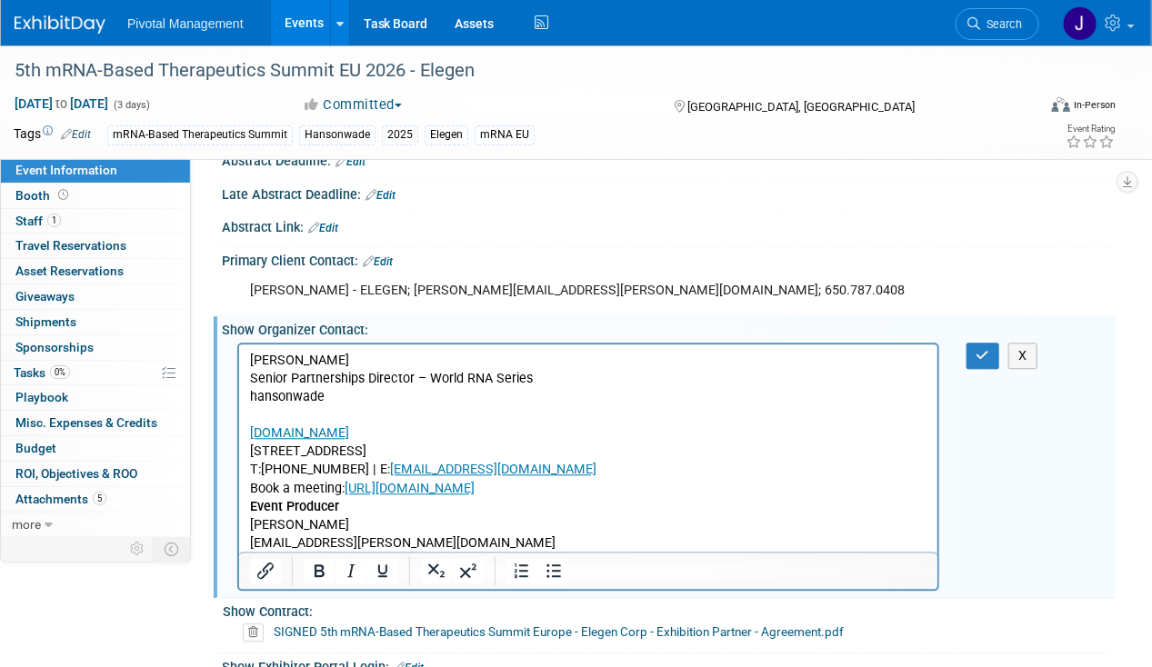
click at [317, 364] on p "Kiran Thomson" at bounding box center [587, 360] width 677 height 18
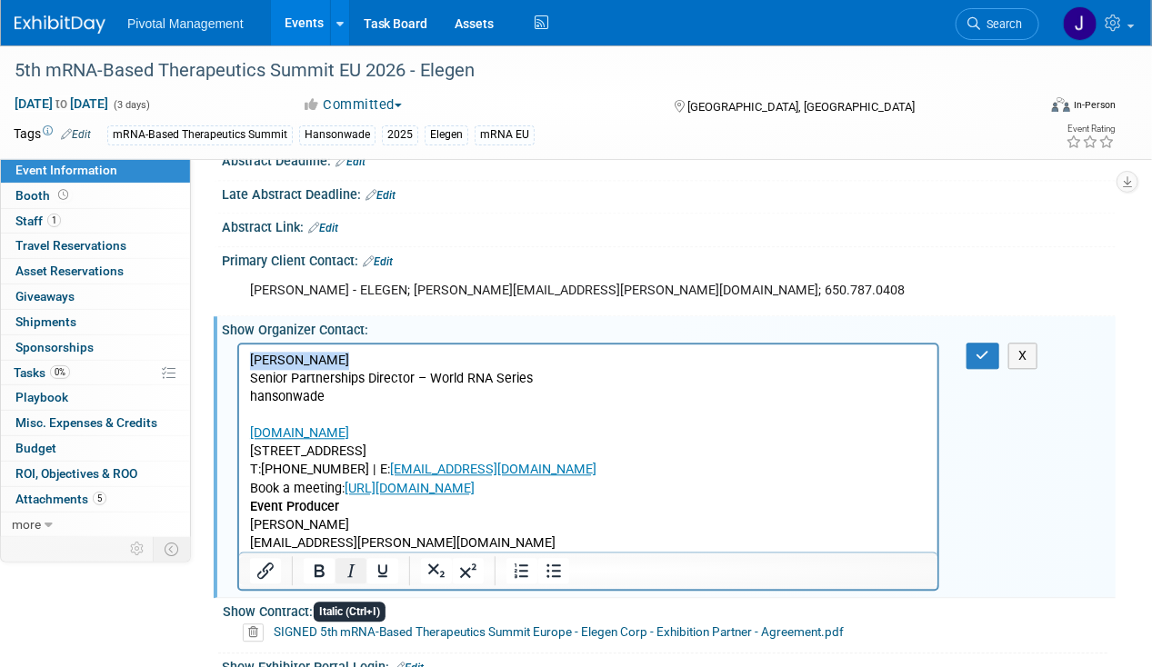
click at [336, 558] on button "Italic" at bounding box center [351, 570] width 31 height 25
click at [272, 417] on p "www.hansonwade.com 52 Grosvenor Gardens I London I SW1W 0AU" at bounding box center [587, 433] width 677 height 55
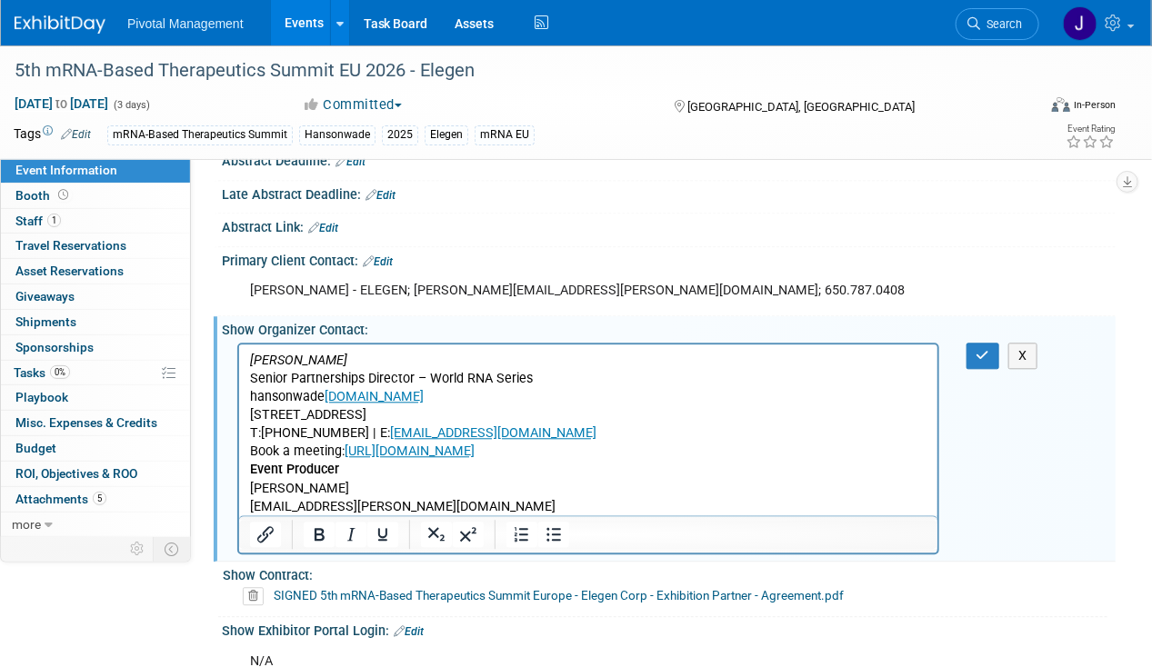
click at [510, 408] on p "hansonwade www.hansonwade.com 52 Grosvenor Gardens I London I SW1W 0AU" at bounding box center [587, 405] width 677 height 36
click at [637, 433] on p "T:+44 (0)203 093 0787 | E: kiran.thomson@hansonwade.com﻿" at bounding box center [587, 433] width 677 height 18
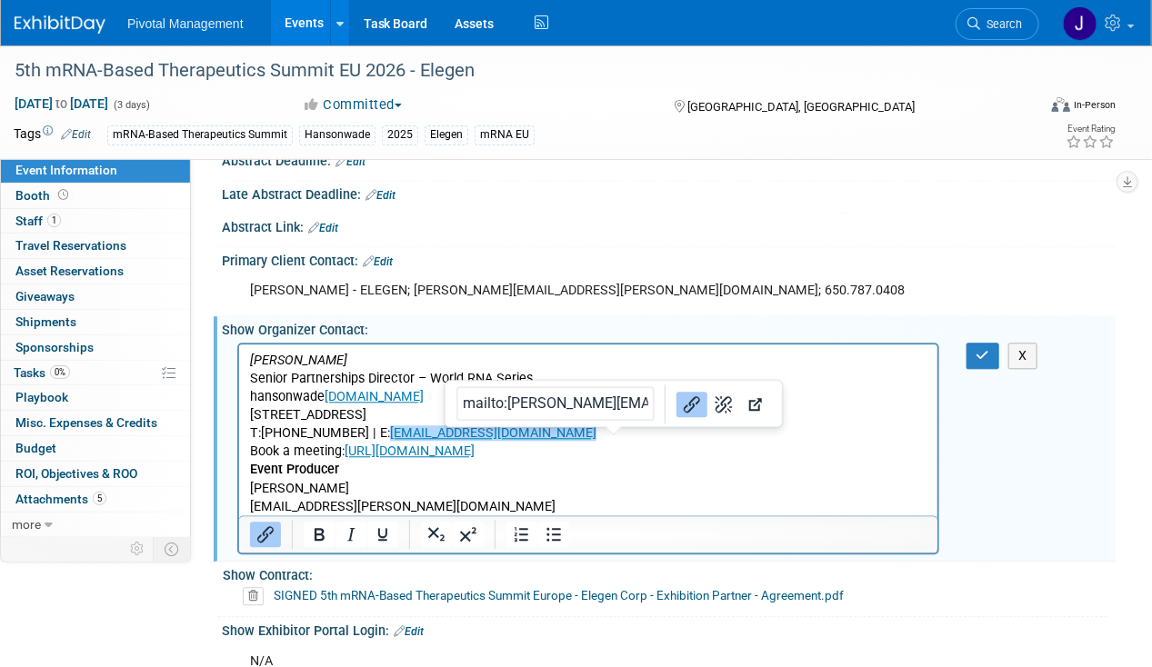
click at [618, 453] on p "Book a meeting: https://calendly.com/kiran-thomson" at bounding box center [587, 451] width 677 height 18
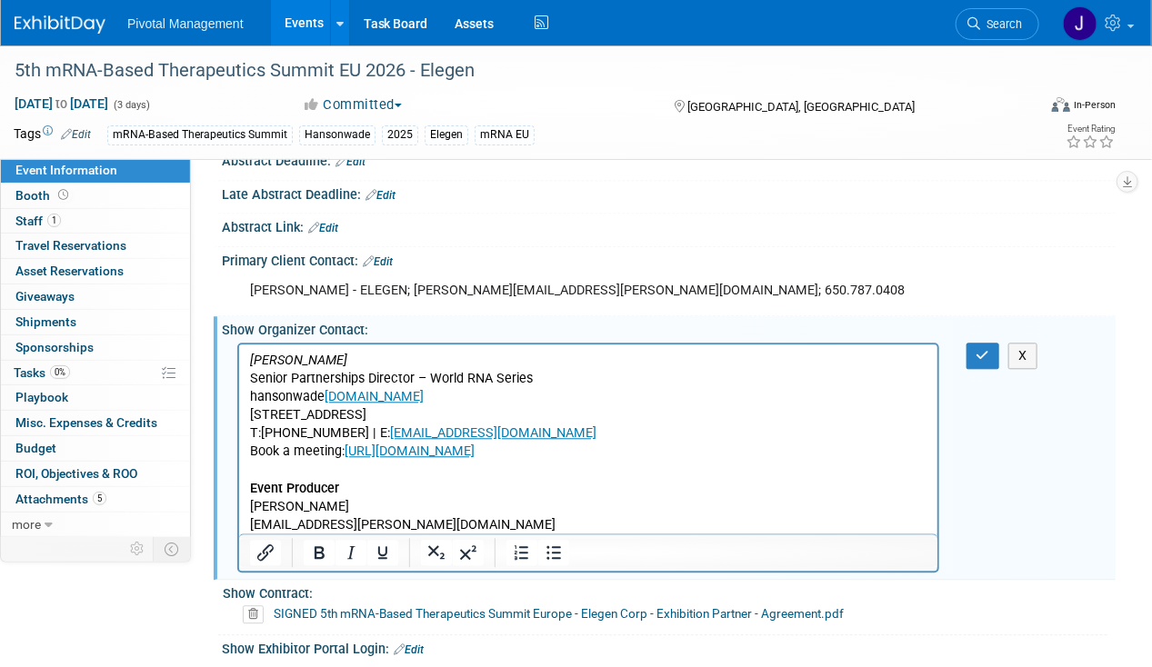
click at [965, 343] on div "X" at bounding box center [989, 356] width 72 height 26
click at [978, 349] on icon "button" at bounding box center [984, 355] width 14 height 13
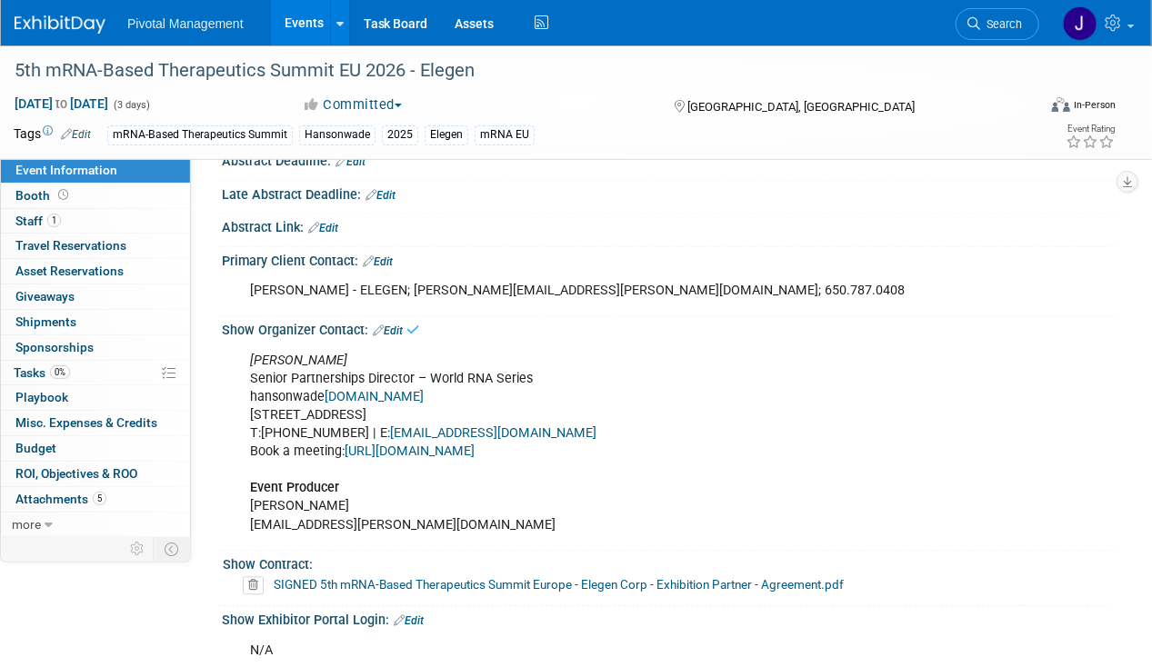
click at [396, 325] on link "Edit" at bounding box center [388, 331] width 30 height 13
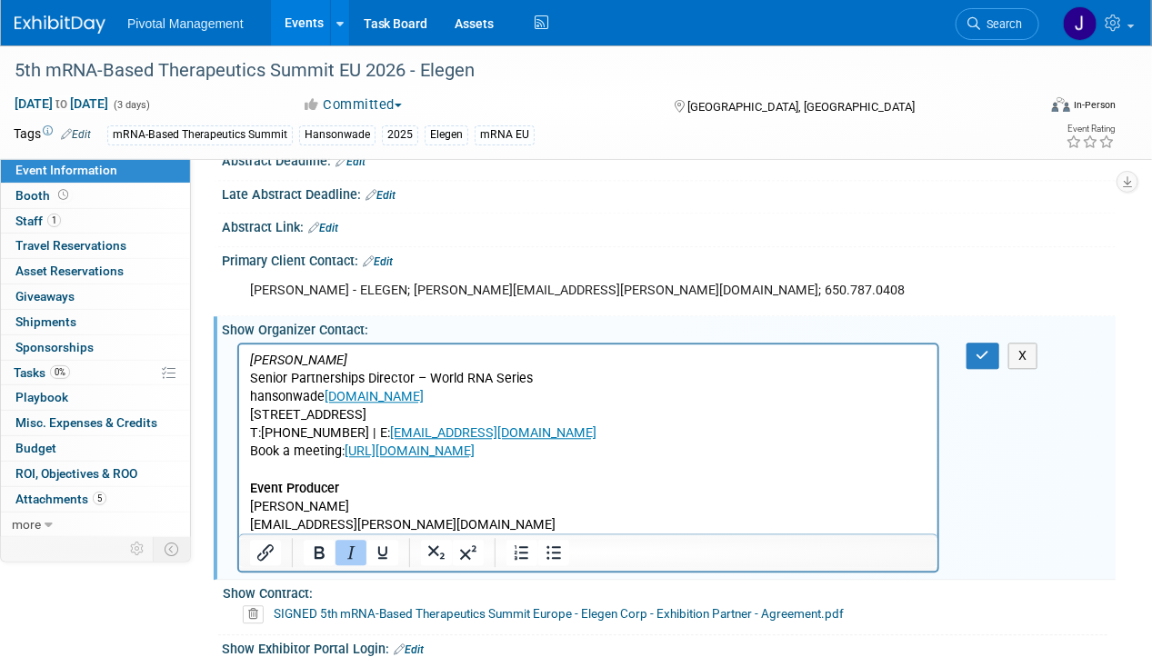
click at [296, 364] on icon "Kiran Thomson" at bounding box center [297, 359] width 97 height 15
click at [351, 542] on icon "Italic" at bounding box center [351, 553] width 22 height 22
click at [386, 363] on p "Kiran Thomson Senior Partnerships Director – World RNA Series hansonwade www.ha…" at bounding box center [587, 442] width 677 height 183
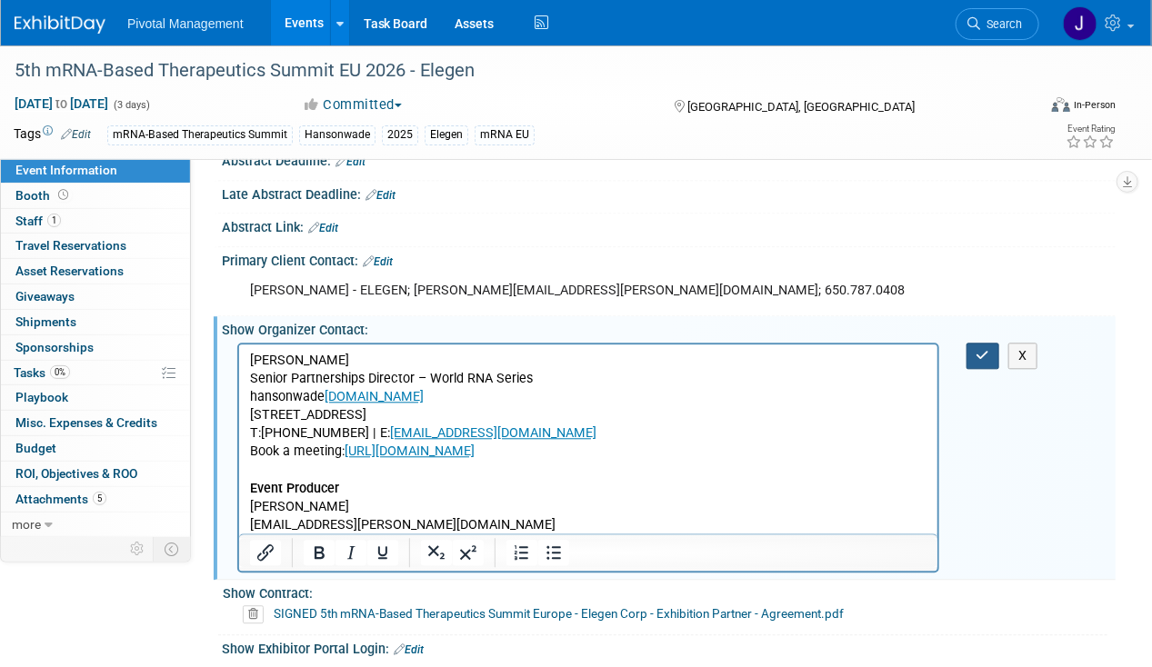
click at [979, 343] on button "button" at bounding box center [984, 356] width 34 height 26
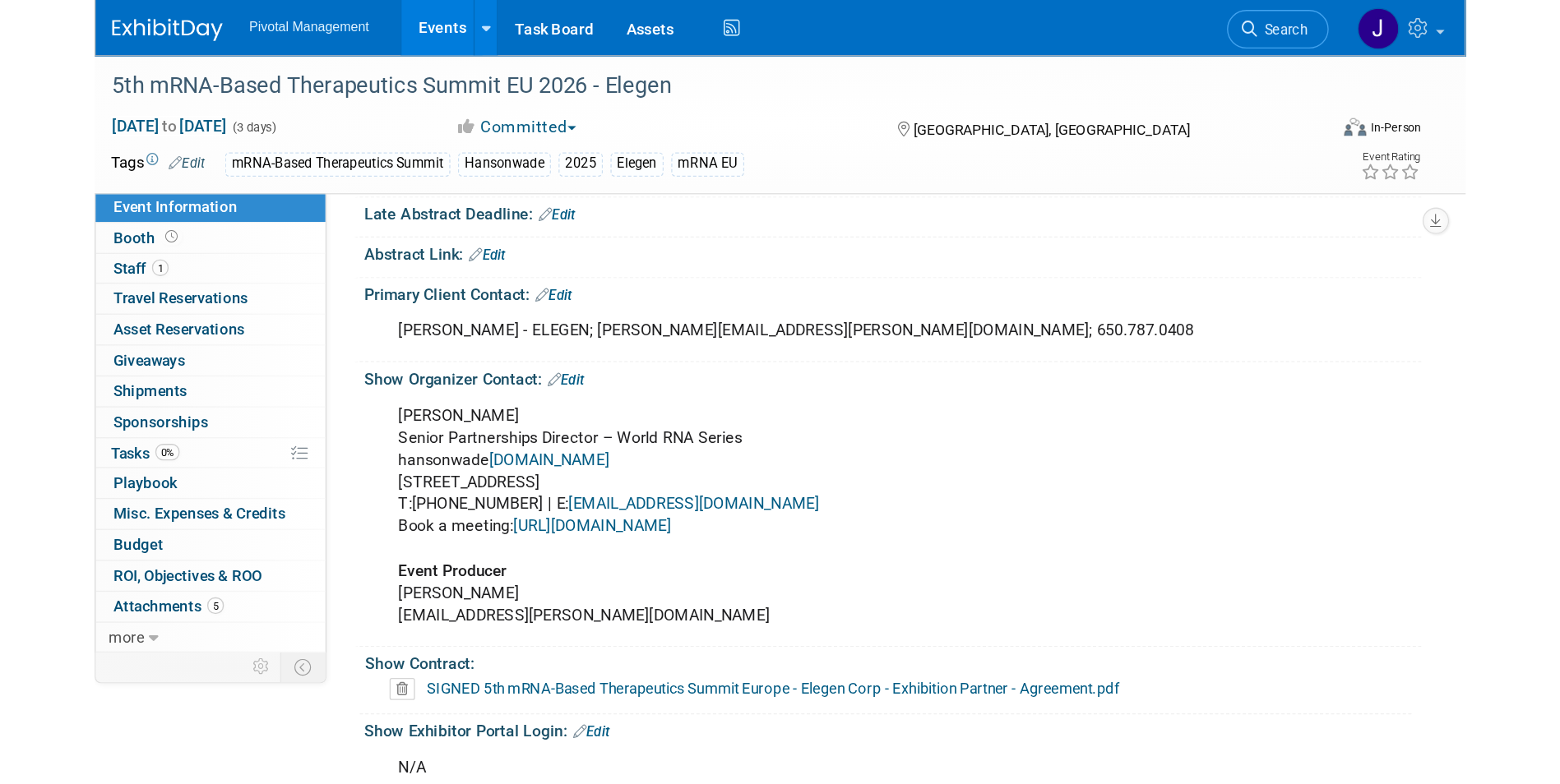
scroll to position [1376, 0]
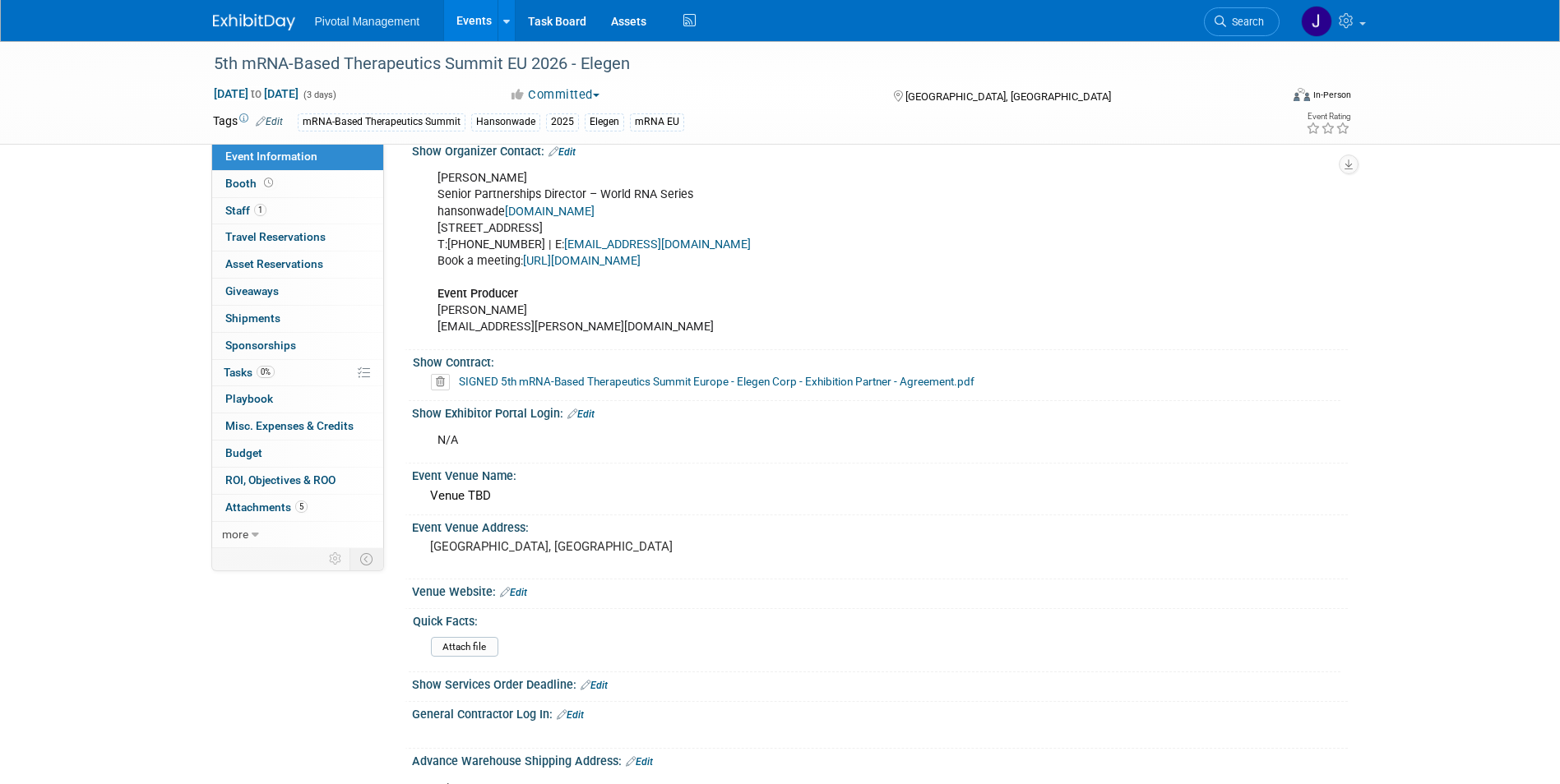
click at [472, 15] on link "Events" at bounding box center [474, 20] width 60 height 41
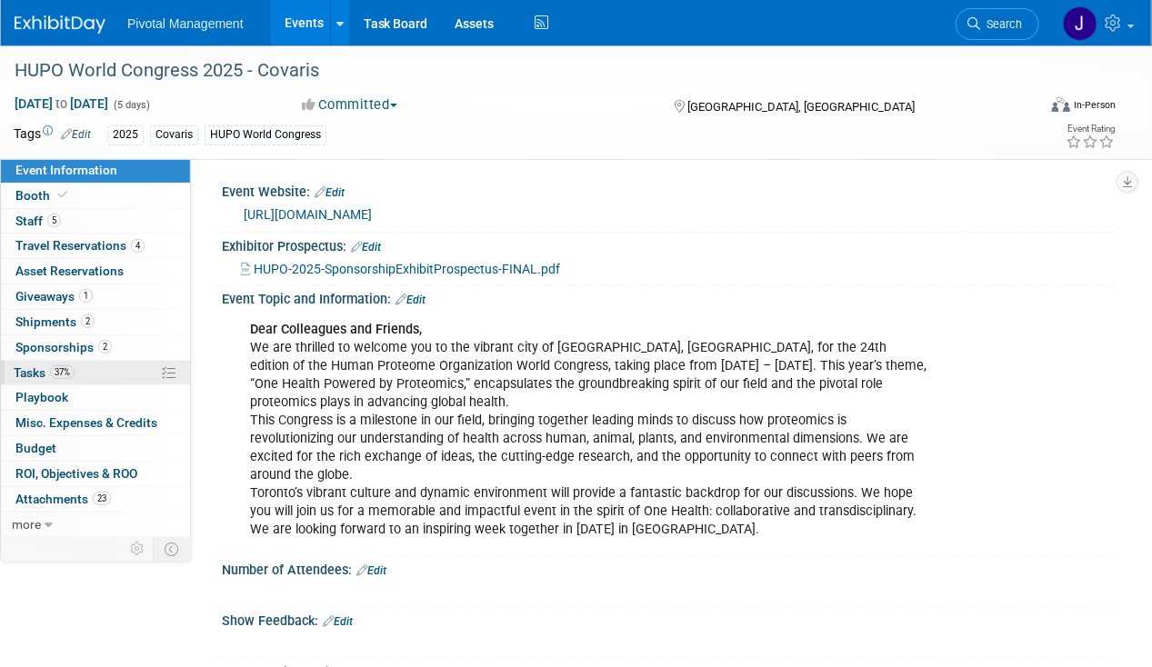
click at [106, 374] on link "37% Tasks 37%" at bounding box center [95, 373] width 189 height 25
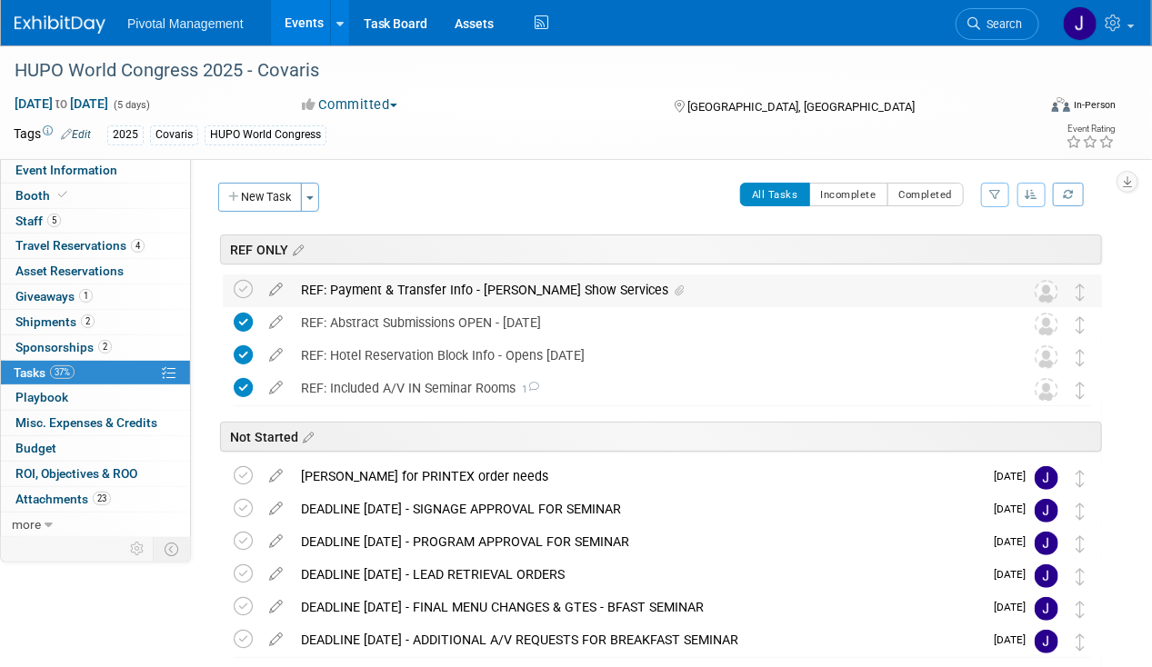
click at [437, 289] on div "REF: Payment & Transfer Info - [PERSON_NAME] Show Services" at bounding box center [645, 290] width 707 height 31
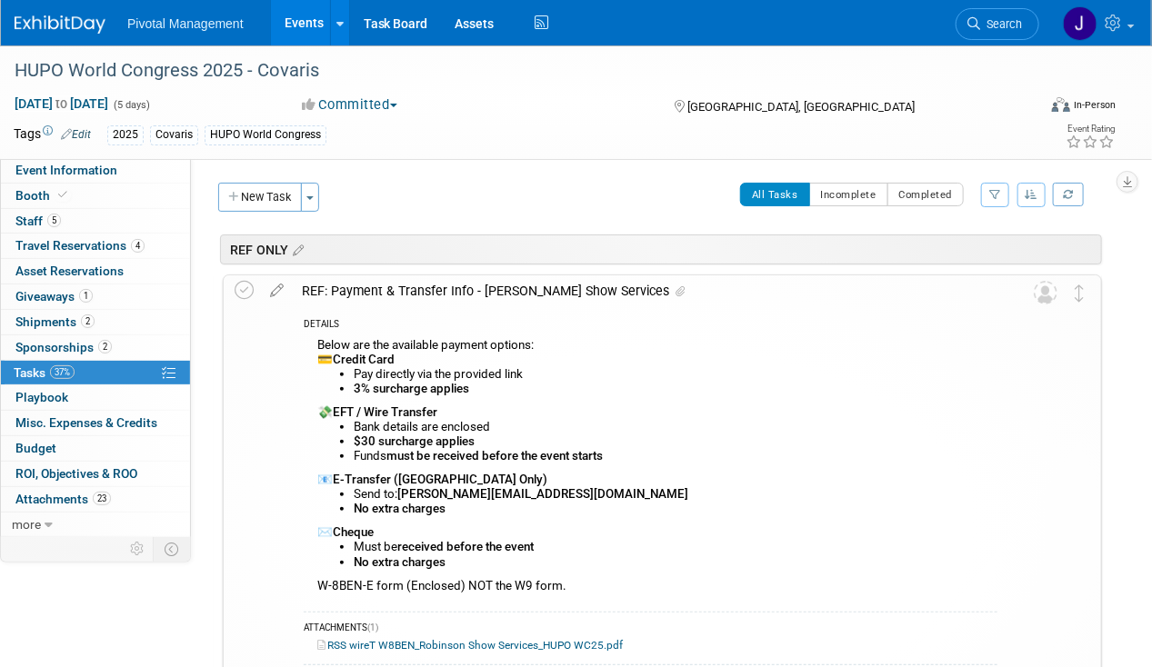
click at [437, 289] on div "REF: Payment & Transfer Info - [PERSON_NAME] Show Services" at bounding box center [645, 291] width 705 height 31
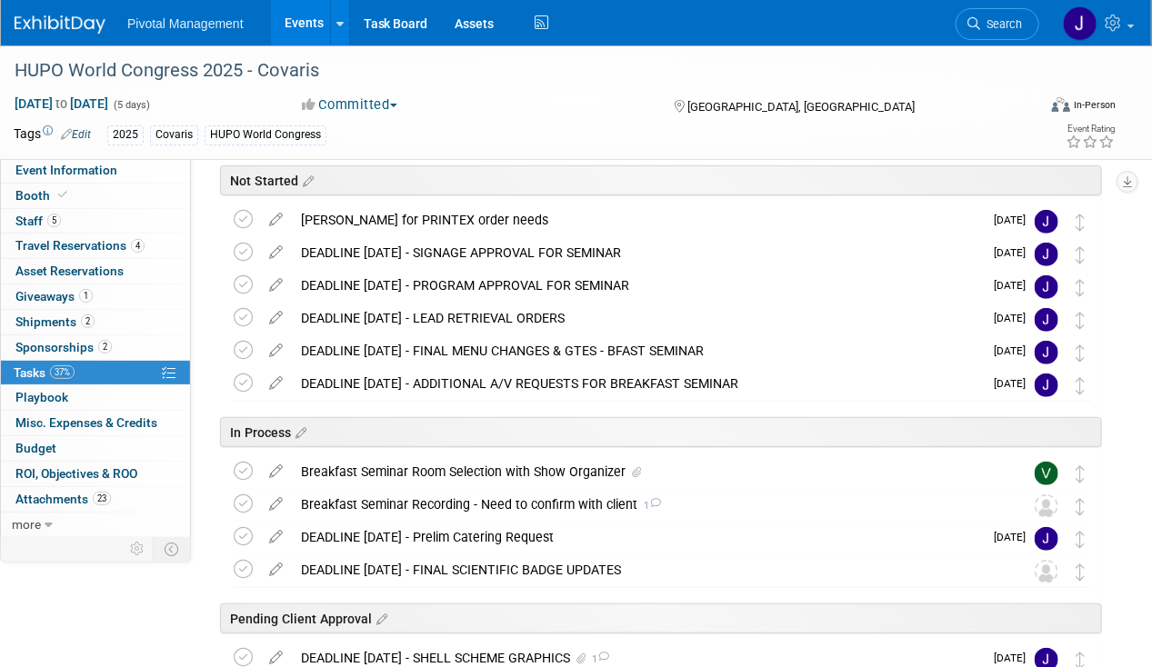
scroll to position [267, 0]
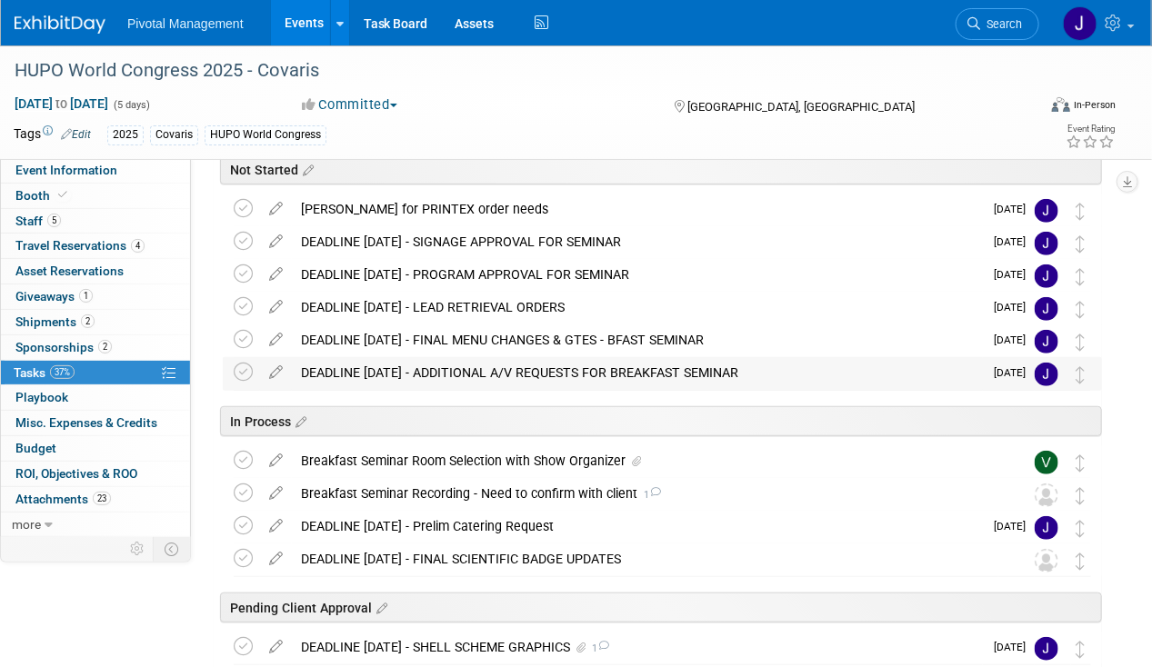
click at [406, 372] on div "DEADLINE [DATE] - ADDITIONAL A/V REQUESTS FOR BREAKFAST SEMINAR" at bounding box center [637, 372] width 691 height 31
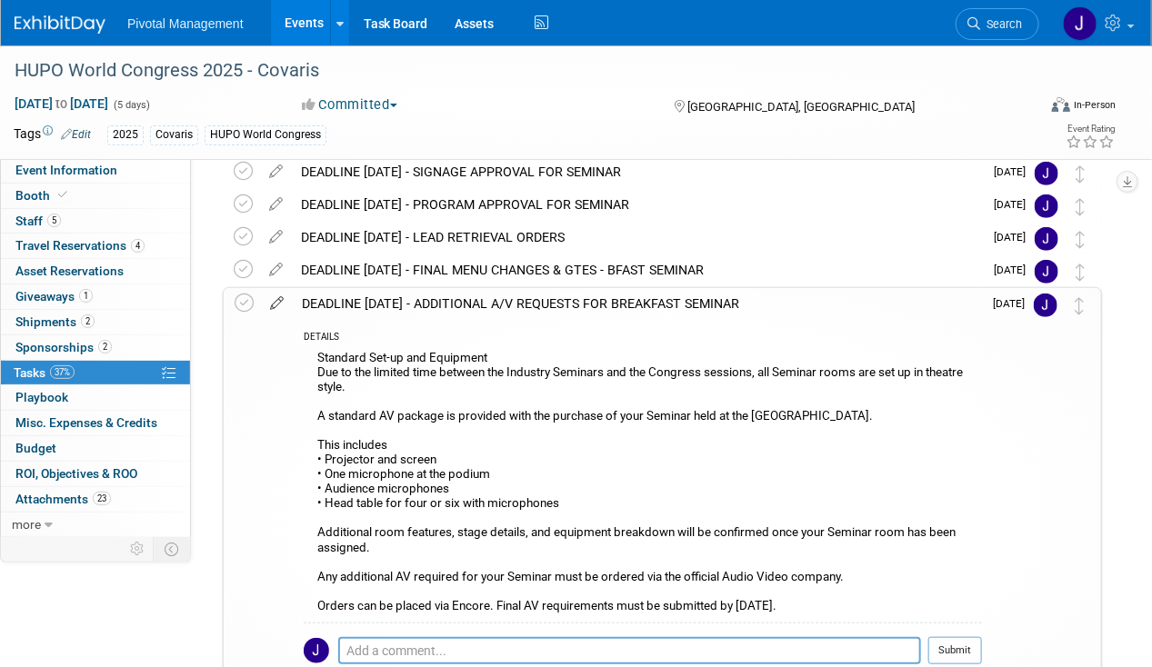
scroll to position [333, 0]
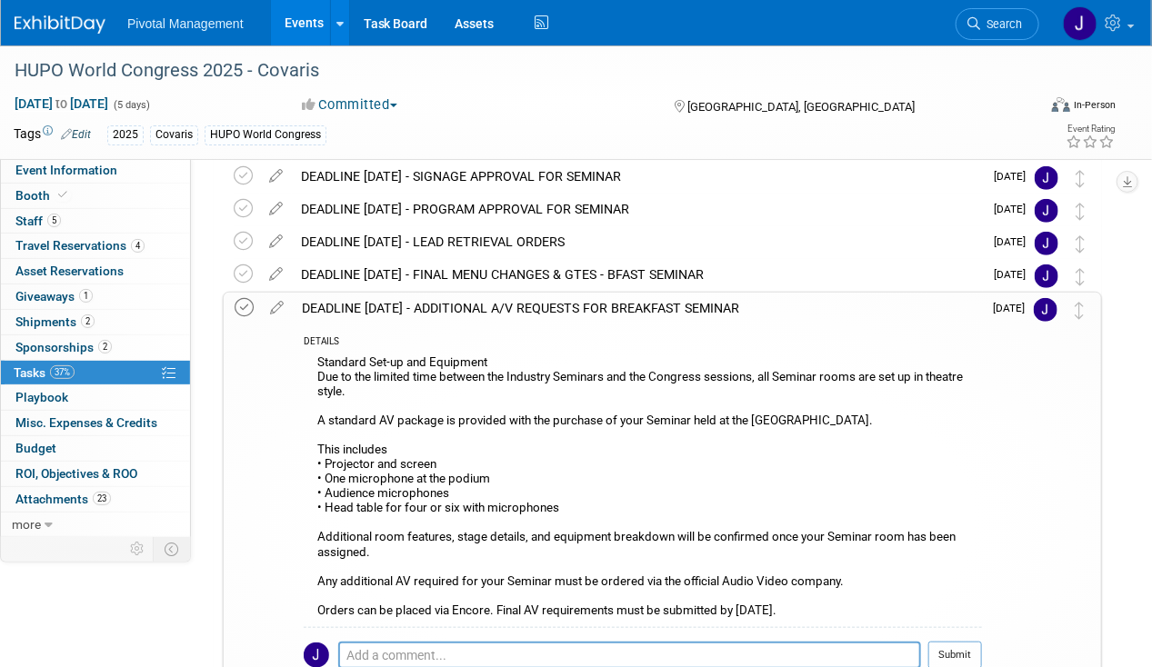
click at [248, 303] on icon at bounding box center [244, 307] width 19 height 19
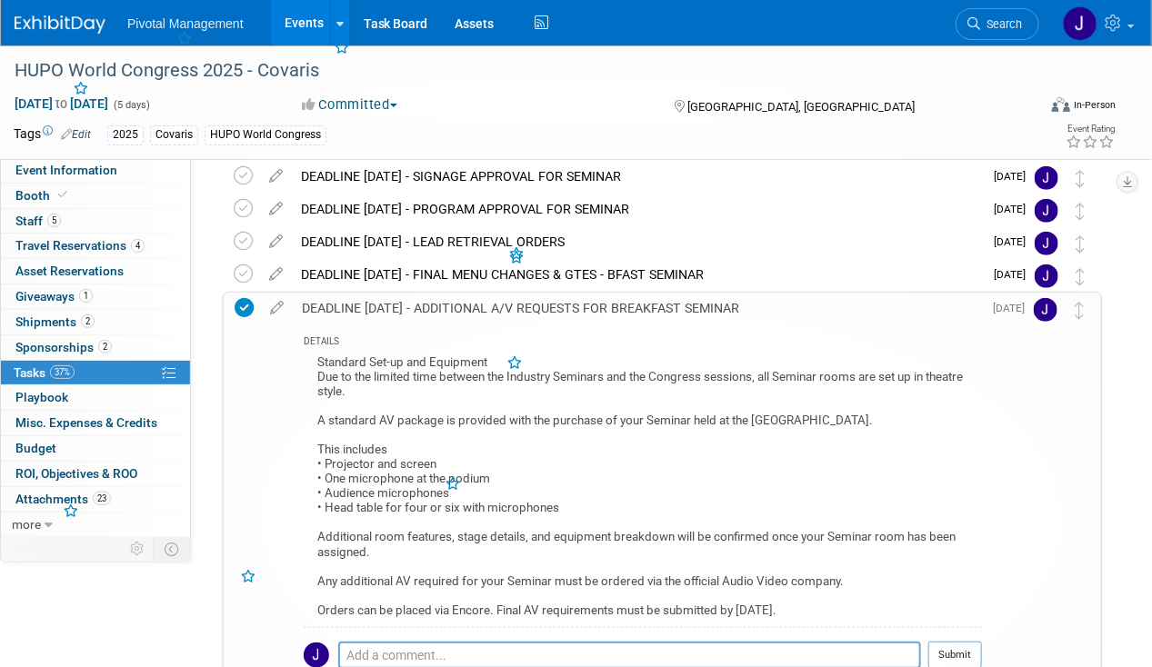
scroll to position [597, 0]
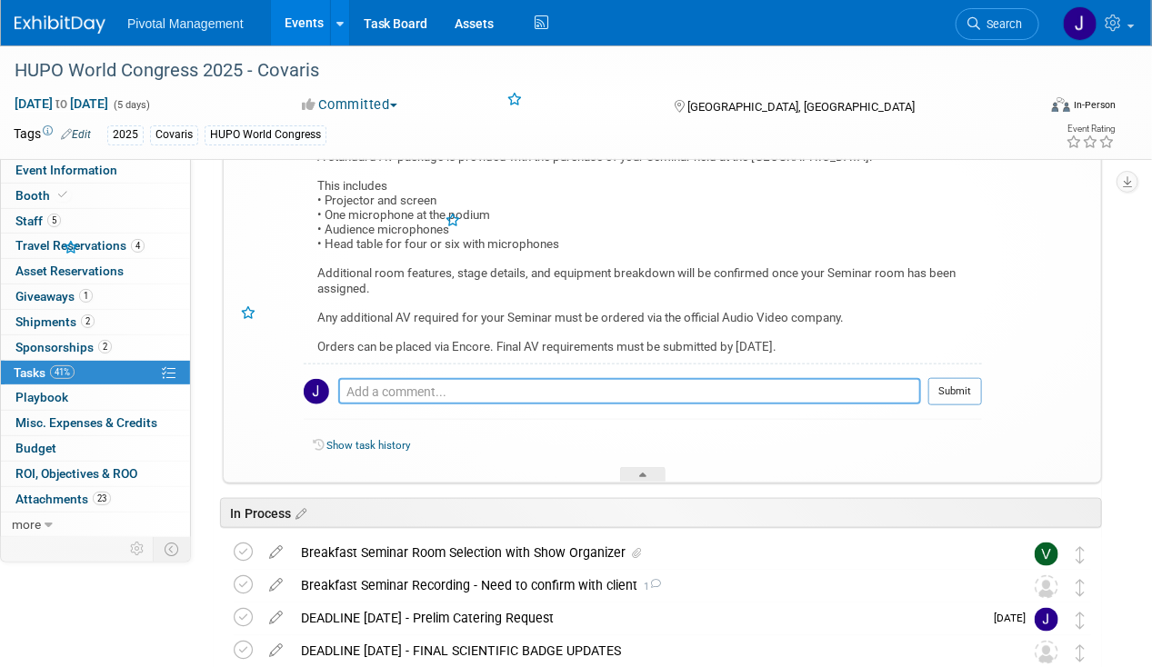
click at [386, 387] on textarea at bounding box center [629, 391] width 583 height 26
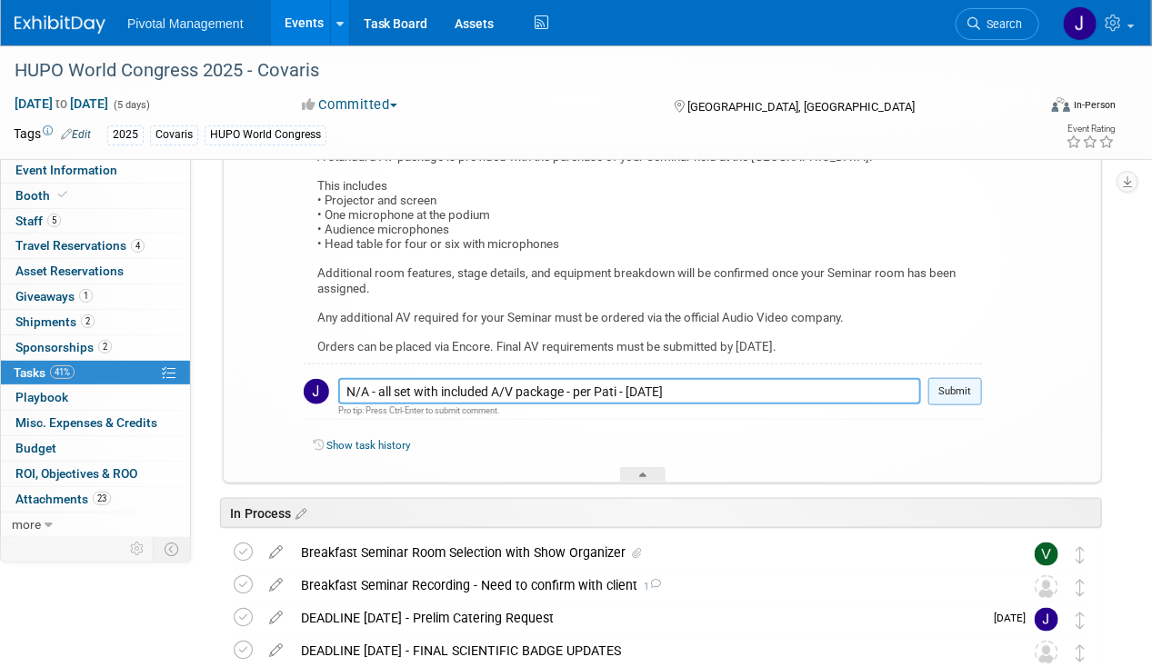
type textarea "N/A - all set with included A/V package - per Pati - [DATE]"
click at [958, 387] on button "Submit" at bounding box center [955, 391] width 54 height 27
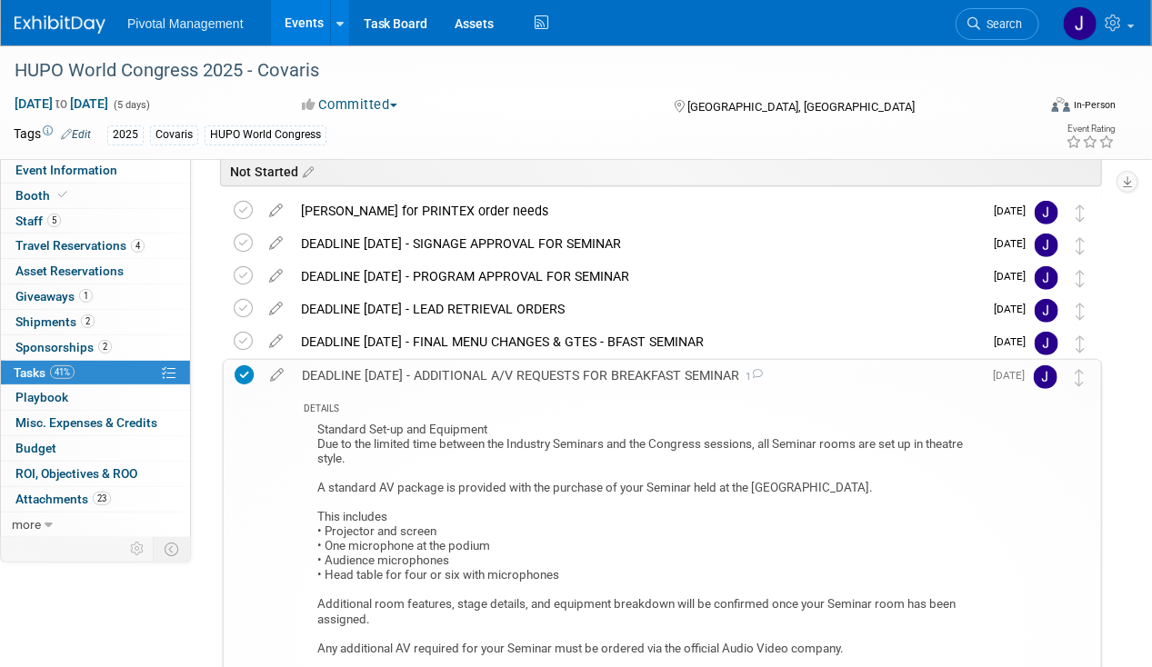
scroll to position [257, 0]
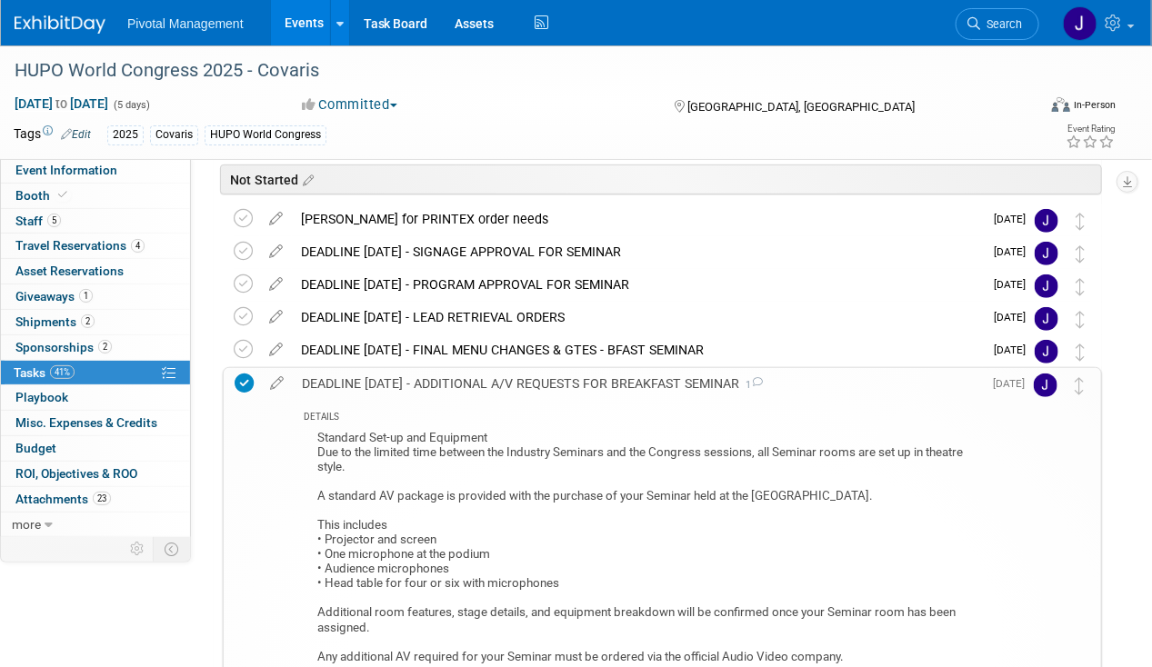
click at [431, 380] on div "DEADLINE [DATE] - ADDITIONAL A/V REQUESTS FOR BREAKFAST SEMINAR 1" at bounding box center [637, 383] width 689 height 31
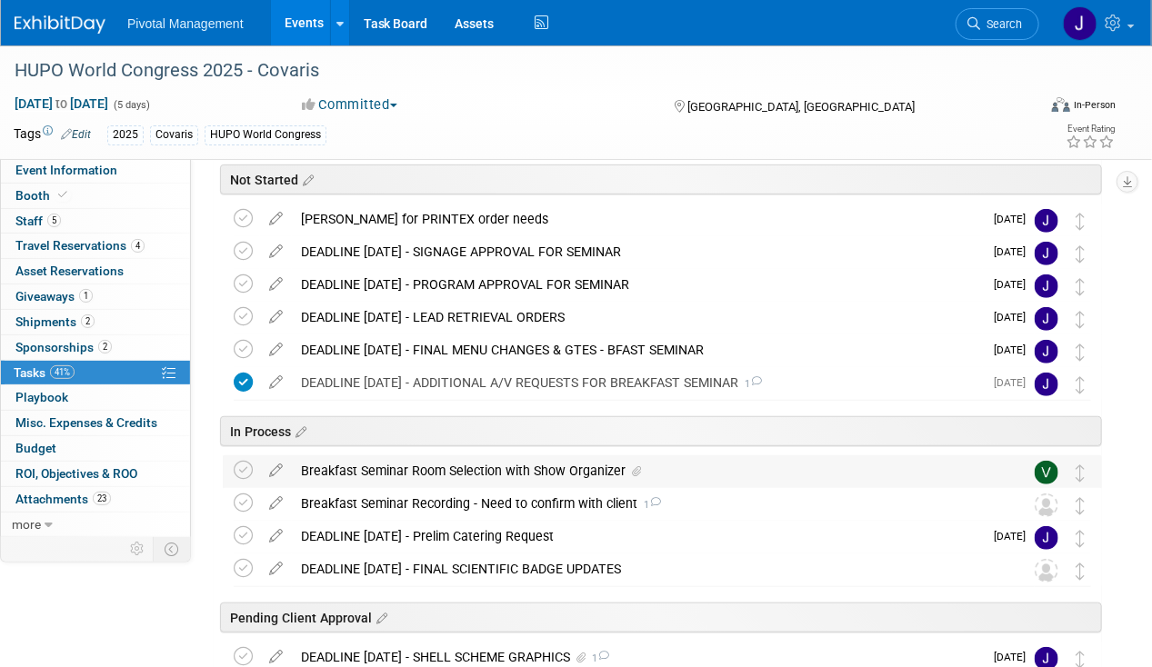
click at [511, 468] on div "Breakfast Seminar Room Selection with Show Organizer" at bounding box center [645, 471] width 707 height 31
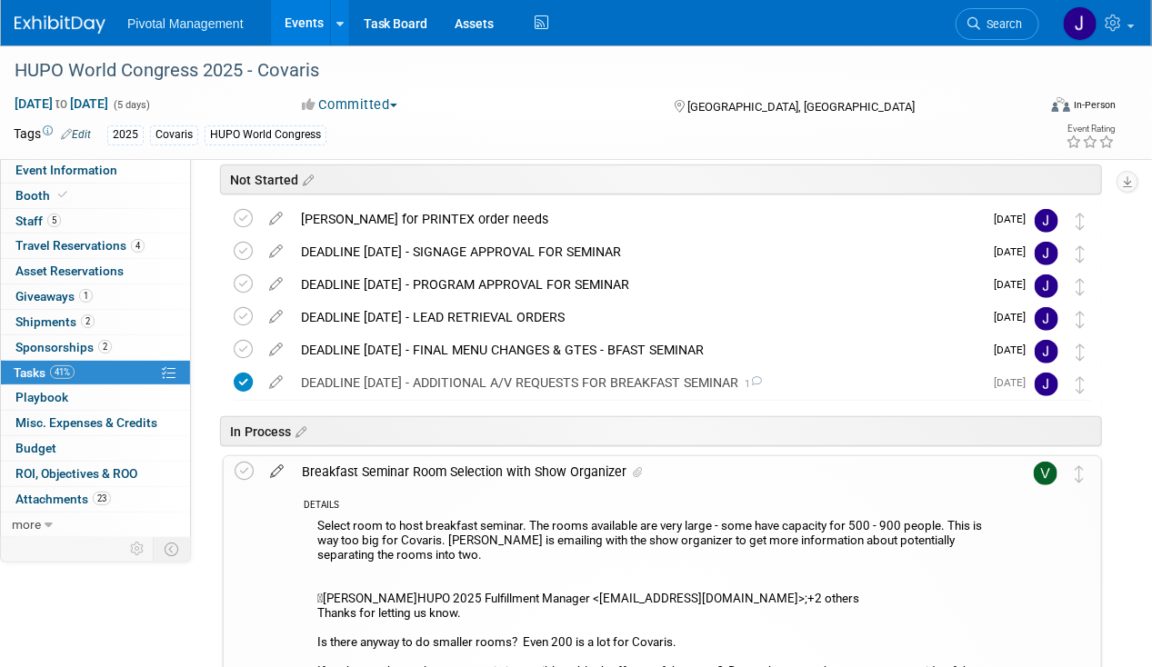
click at [280, 473] on icon at bounding box center [277, 467] width 32 height 23
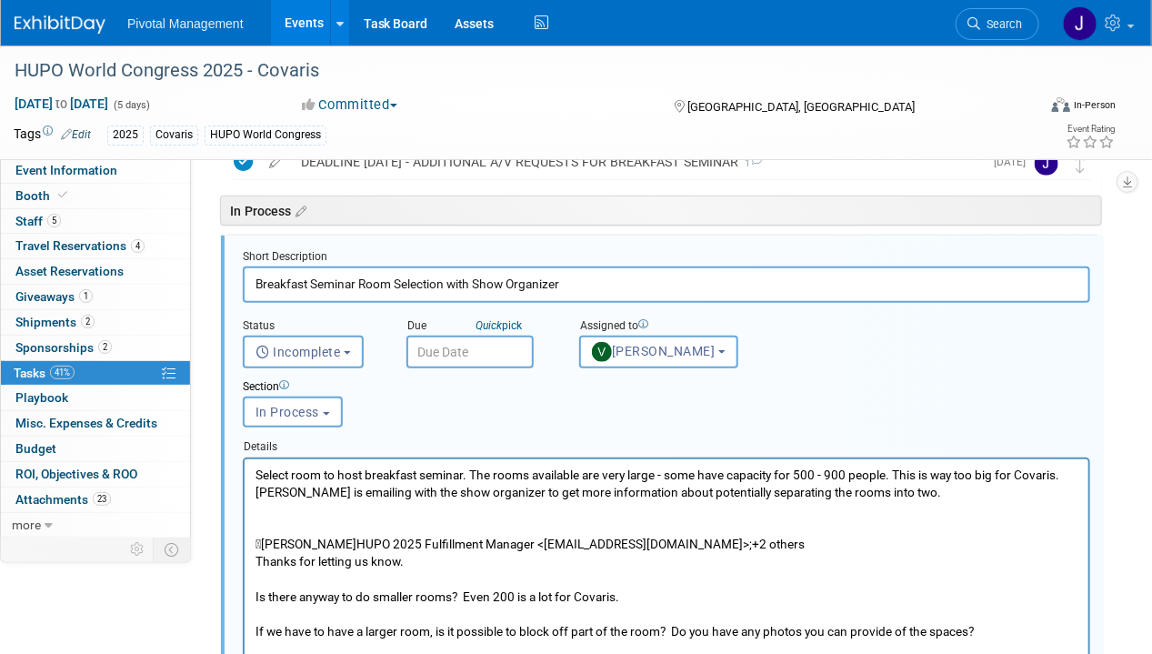
scroll to position [477, 0]
click at [289, 416] on span "In Process" at bounding box center [288, 413] width 64 height 15
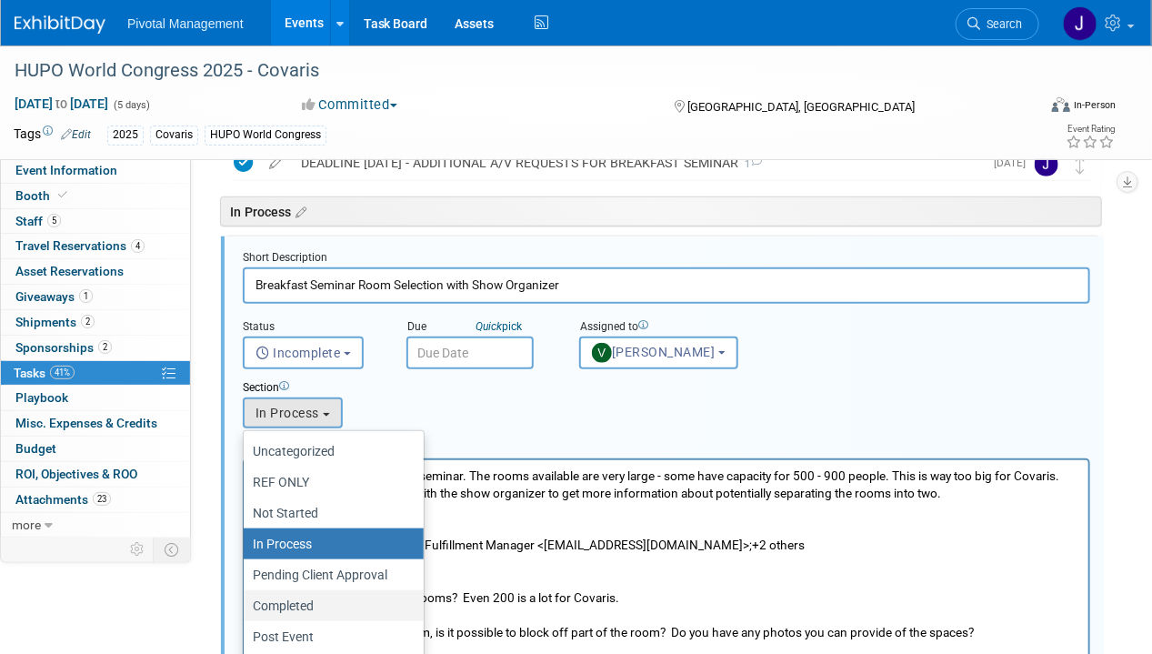
click at [306, 599] on label "Completed" at bounding box center [329, 606] width 153 height 24
click at [246, 600] on input "Completed" at bounding box center [241, 606] width 12 height 12
select select "11273011"
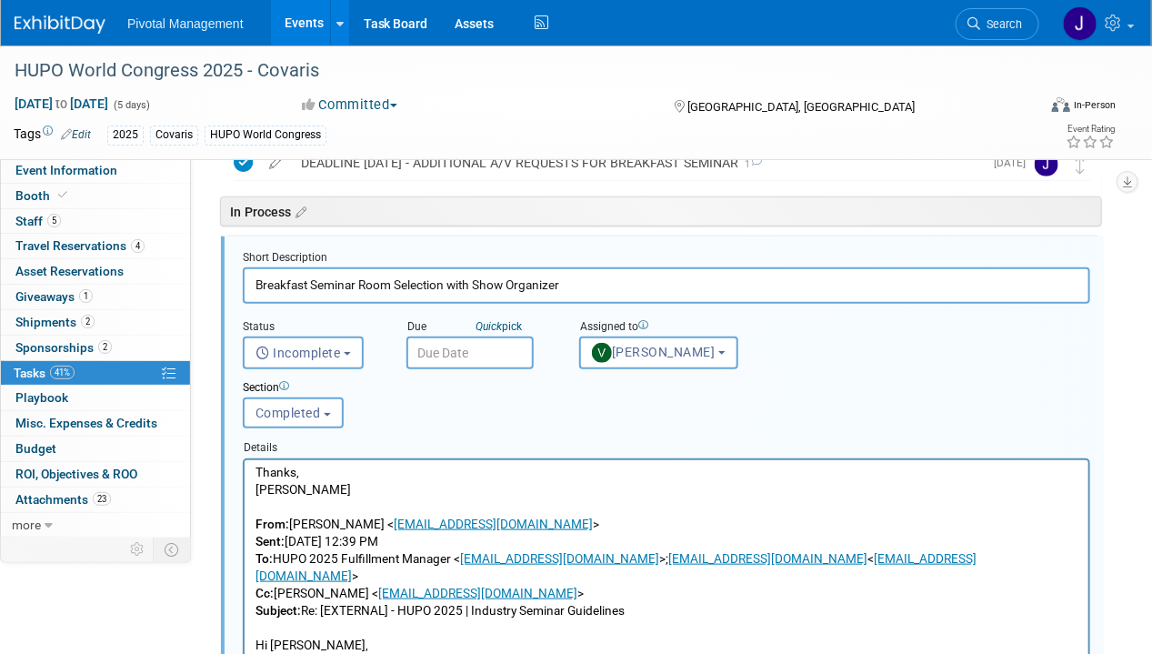
scroll to position [803, 0]
click at [253, 279] on input "Breakfast Seminar Room Selection with Show Organizer" at bounding box center [666, 284] width 847 height 35
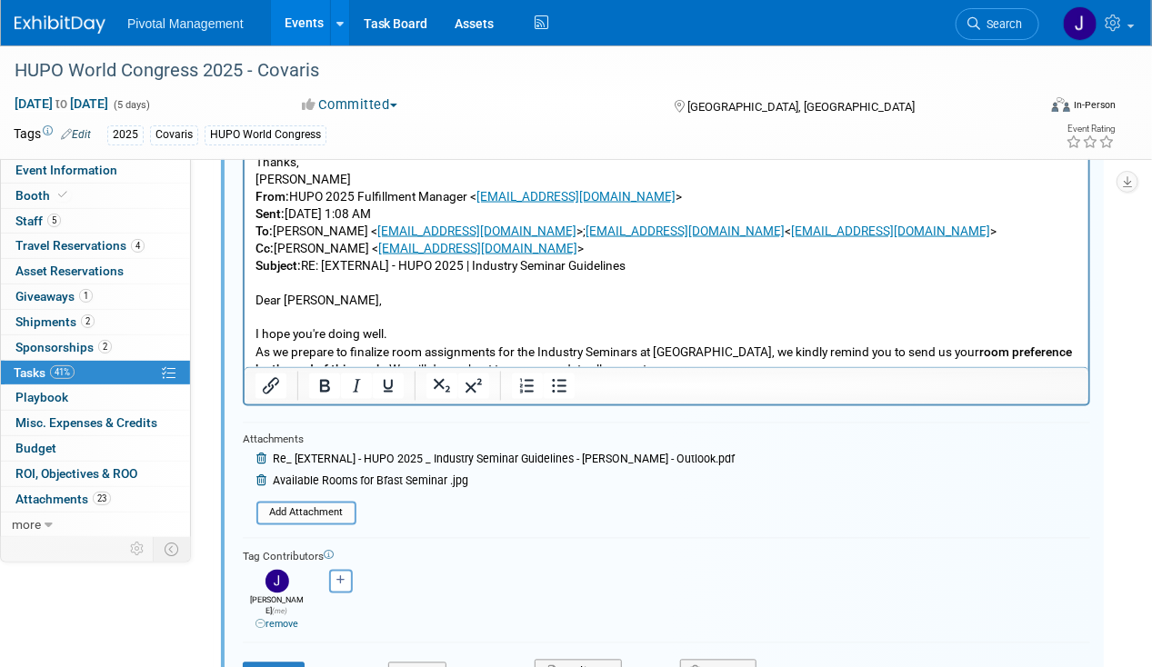
scroll to position [1106, 0]
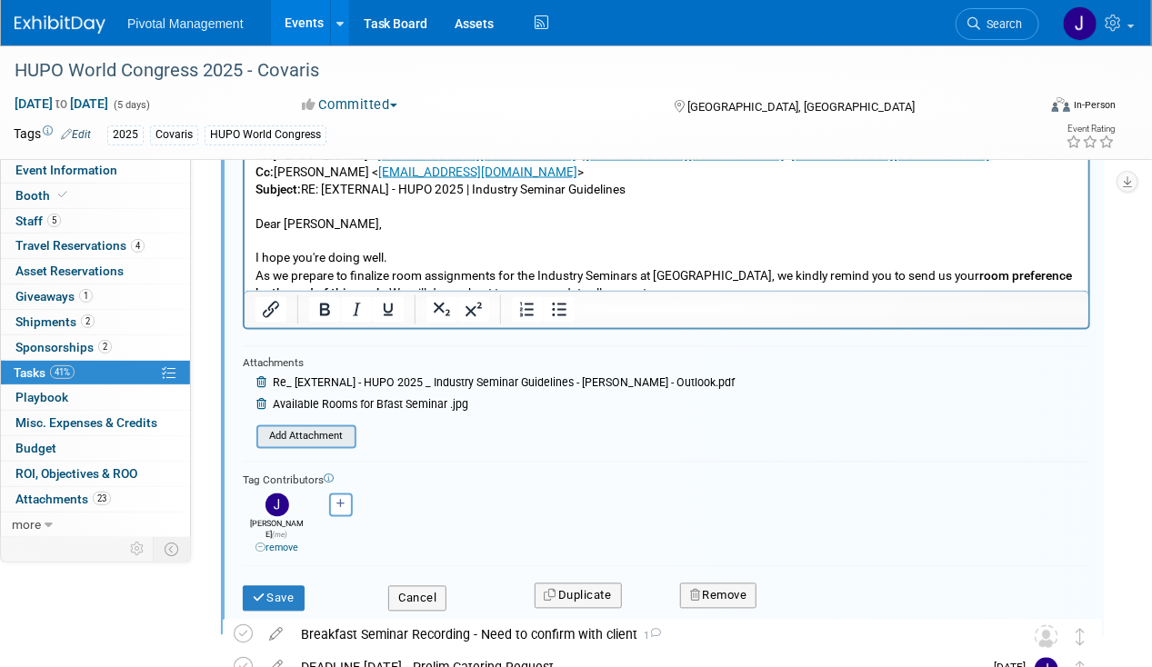
type input "CONFIRMED Pier 2/3 - Breakfast Seminar Room Selection with Show Organizer"
click at [328, 432] on input "file" at bounding box center [262, 437] width 186 height 20
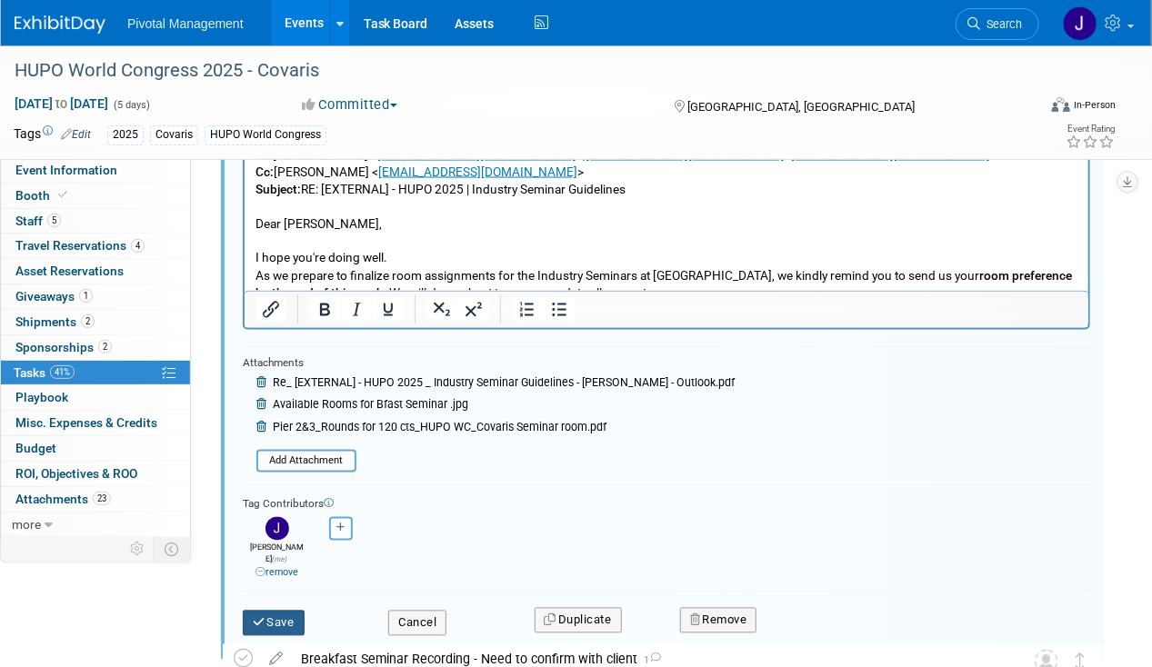
click at [247, 611] on button "Save" at bounding box center [274, 623] width 62 height 25
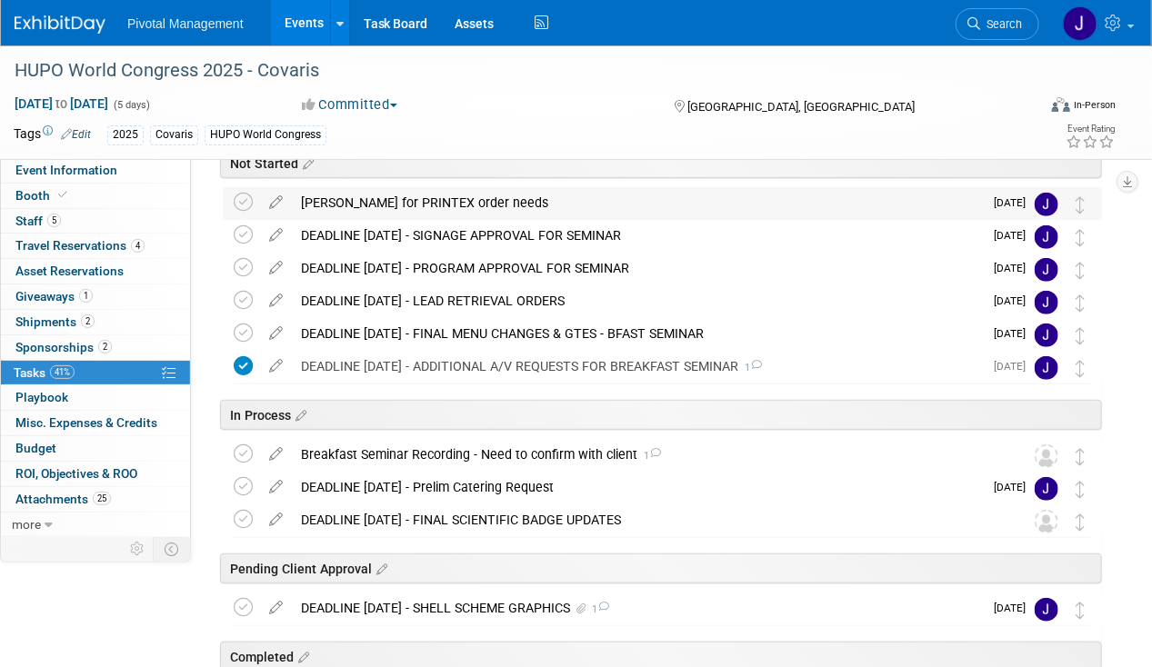
scroll to position [273, 0]
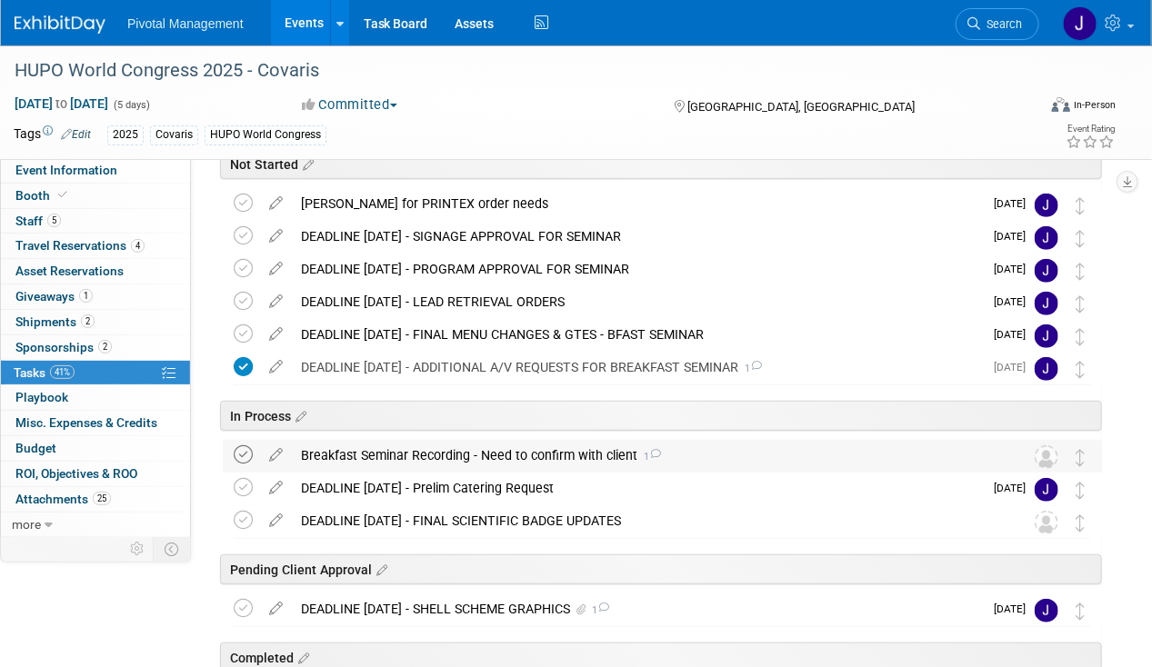
click at [246, 446] on icon at bounding box center [243, 455] width 19 height 19
click at [241, 452] on icon at bounding box center [243, 455] width 19 height 19
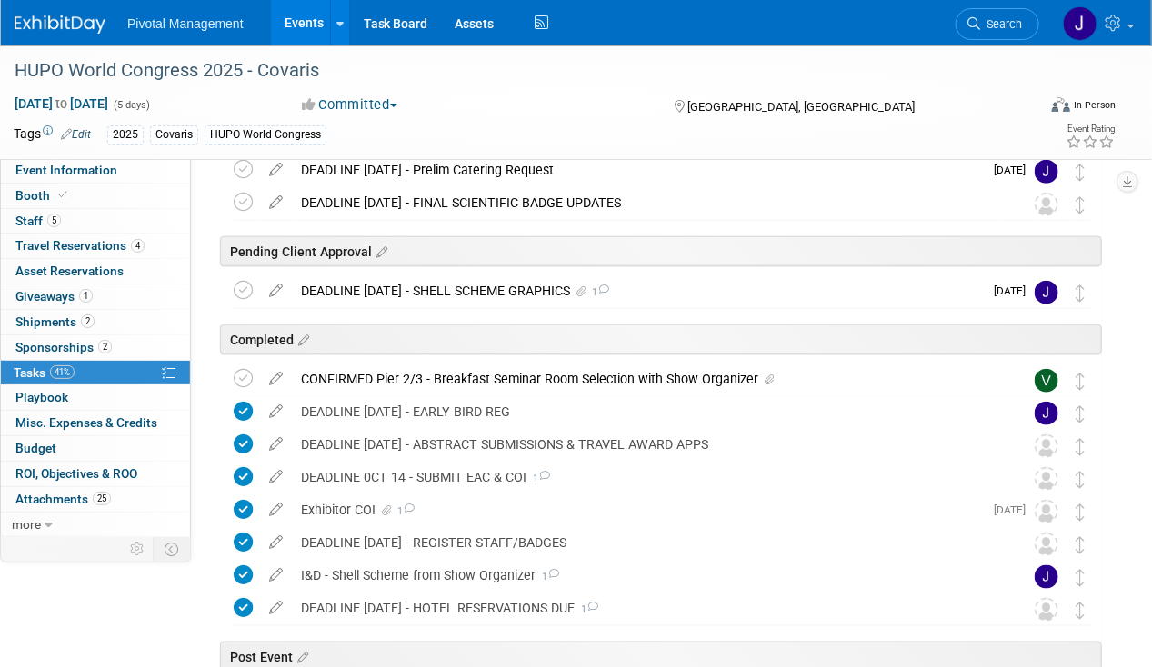
scroll to position [607, 0]
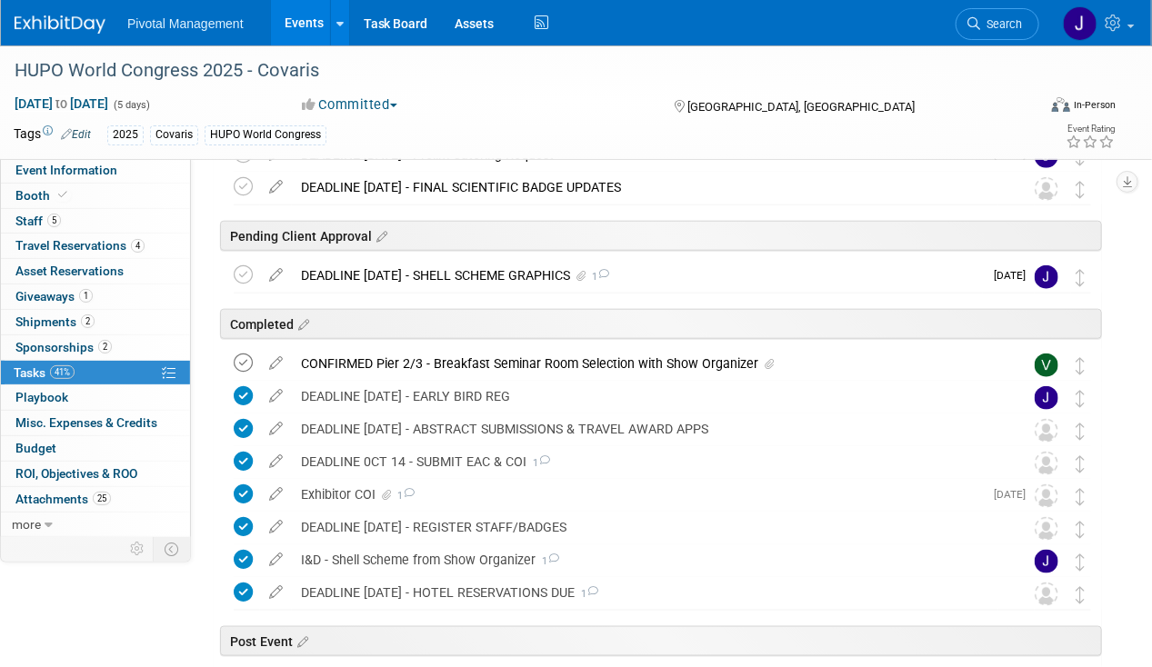
click at [243, 362] on icon at bounding box center [243, 363] width 19 height 19
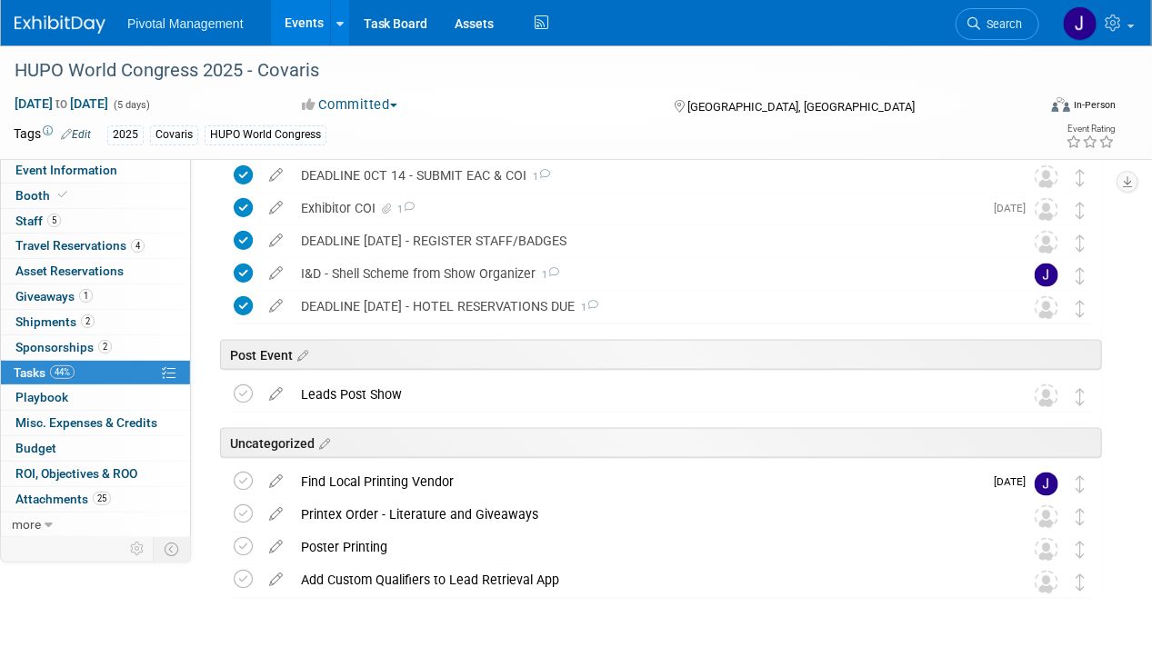
scroll to position [933, 0]
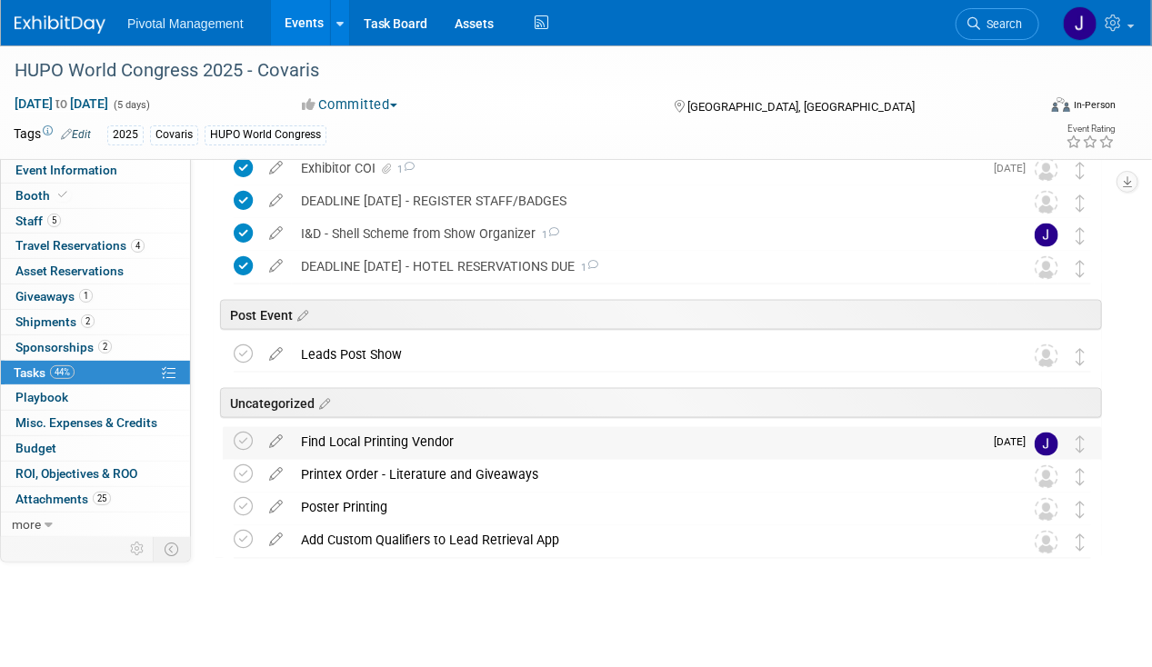
click at [762, 429] on div "Find Local Printing Vendor" at bounding box center [637, 442] width 691 height 31
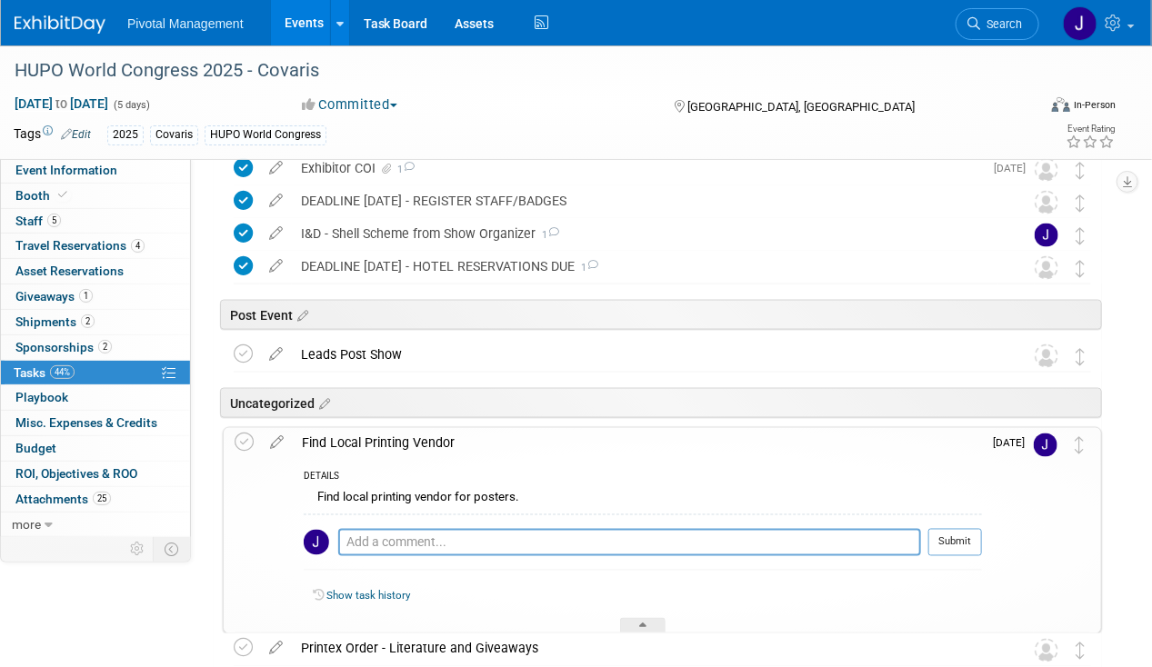
click at [762, 429] on div "Find Local Printing Vendor" at bounding box center [637, 443] width 689 height 31
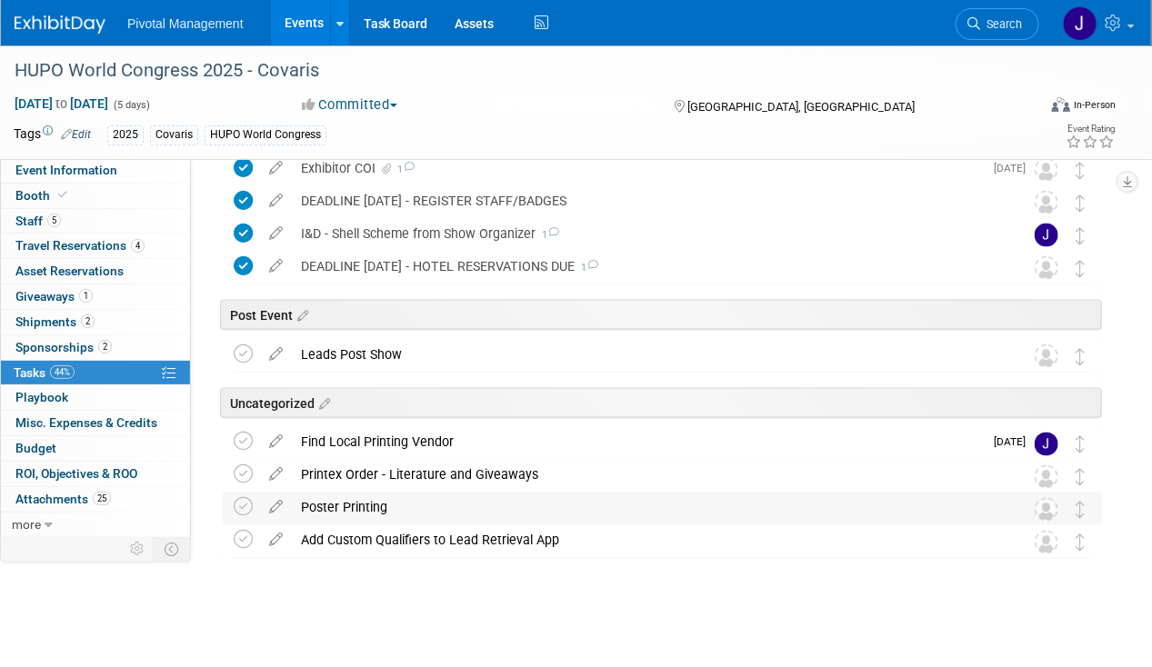
click at [489, 516] on div "Poster Printing" at bounding box center [645, 508] width 707 height 31
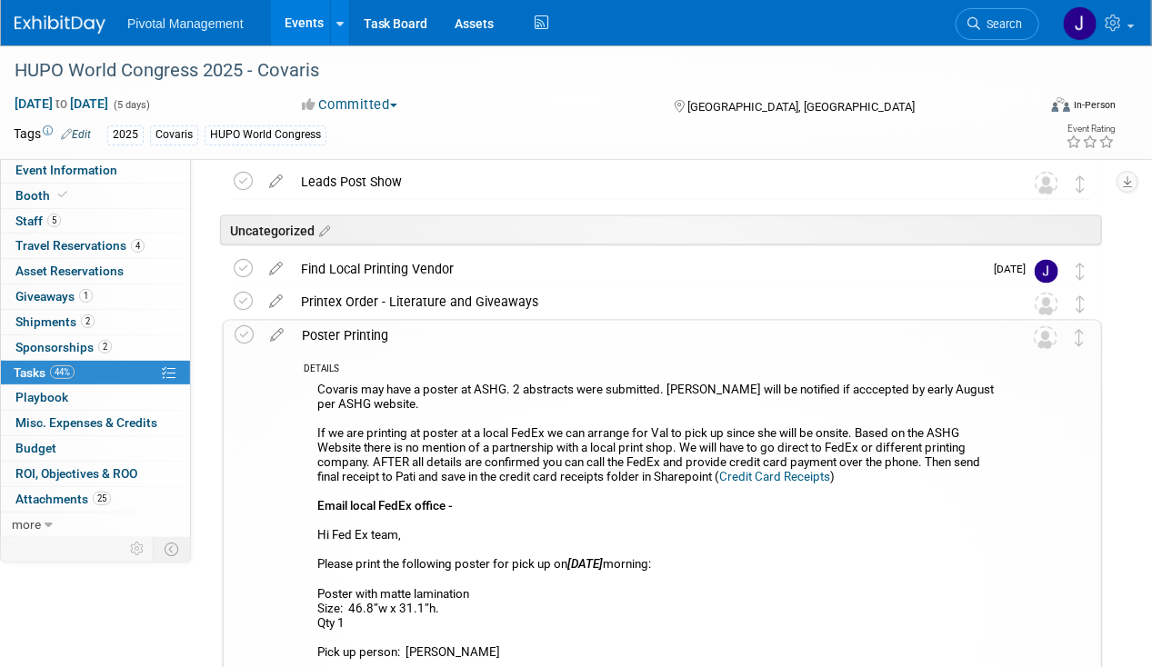
scroll to position [1074, 0]
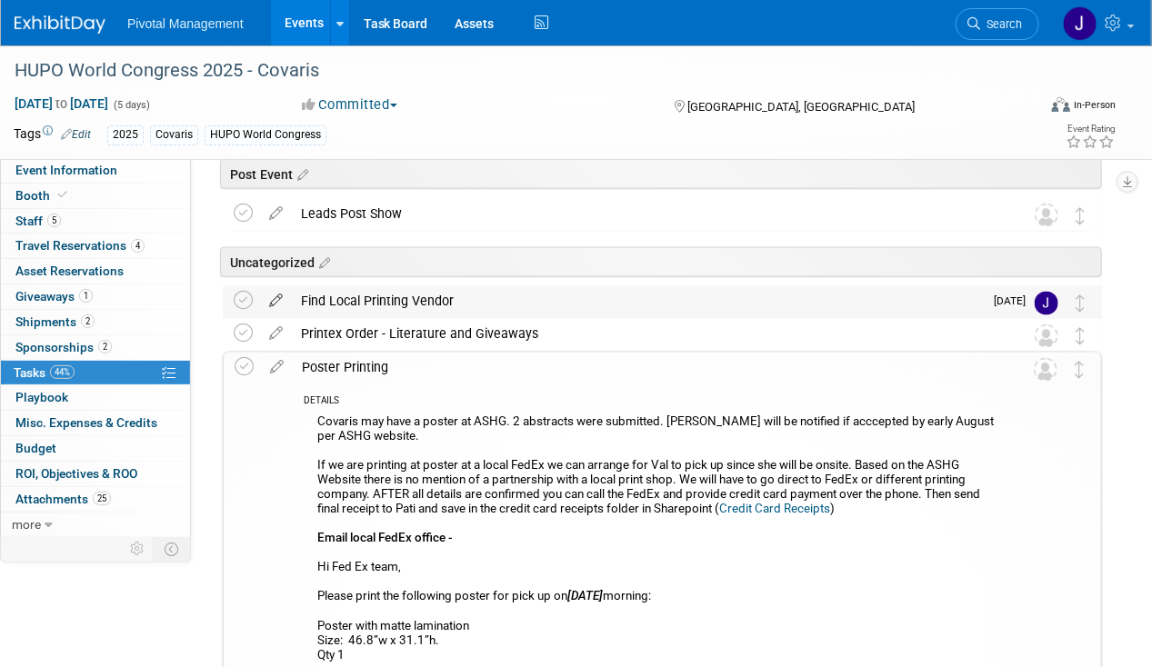
click at [273, 295] on icon at bounding box center [276, 297] width 32 height 23
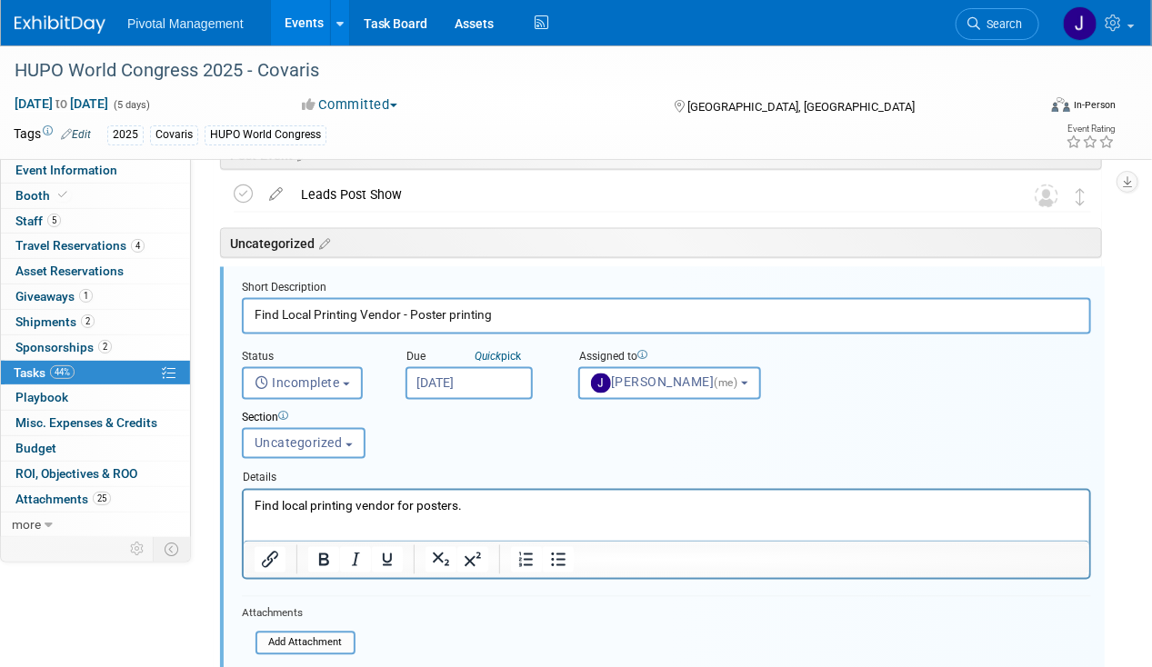
scroll to position [1262, 0]
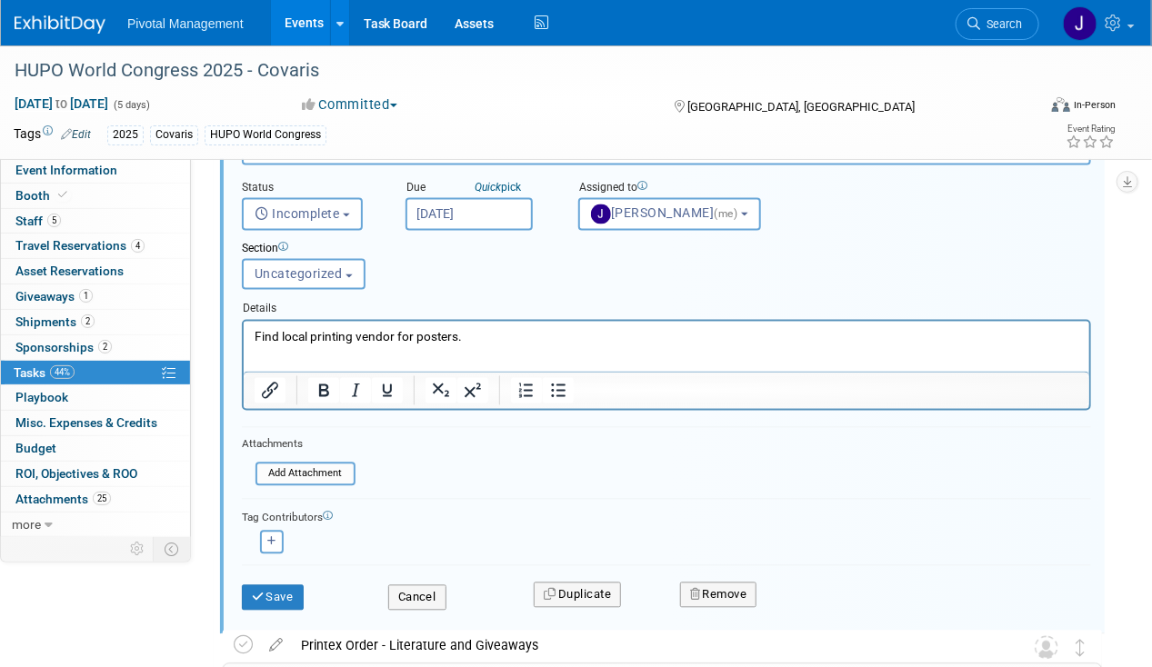
type input "Find Local Printing Vendor - Poster printing"
click at [517, 322] on iframe at bounding box center [667, 347] width 846 height 50
click at [267, 590] on button "Save" at bounding box center [273, 598] width 62 height 25
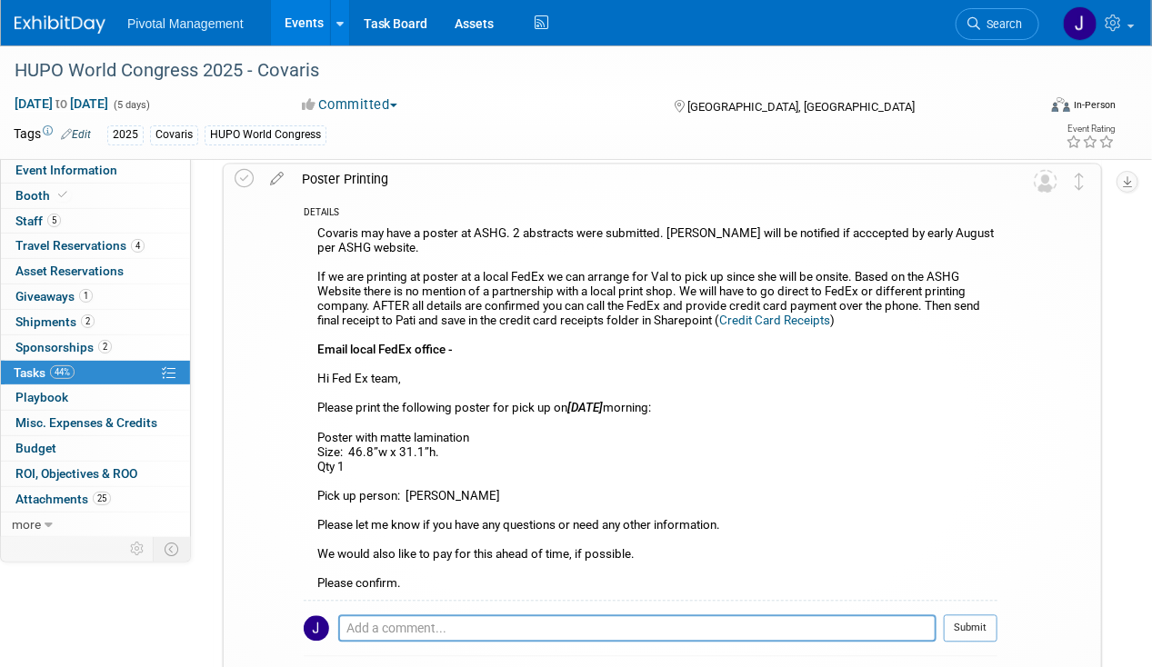
click at [359, 167] on div "Poster Printing" at bounding box center [645, 180] width 705 height 31
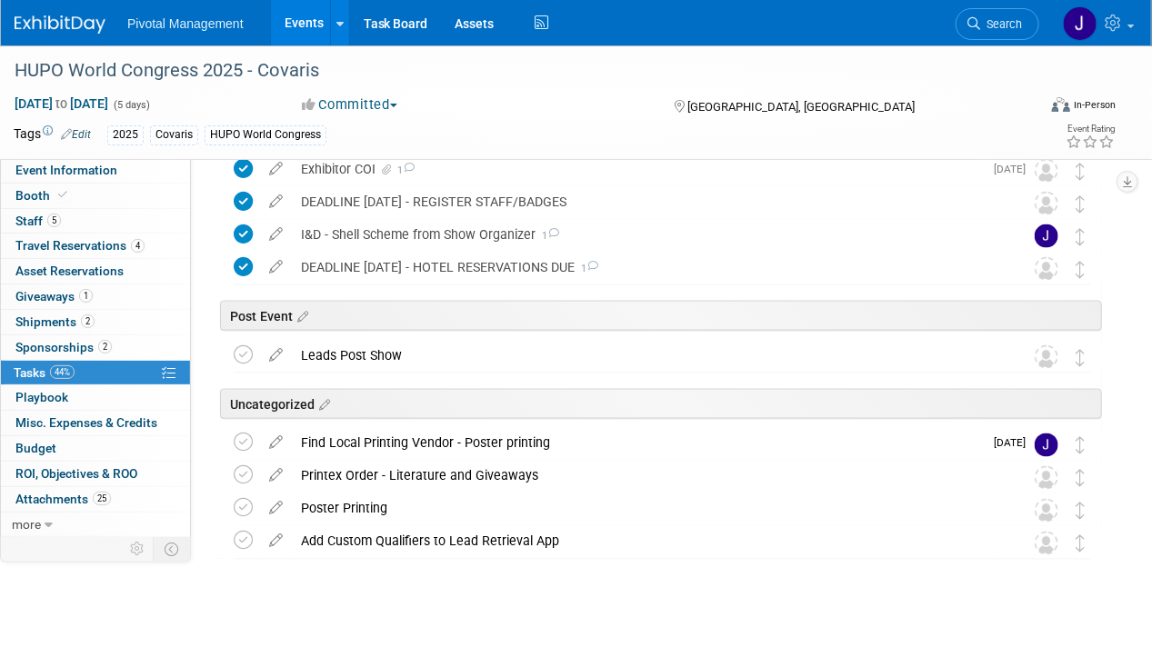
scroll to position [933, 0]
click at [459, 468] on div "Printex Order - Literature and Giveaways" at bounding box center [645, 475] width 707 height 31
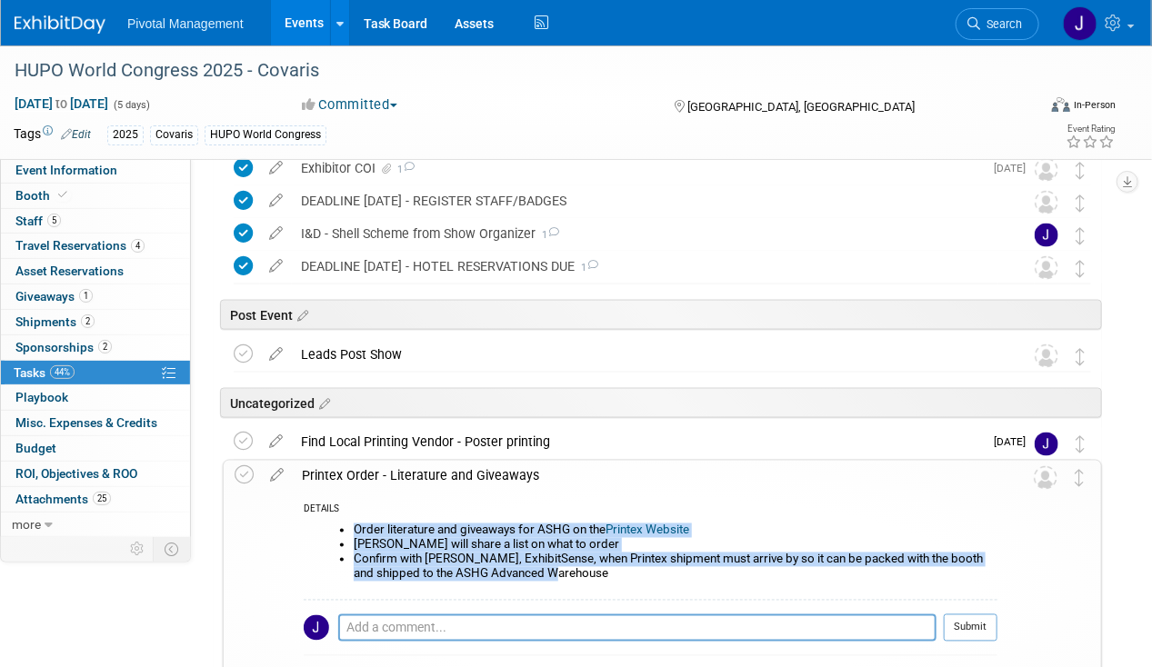
drag, startPoint x: 570, startPoint y: 571, endPoint x: 342, endPoint y: 527, distance: 232.4
click at [342, 527] on ul "Order literature and giveaways for ASHG on the Printex Website [PERSON_NAME] wi…" at bounding box center [657, 553] width 680 height 58
drag, startPoint x: 342, startPoint y: 527, endPoint x: 332, endPoint y: 483, distance: 45.7
click at [332, 483] on div "Printex Order - Literature and Giveaways" at bounding box center [645, 476] width 705 height 31
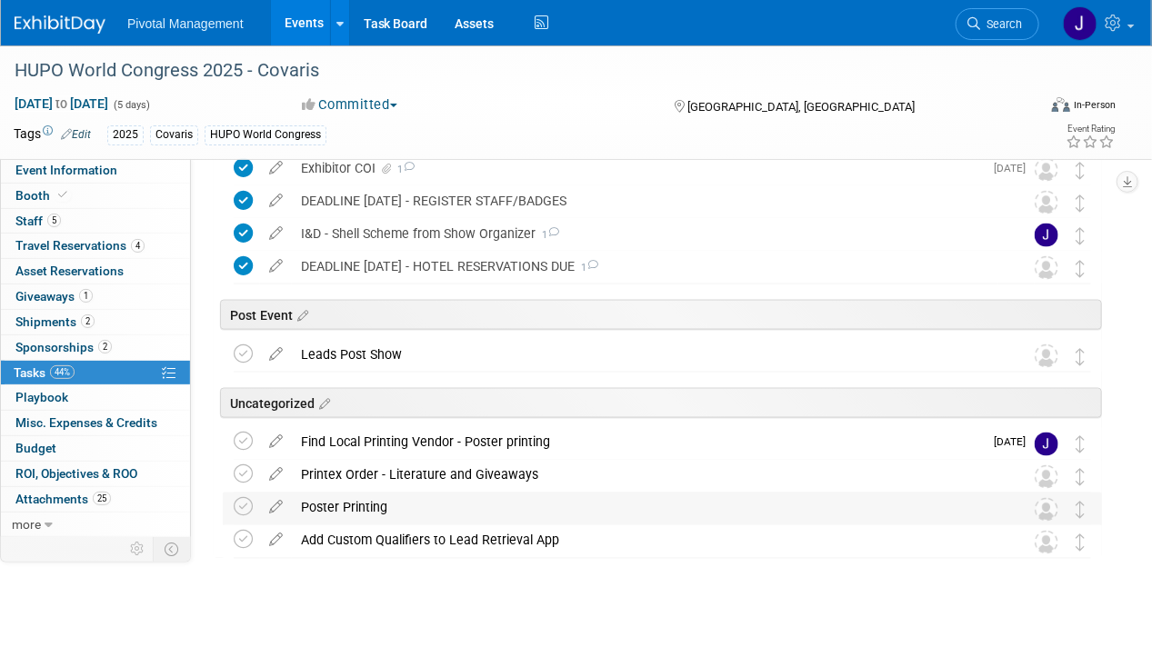
drag, startPoint x: 332, startPoint y: 483, endPoint x: 328, endPoint y: 514, distance: 31.1
click at [328, 514] on div "Poster Printing" at bounding box center [645, 508] width 707 height 31
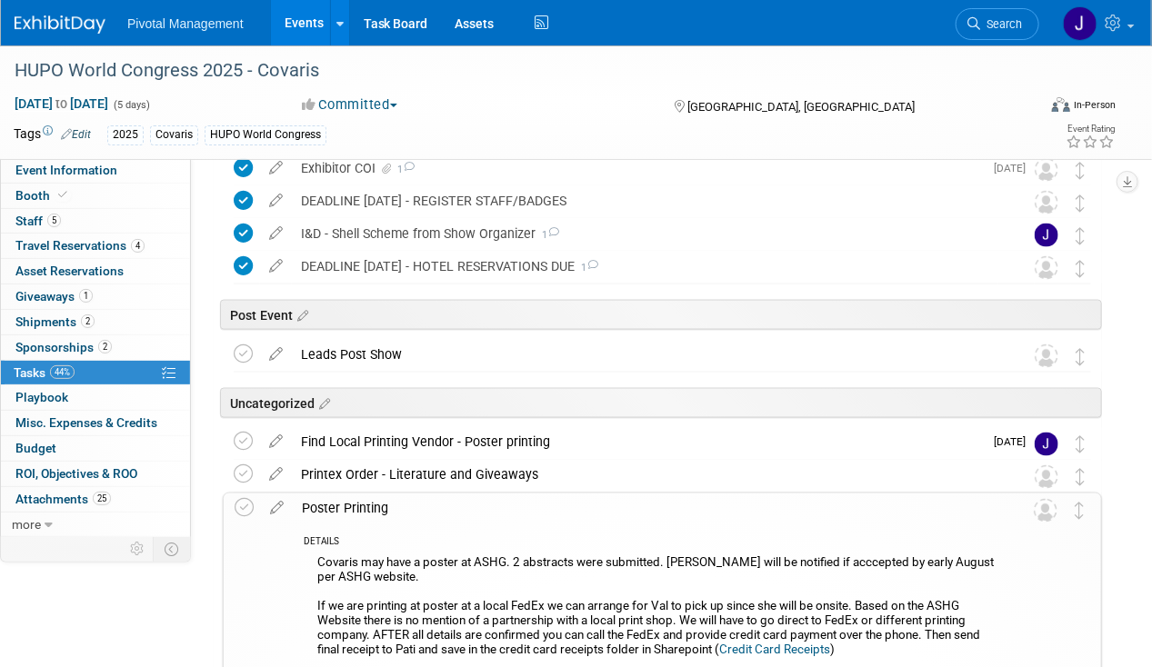
click at [328, 513] on div "Poster Printing" at bounding box center [645, 509] width 705 height 31
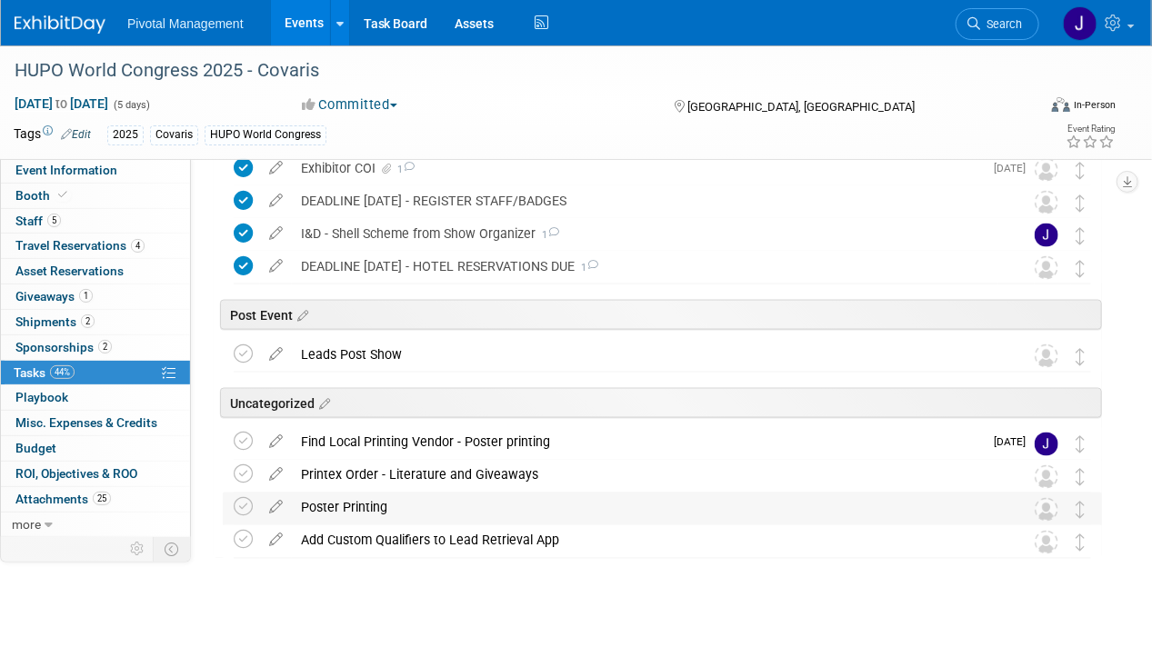
click at [328, 513] on div "Poster Printing" at bounding box center [645, 508] width 707 height 31
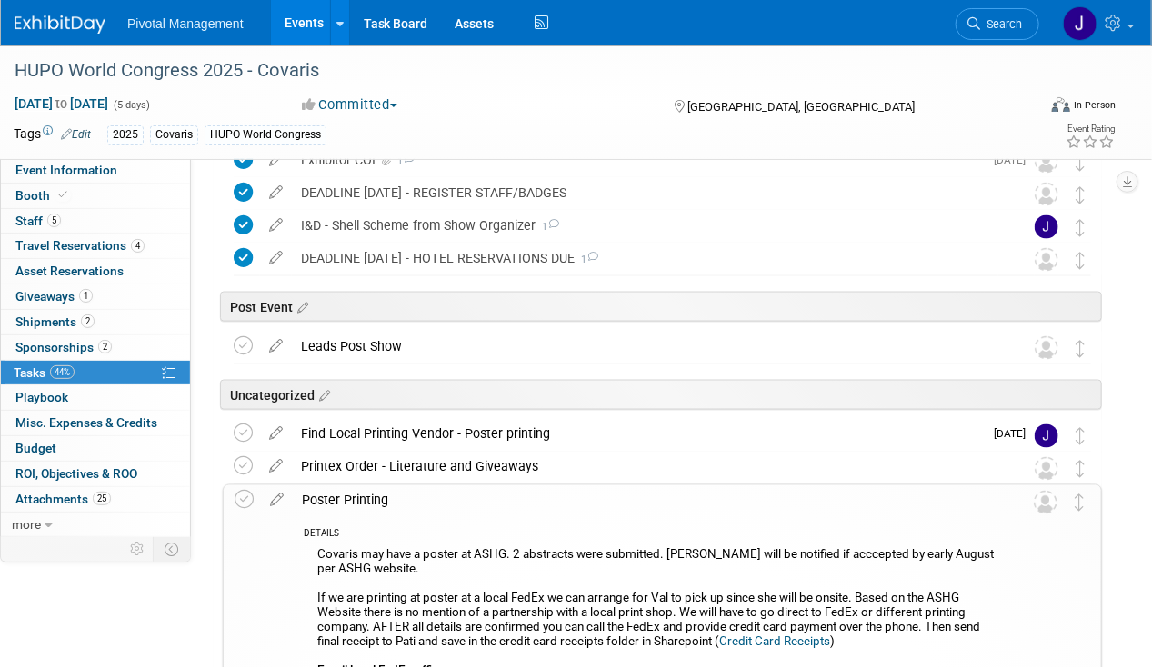
scroll to position [1110, 0]
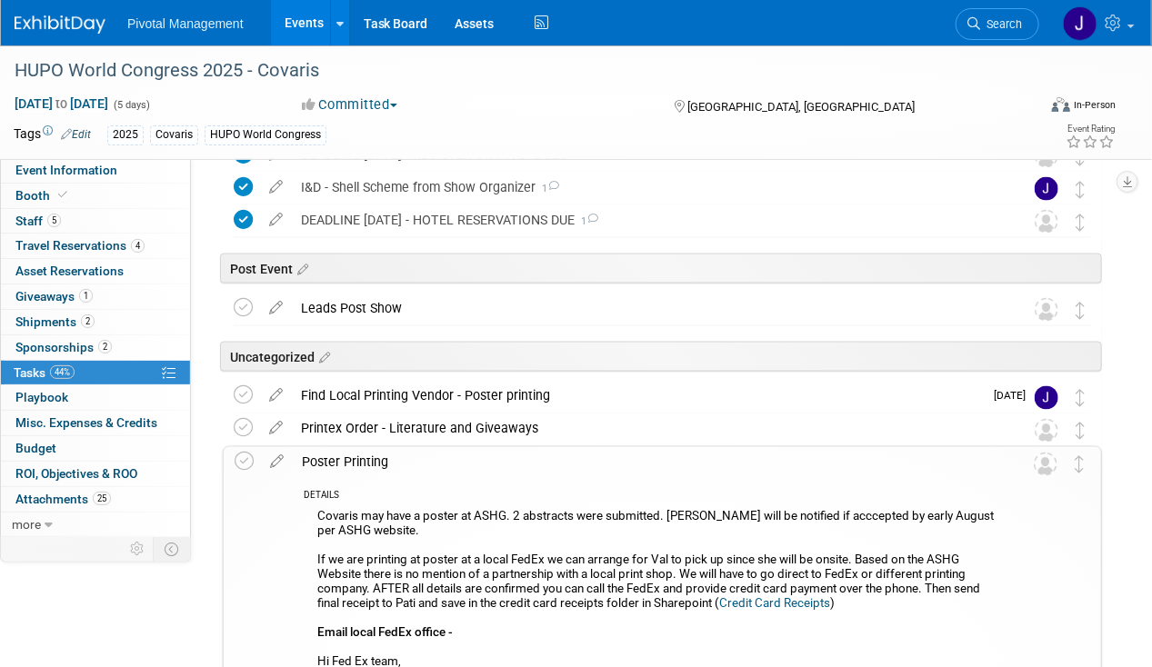
click at [367, 456] on div "Poster Printing" at bounding box center [645, 462] width 705 height 31
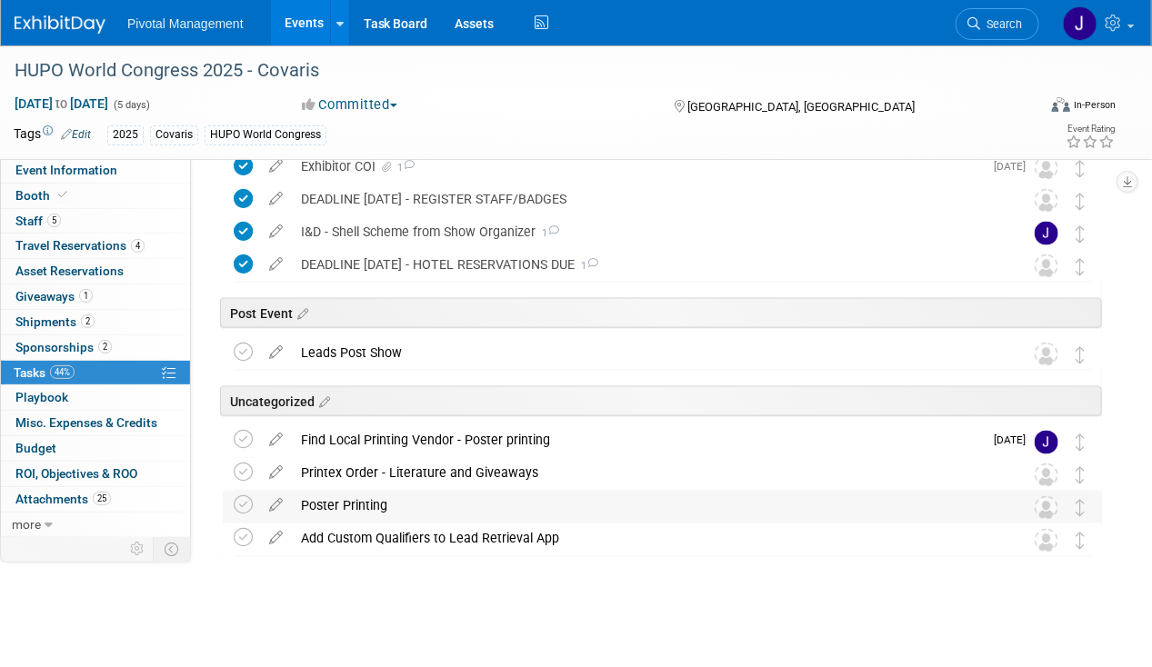
scroll to position [933, 0]
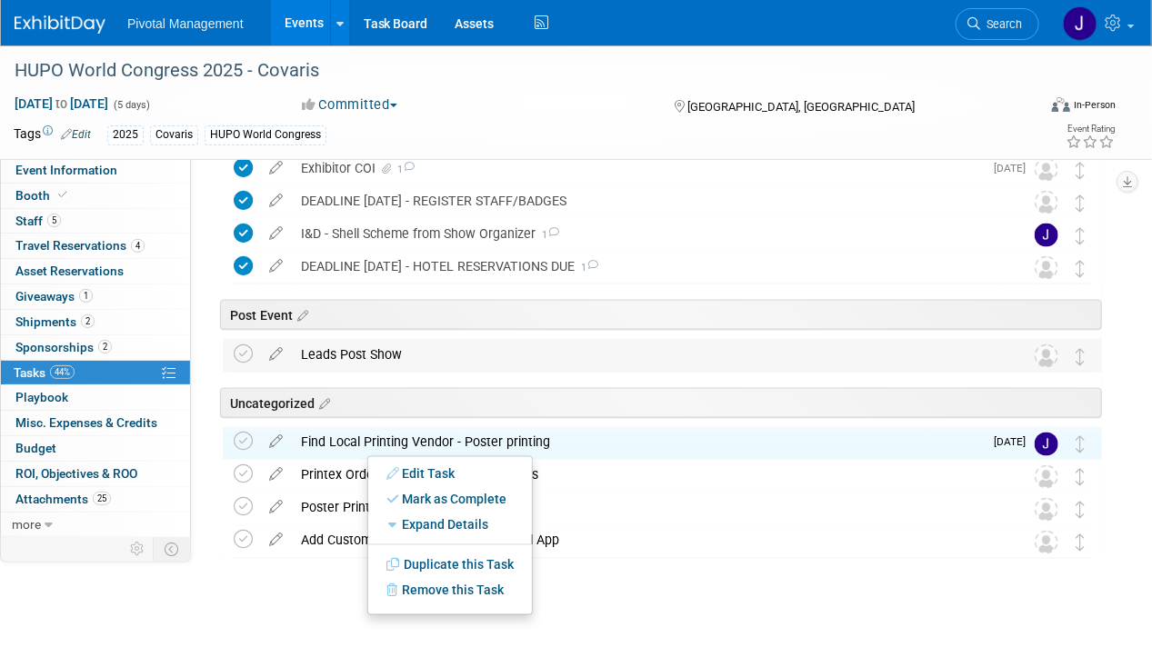
click at [587, 361] on div "Leads Post Show" at bounding box center [645, 354] width 707 height 31
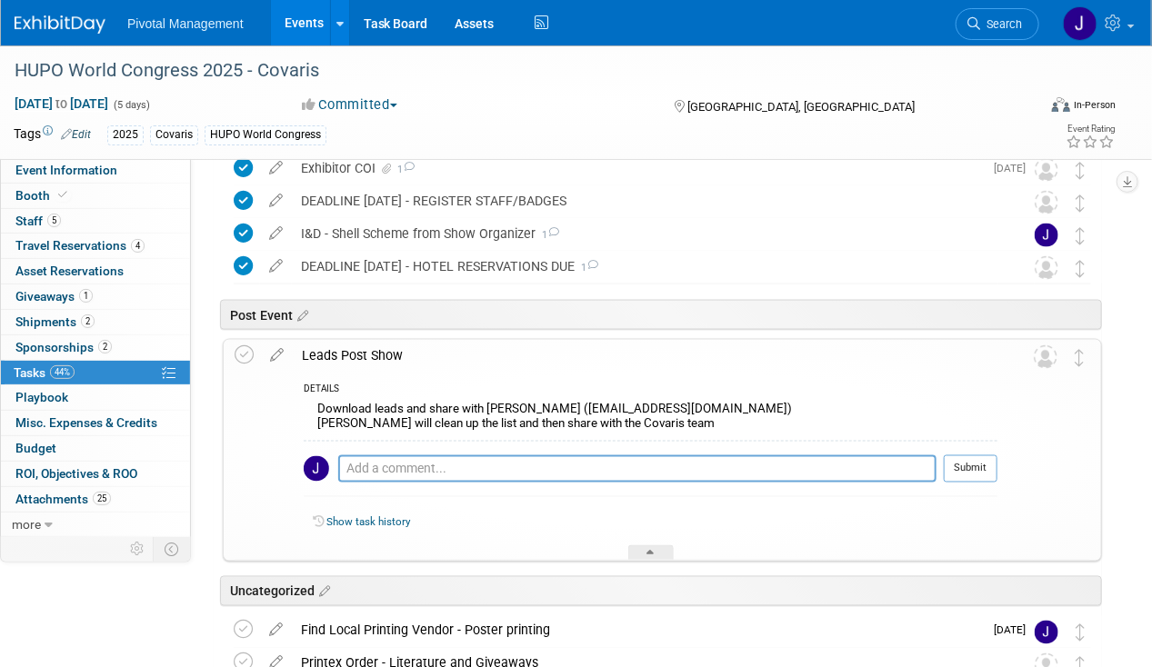
click at [587, 359] on div "Leads Post Show" at bounding box center [645, 355] width 705 height 31
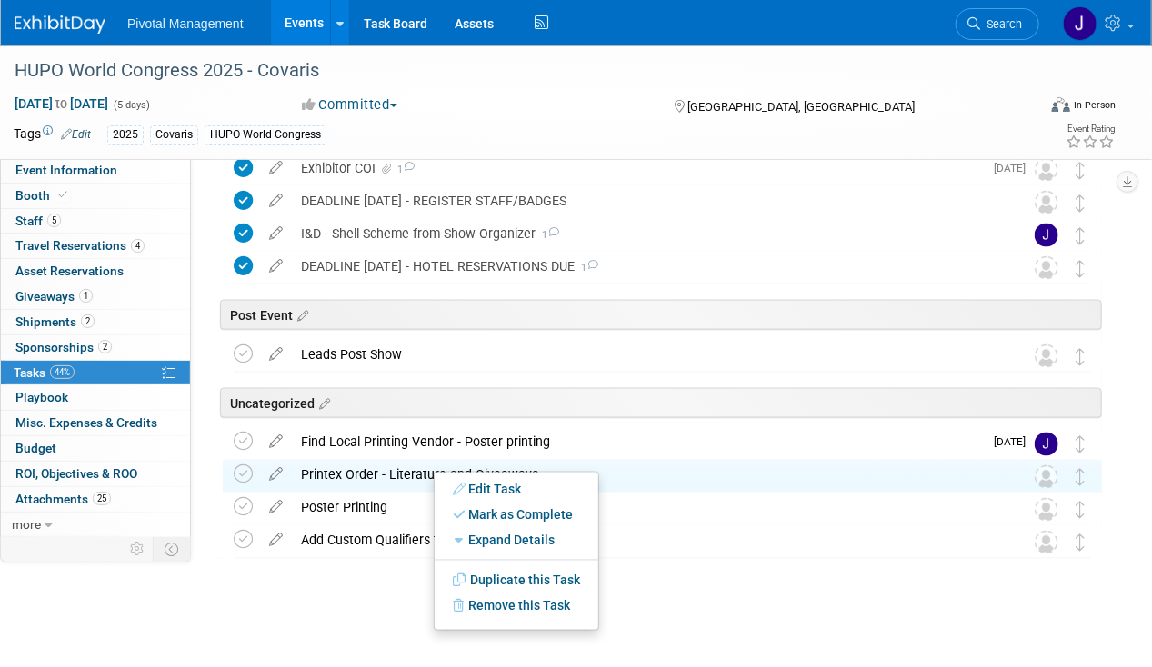
click at [293, 587] on div at bounding box center [658, 576] width 888 height 36
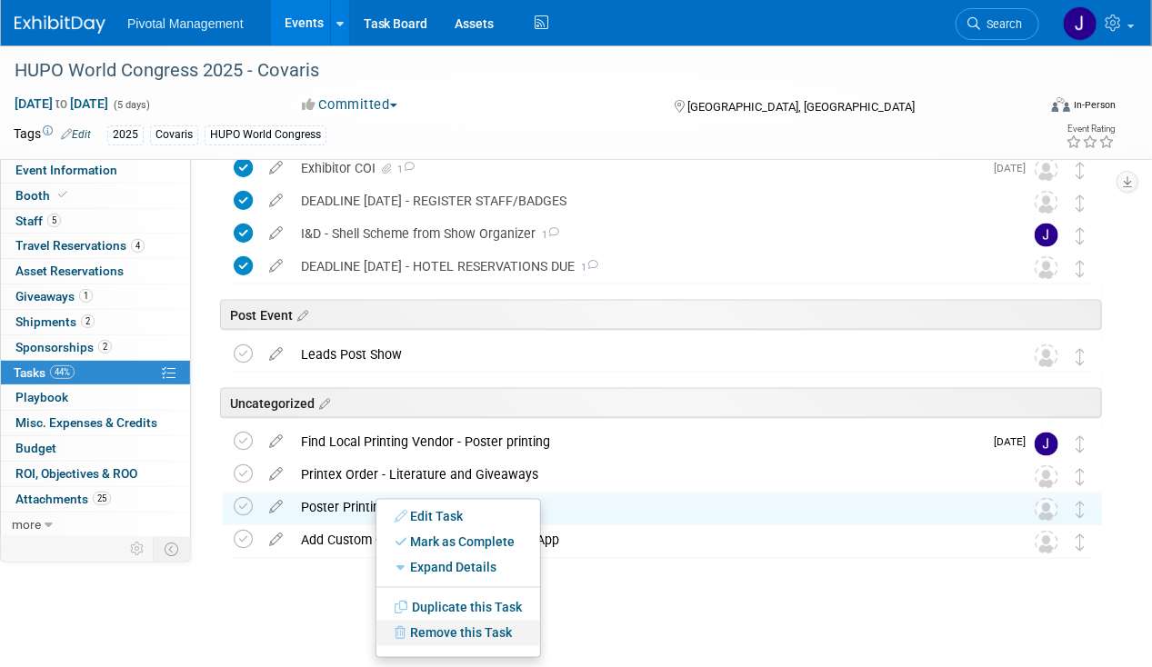
click at [440, 635] on link "Remove this Task" at bounding box center [458, 633] width 164 height 25
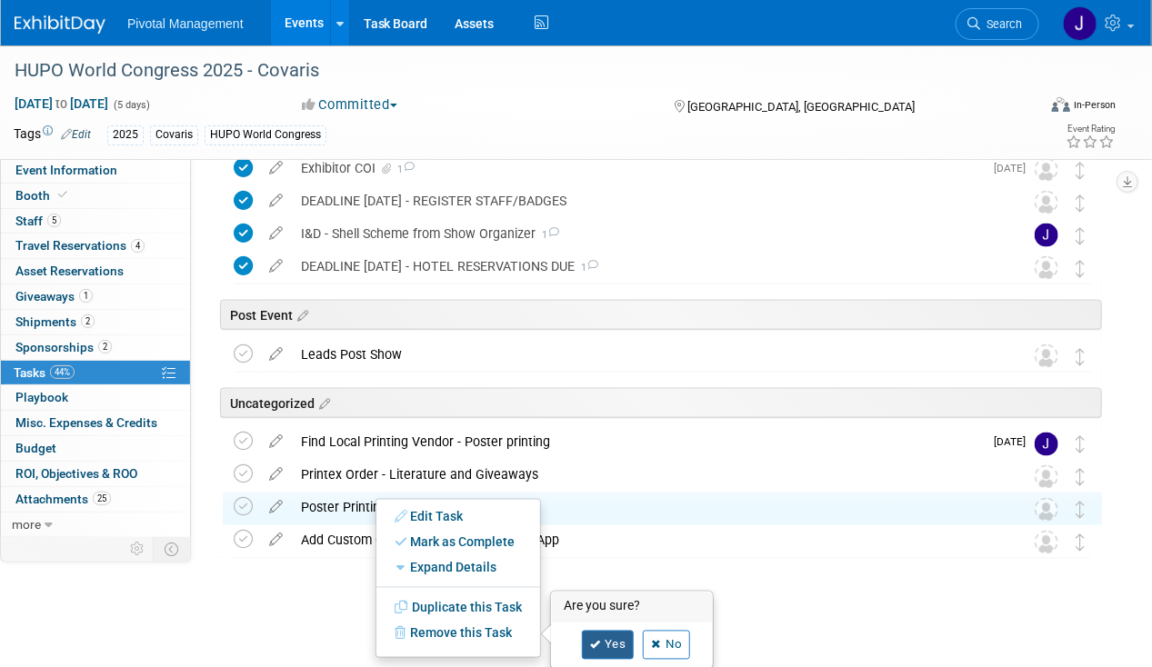
click at [623, 639] on link "Yes" at bounding box center [608, 645] width 53 height 29
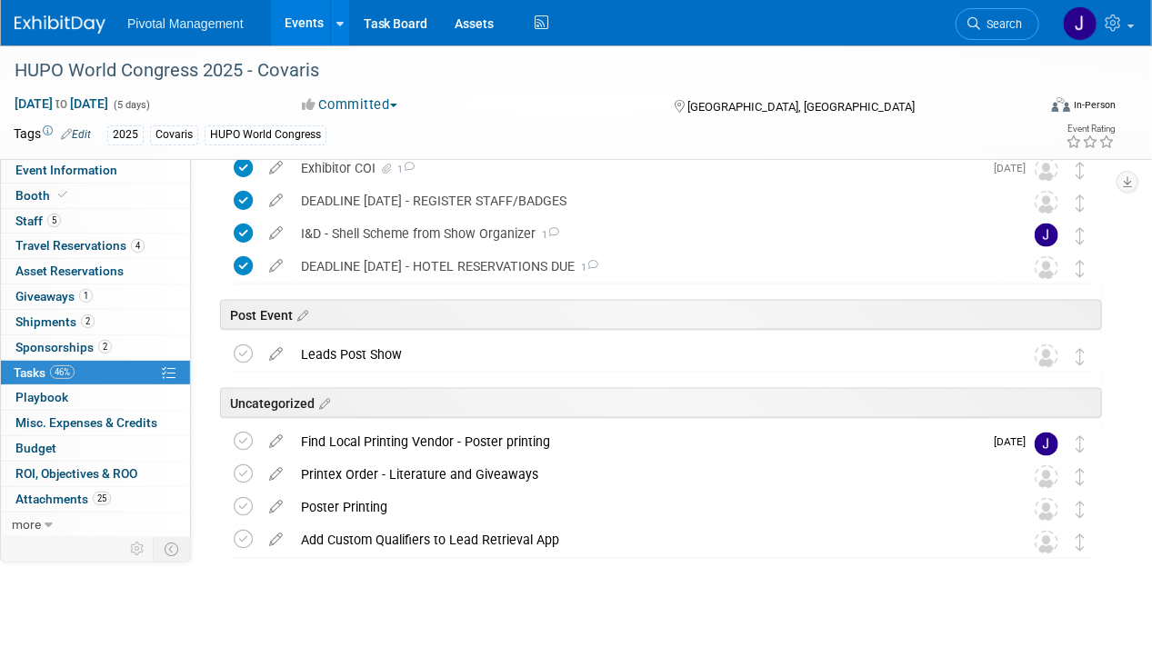
scroll to position [900, 0]
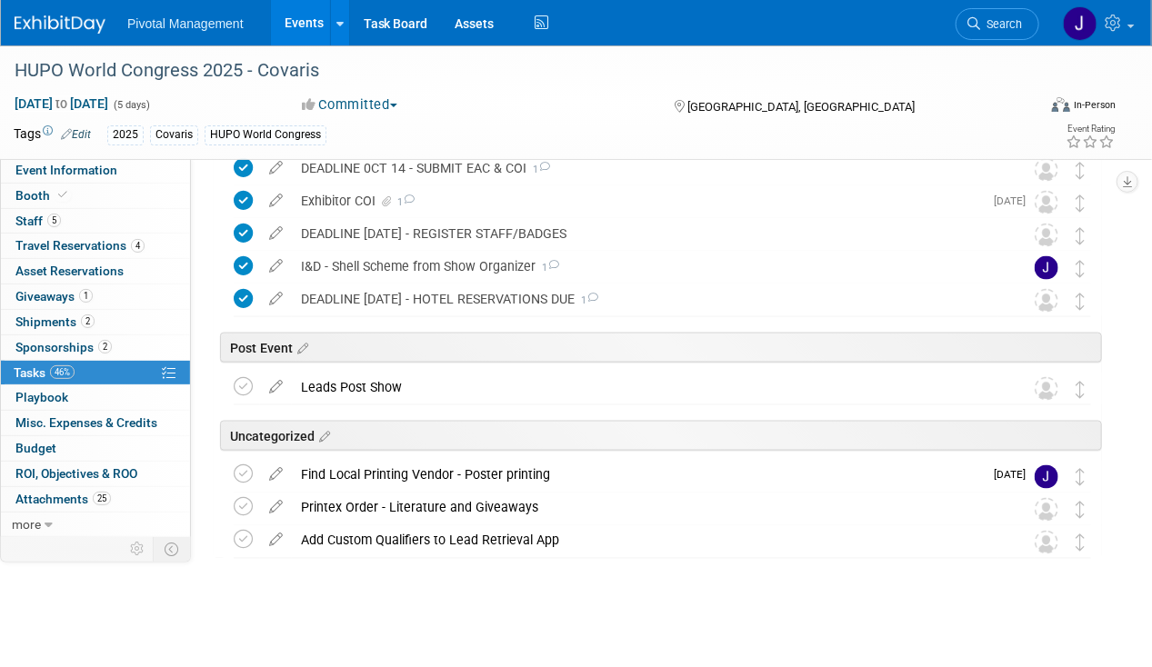
click at [452, 471] on div "Find Local Printing Vendor - Poster printing" at bounding box center [637, 475] width 691 height 31
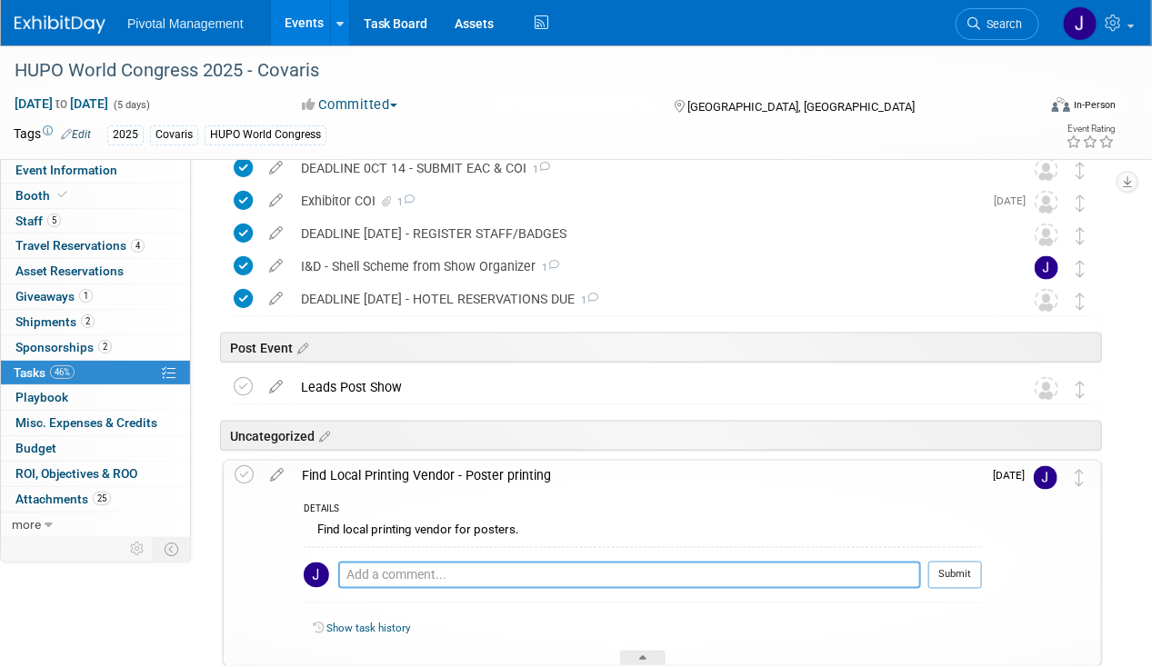
click at [450, 575] on textarea at bounding box center [629, 575] width 583 height 27
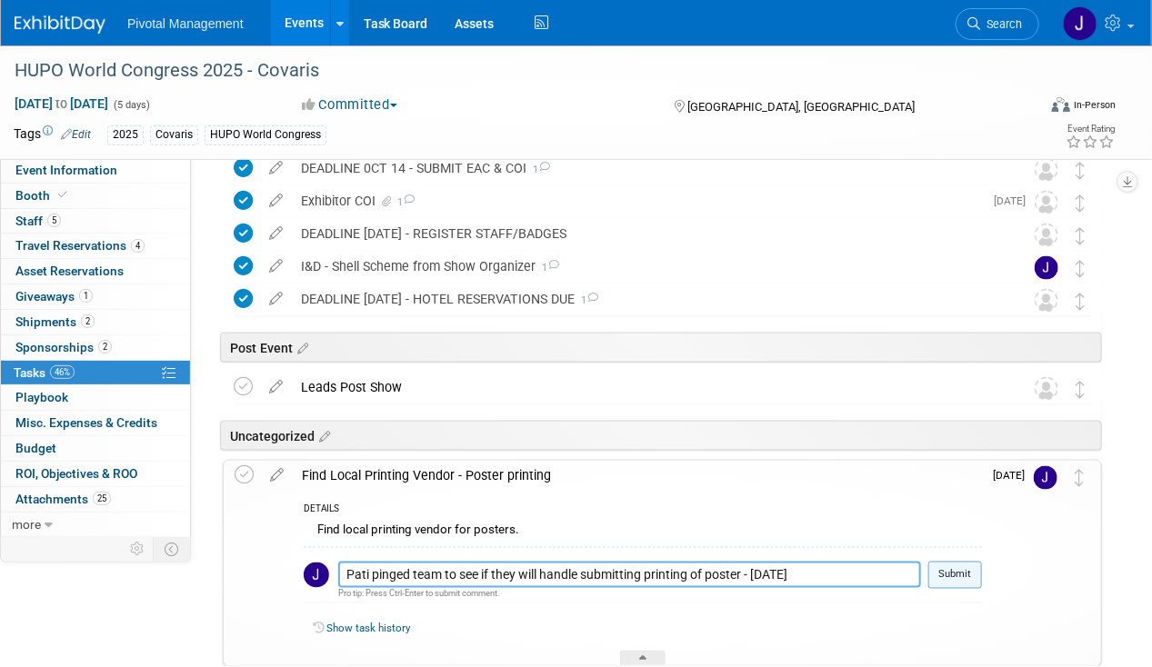
type textarea "Pati pinged team to see if they will handle submitting printing of poster - [DA…"
click at [952, 575] on button "Submit" at bounding box center [955, 575] width 54 height 27
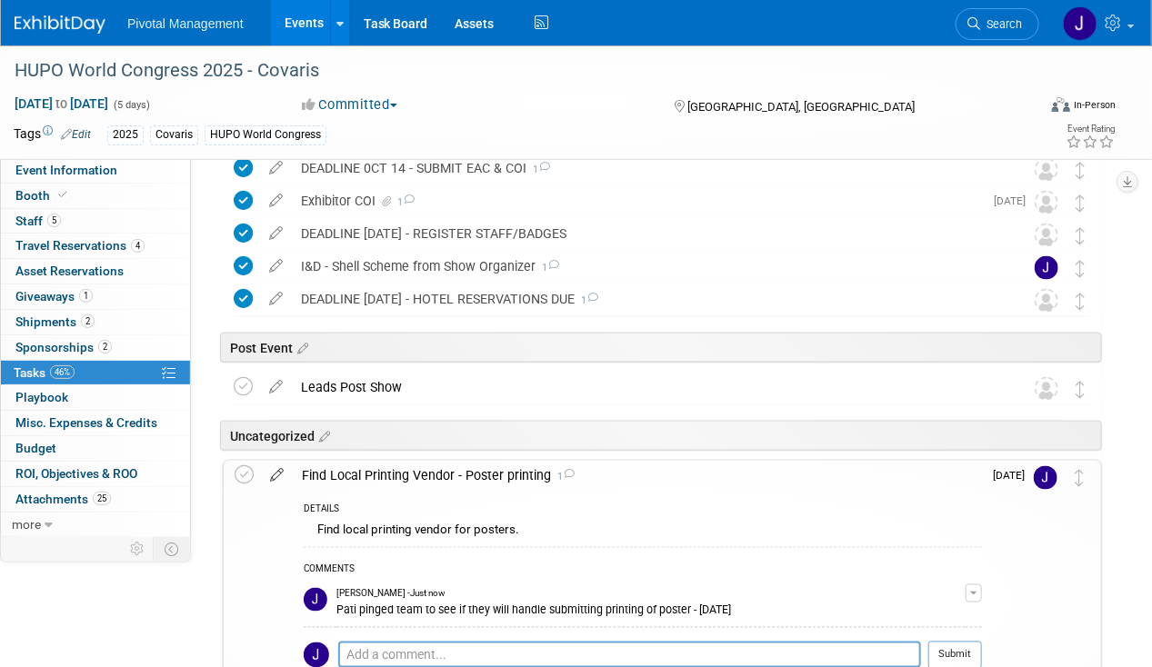
click at [267, 466] on icon at bounding box center [277, 472] width 32 height 23
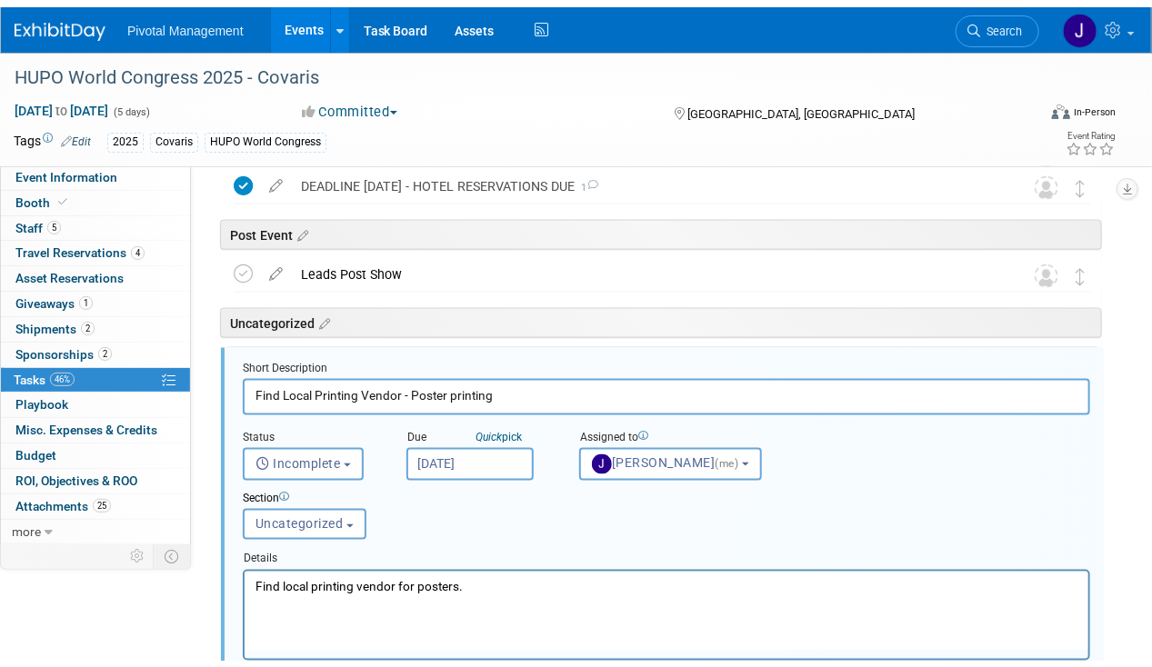
scroll to position [1093, 0]
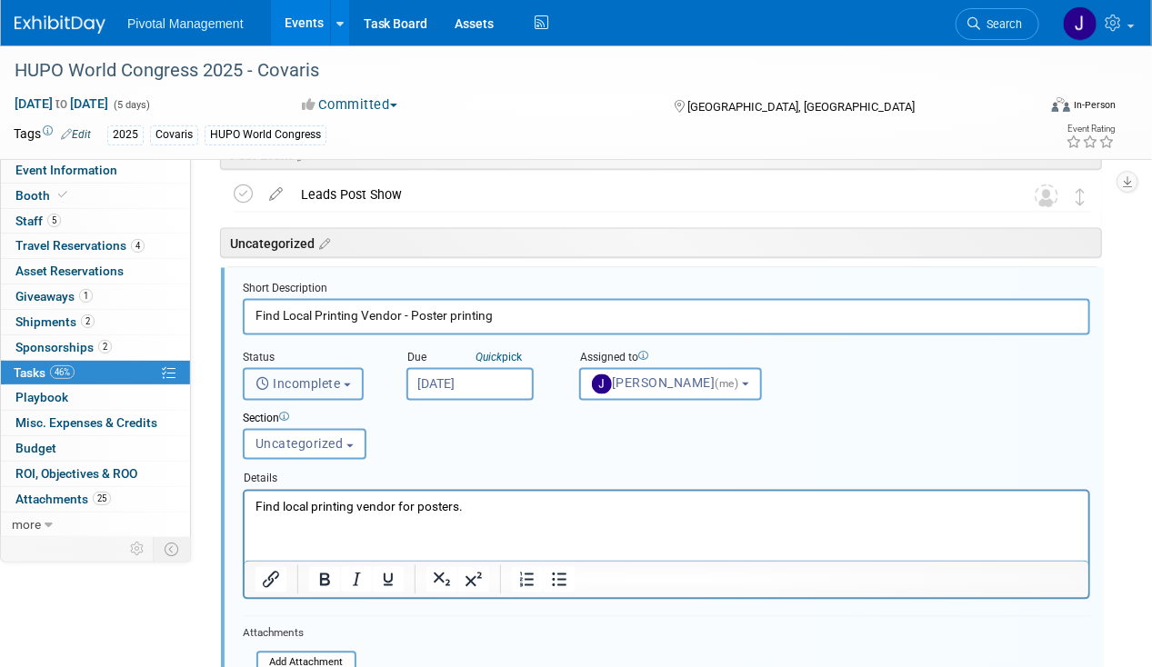
click at [329, 378] on span "Incomplete" at bounding box center [298, 384] width 85 height 15
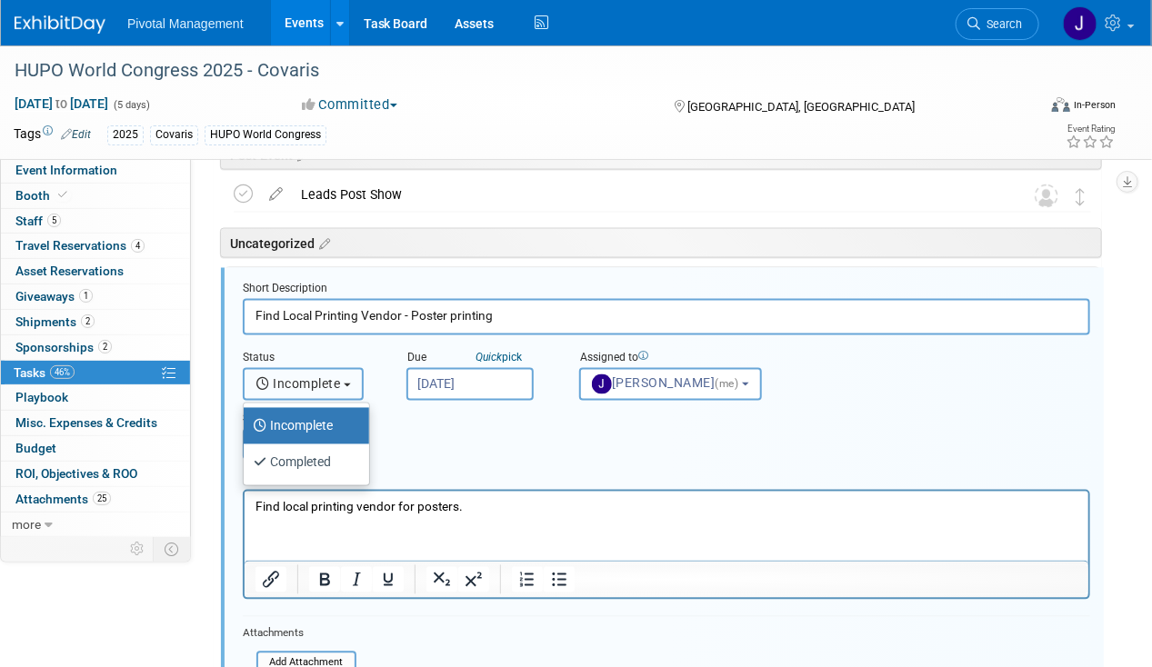
click at [329, 378] on span "Incomplete" at bounding box center [298, 384] width 85 height 15
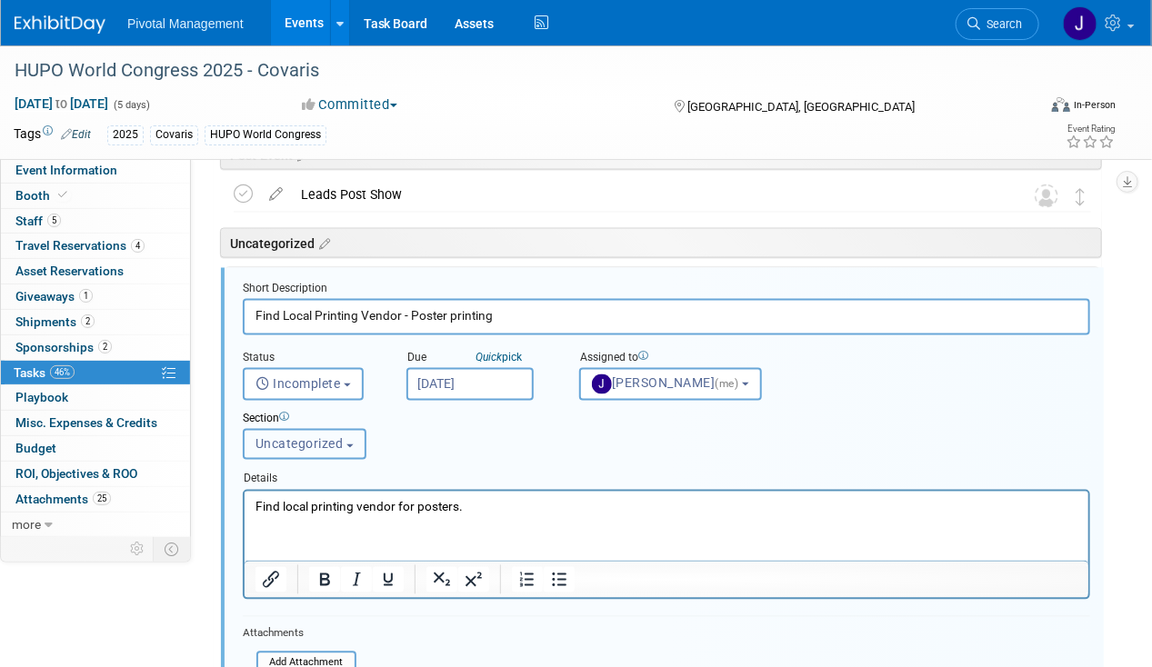
click at [313, 432] on button "Uncategorized" at bounding box center [305, 444] width 124 height 31
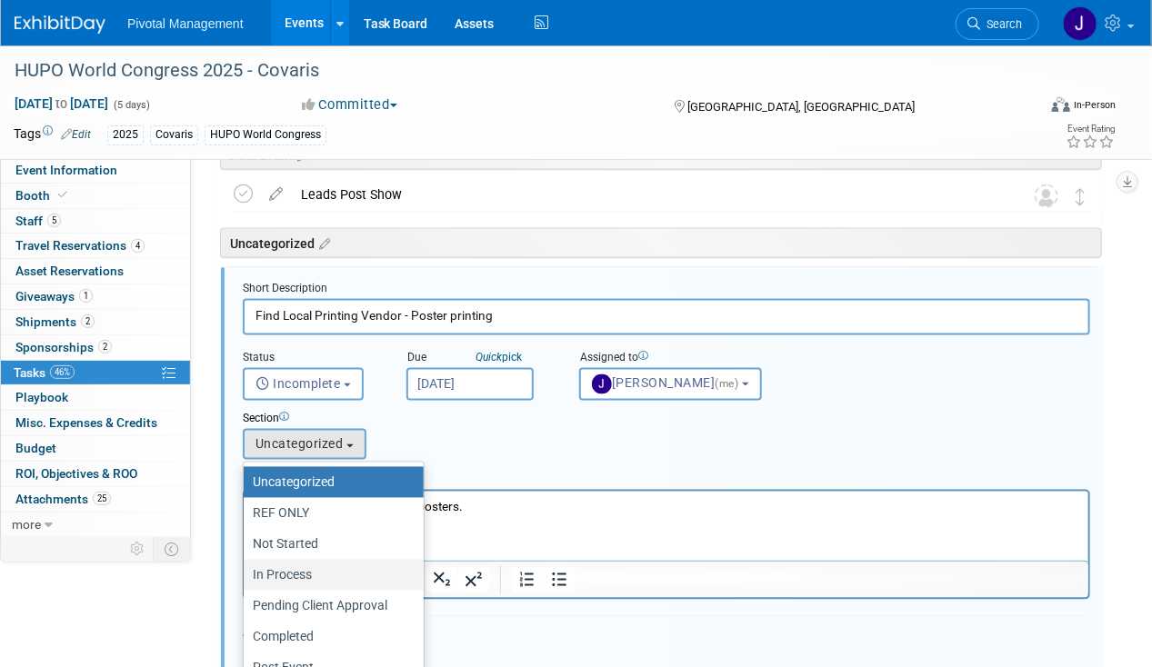
click at [343, 570] on label "In Process" at bounding box center [329, 576] width 153 height 24
click at [246, 570] on input "In Process" at bounding box center [241, 576] width 12 height 12
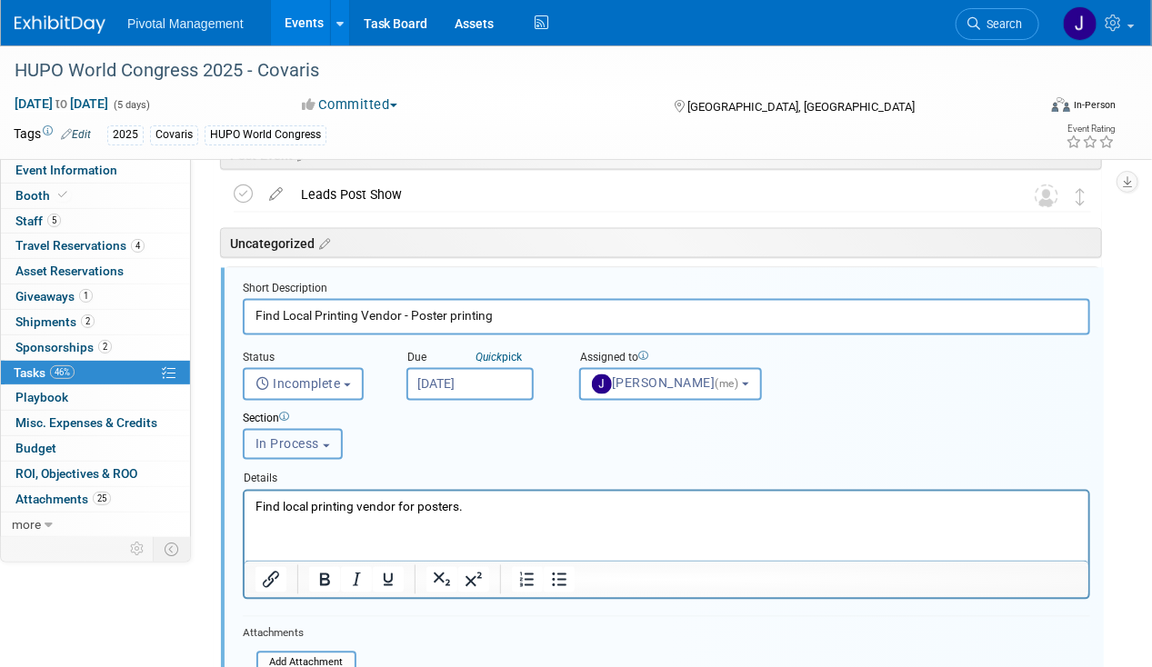
click at [318, 453] on button "In Process" at bounding box center [293, 444] width 100 height 31
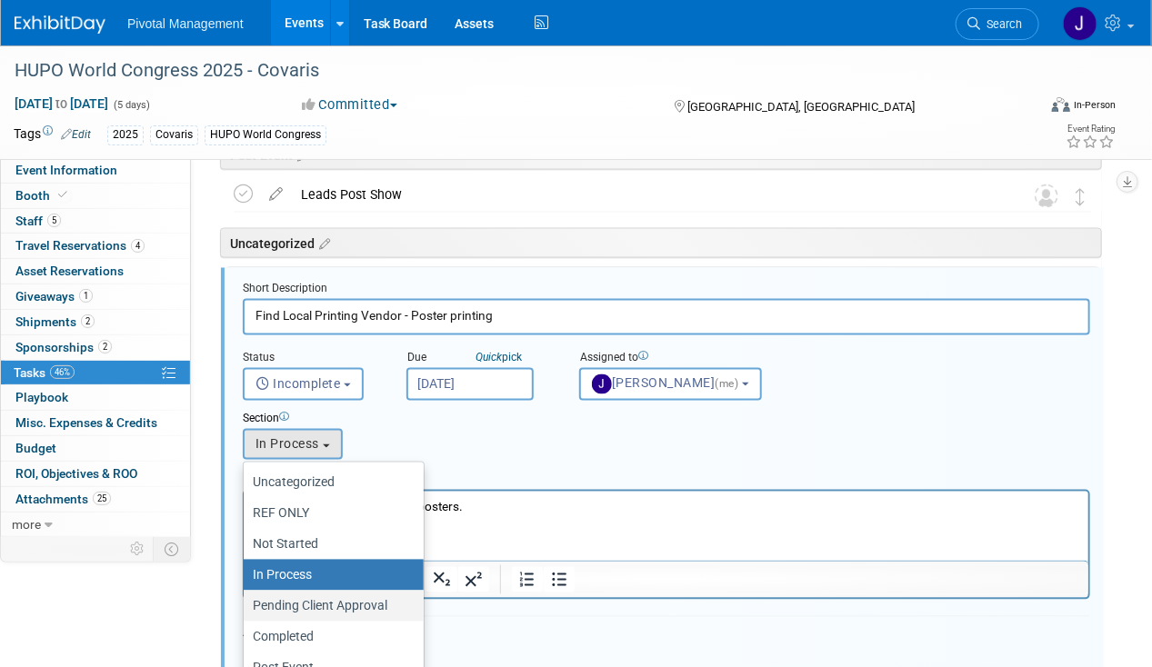
click at [296, 595] on label "Pending Client Approval" at bounding box center [329, 607] width 153 height 24
click at [246, 601] on input "Pending Client Approval" at bounding box center [241, 607] width 12 height 12
select select "11273012"
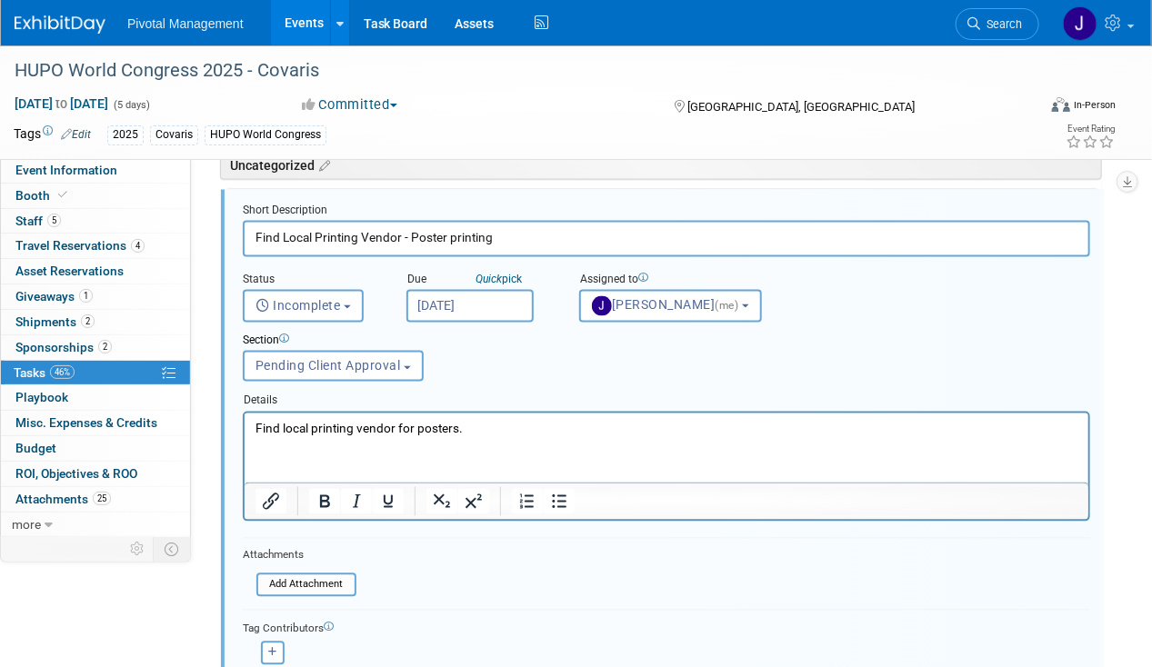
scroll to position [1275, 0]
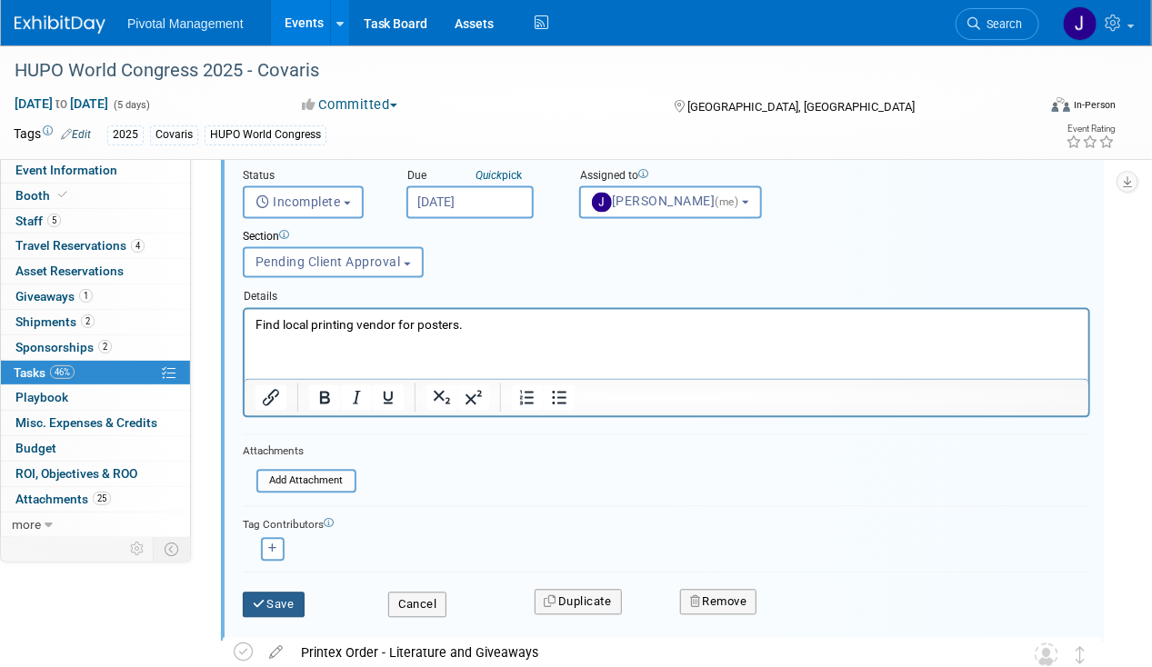
click at [291, 600] on button "Save" at bounding box center [274, 605] width 62 height 25
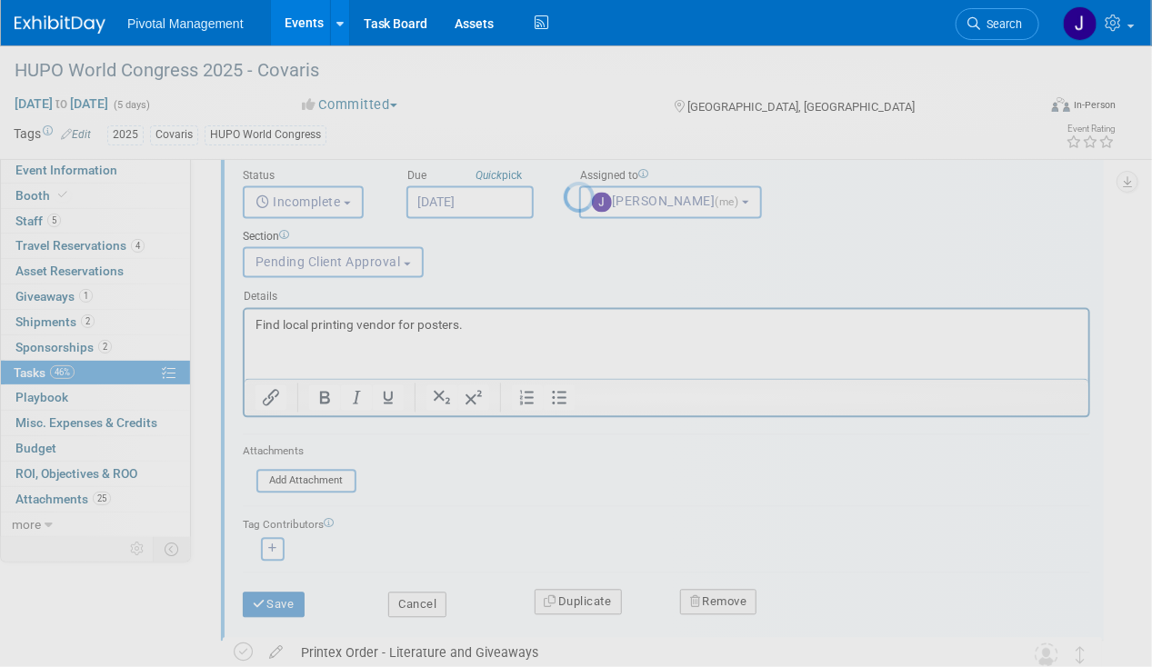
scroll to position [0, 0]
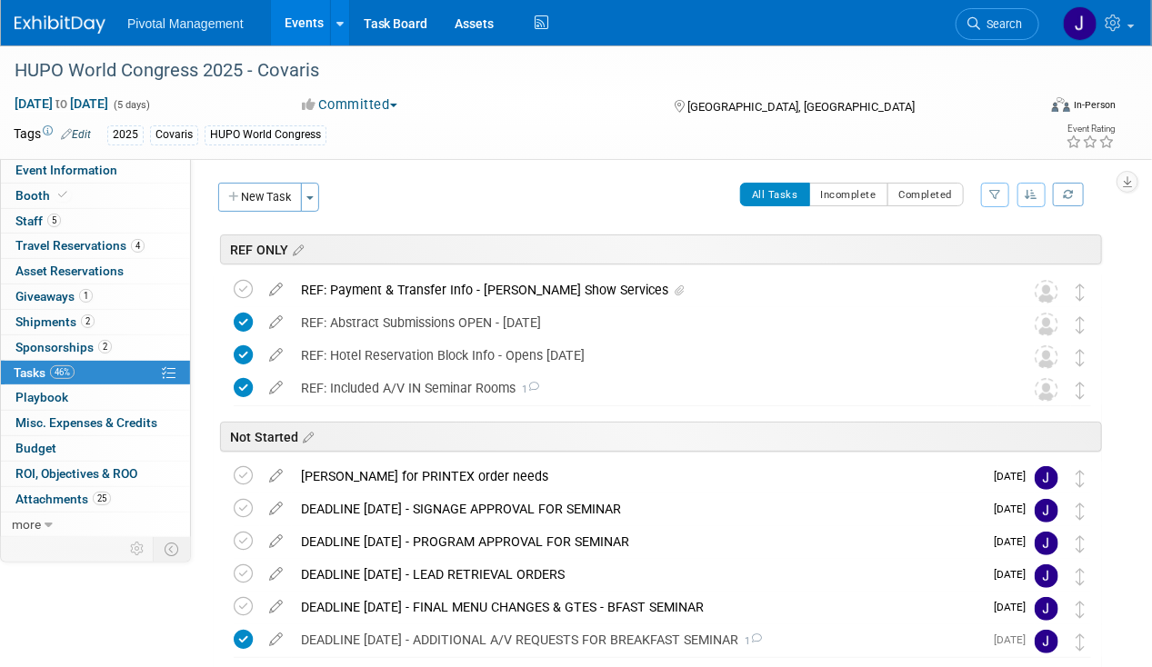
click at [366, 436] on div "Not Started" at bounding box center [661, 437] width 882 height 30
